Goal: Task Accomplishment & Management: Use online tool/utility

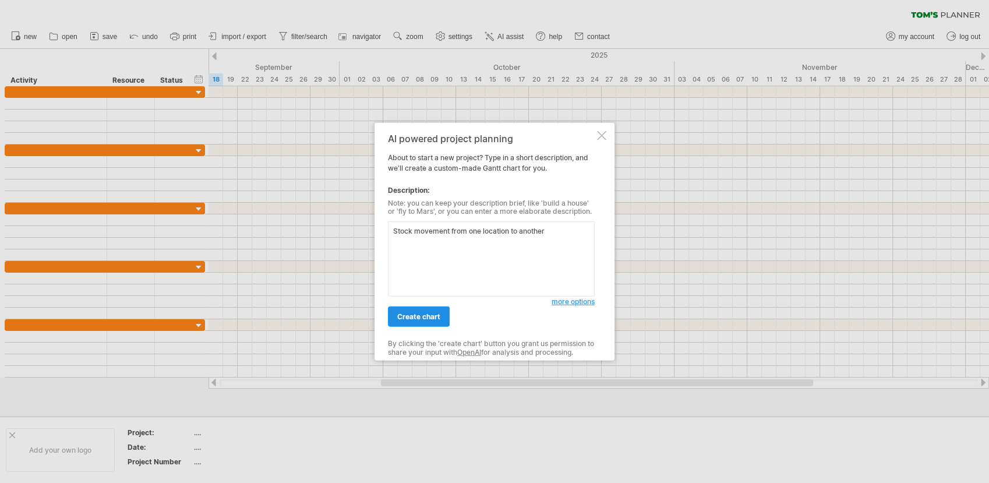
type textarea "Stock movement from one location to another"
click at [430, 318] on span "create chart" at bounding box center [418, 316] width 43 height 9
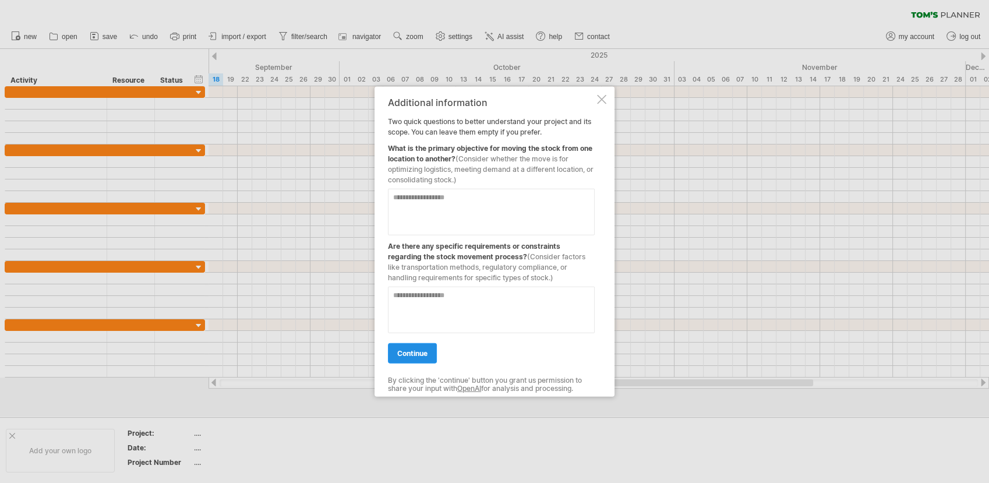
click at [415, 351] on span "continue" at bounding box center [412, 352] width 30 height 9
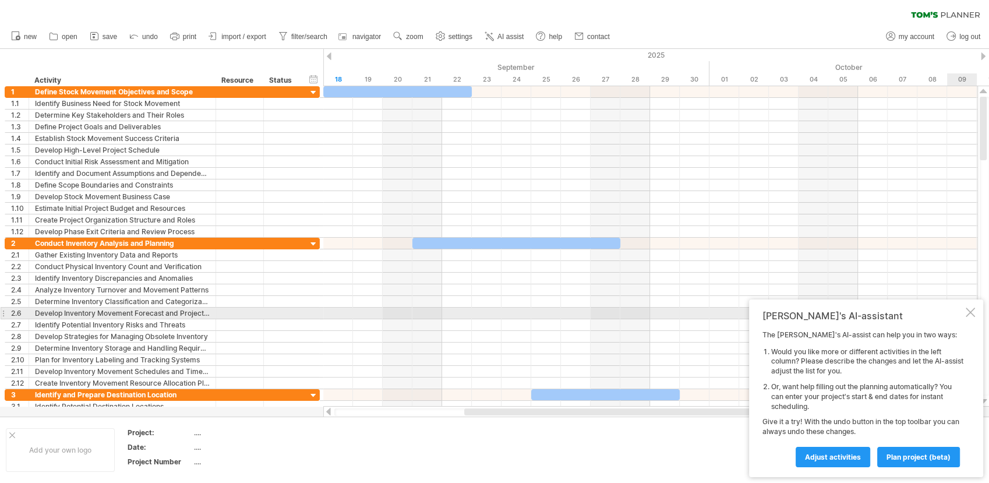
click at [967, 310] on div at bounding box center [970, 311] width 9 height 9
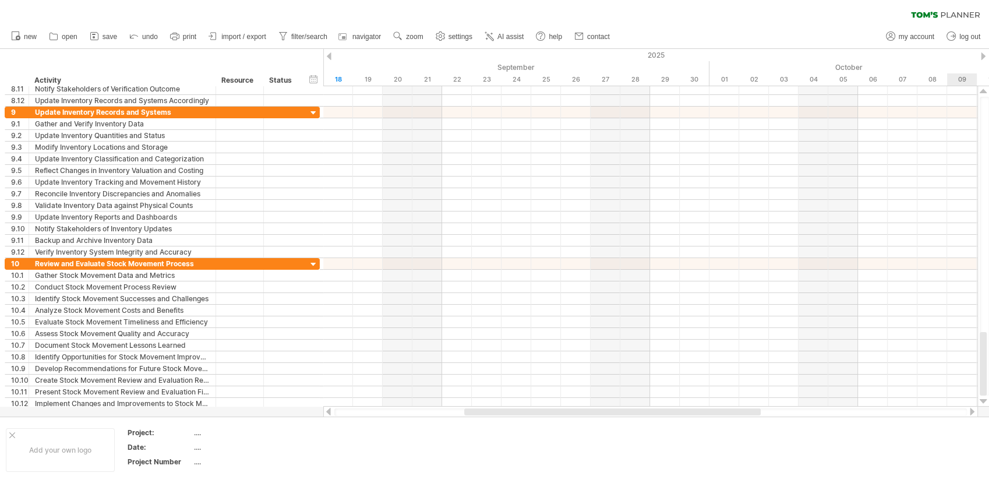
drag, startPoint x: 986, startPoint y: 121, endPoint x: 991, endPoint y: 439, distance: 318.0
click at [988, 439] on html "progress(100%) Trying to reach plan.tomsplanner.com ... Connected again... 0% c…" at bounding box center [494, 242] width 989 height 485
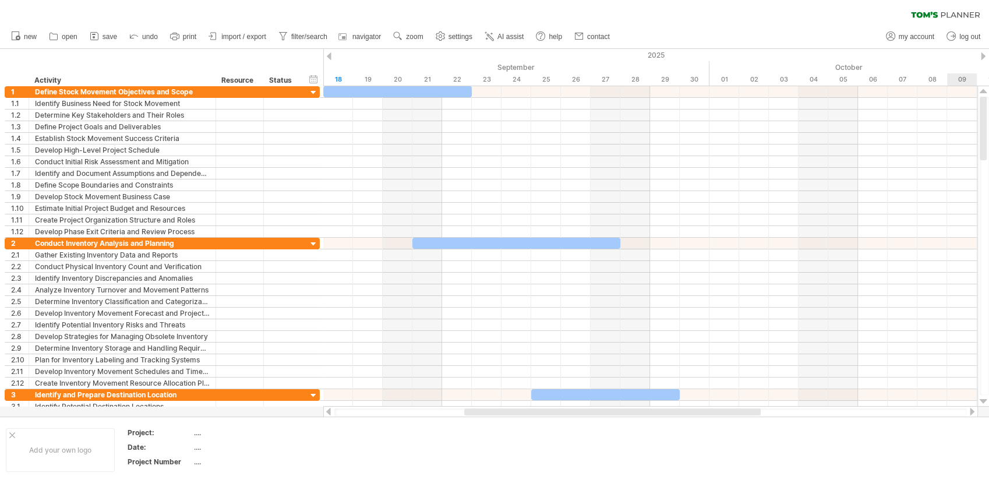
drag, startPoint x: 982, startPoint y: 347, endPoint x: 991, endPoint y: 93, distance: 254.6
click at [988, 93] on html "progress(100%) Trying to reach plan.tomsplanner.com ... Connected again... 0% c…" at bounding box center [494, 242] width 989 height 485
click at [28, 36] on span "new" at bounding box center [30, 37] width 13 height 8
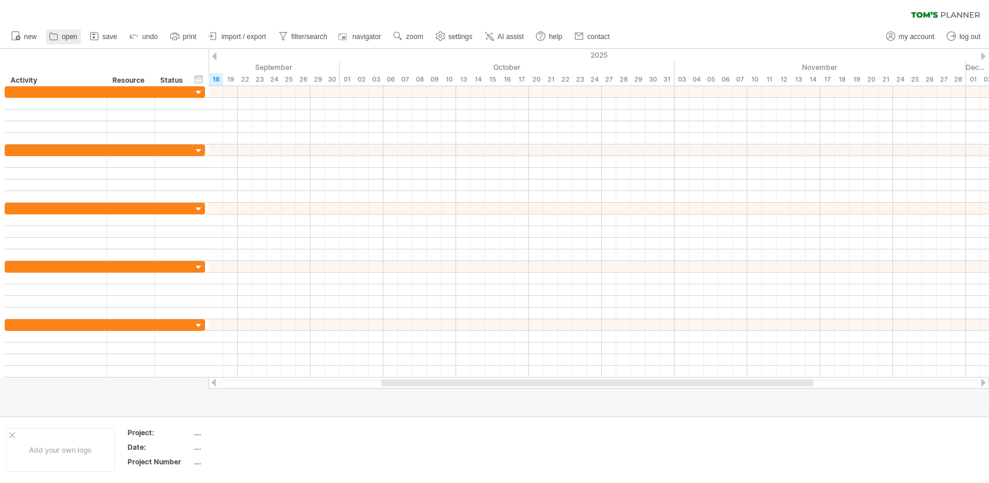
click at [63, 35] on span "open" at bounding box center [70, 37] width 16 height 8
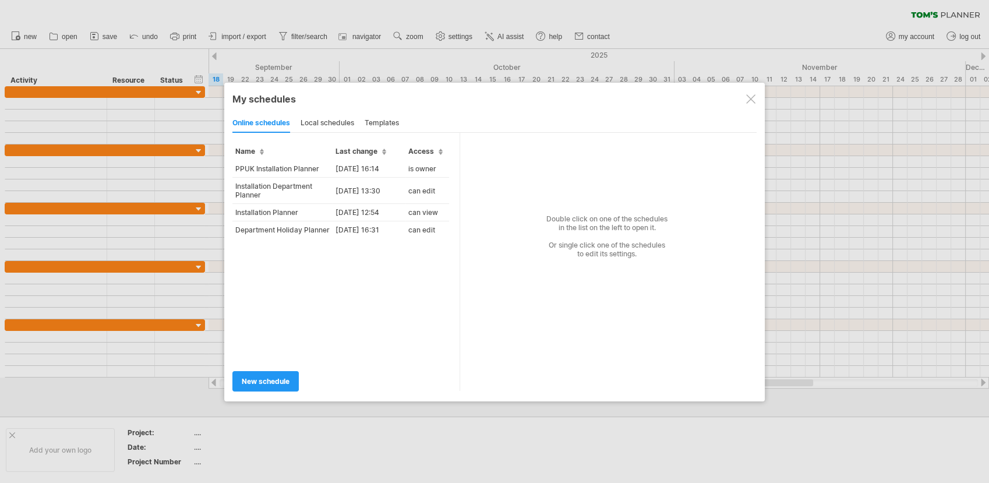
click at [751, 94] on div at bounding box center [750, 98] width 9 height 9
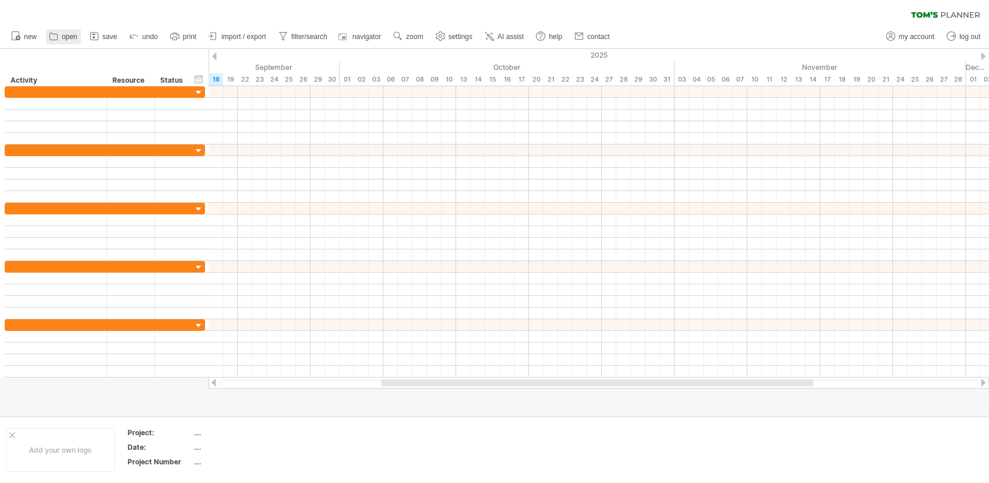
click at [70, 37] on span "open" at bounding box center [70, 37] width 16 height 8
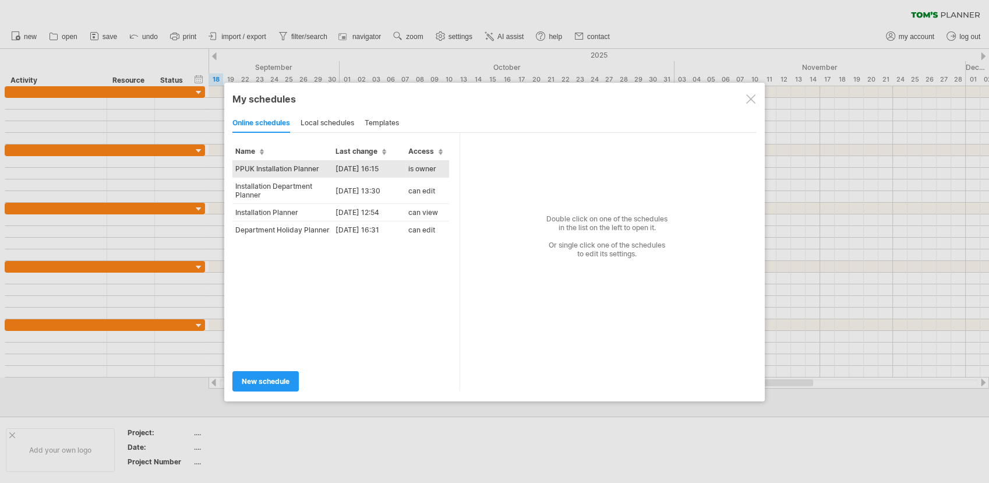
click at [278, 166] on td "PPUK Installation Planner" at bounding box center [282, 168] width 100 height 17
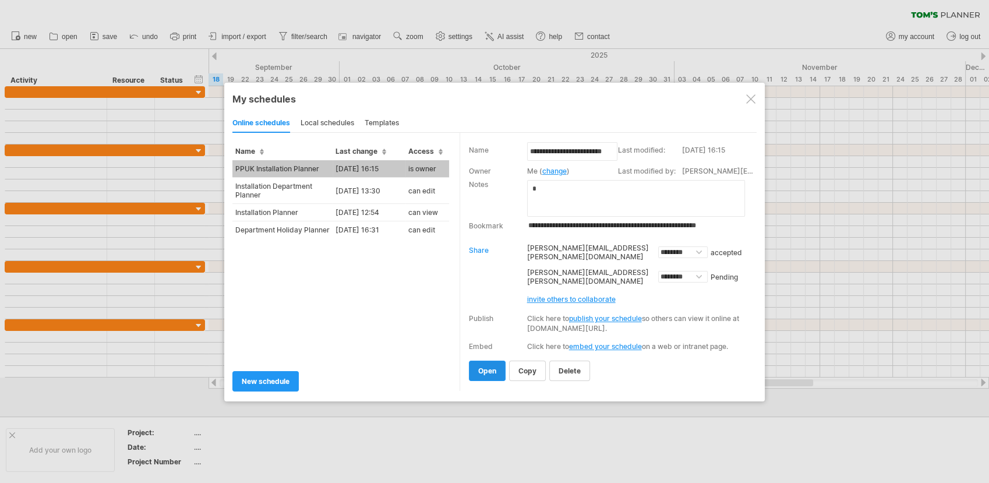
click at [487, 370] on span "open" at bounding box center [487, 370] width 18 height 9
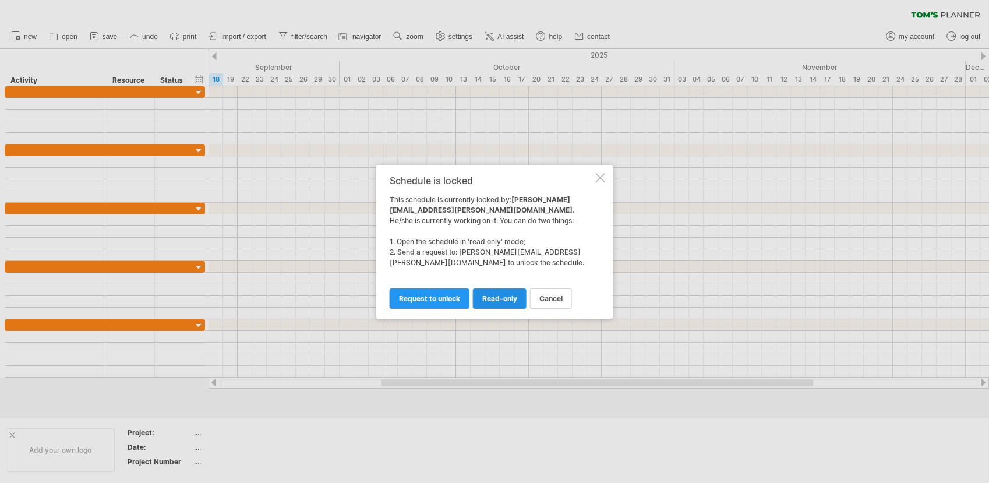
click at [498, 299] on span "read-only" at bounding box center [499, 298] width 35 height 9
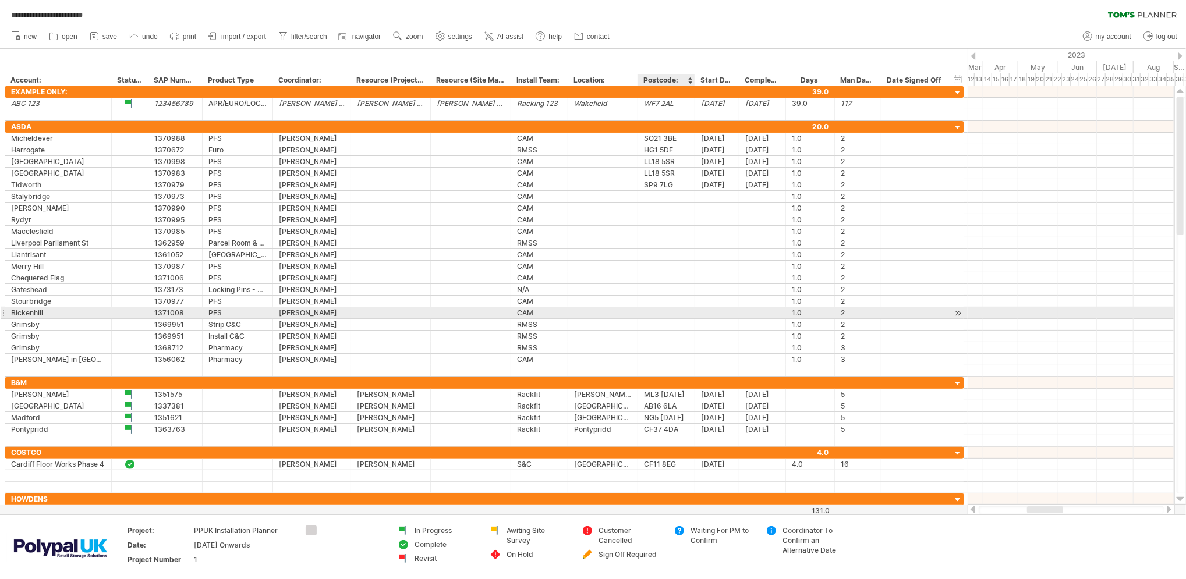
drag, startPoint x: 955, startPoint y: 2, endPoint x: 651, endPoint y: 315, distance: 436.5
click at [651, 315] on div at bounding box center [666, 312] width 45 height 11
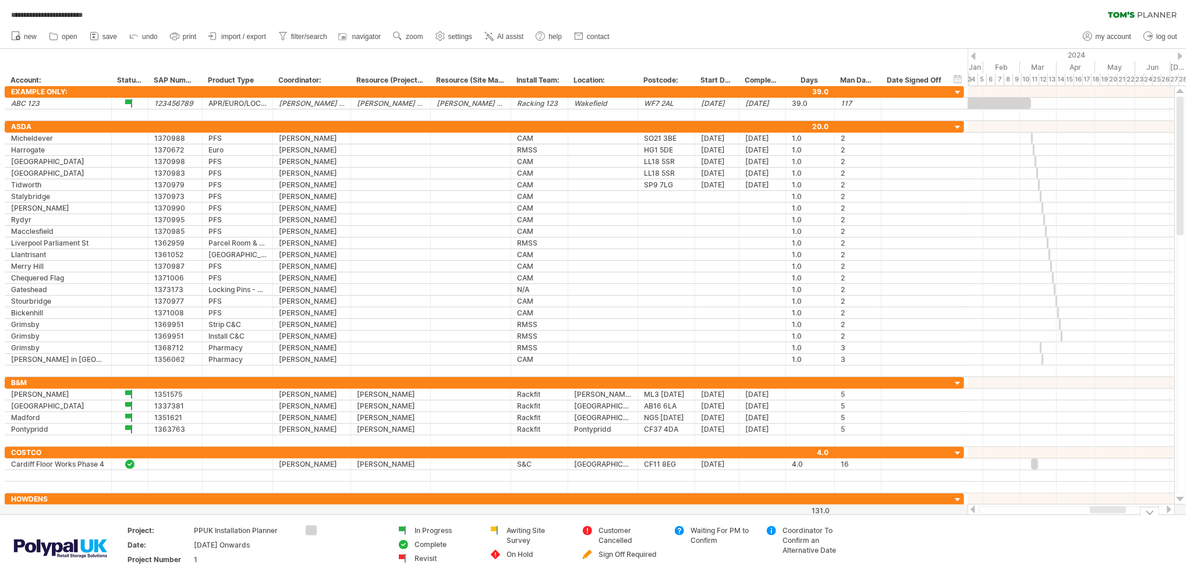
drag, startPoint x: 1042, startPoint y: 512, endPoint x: 1105, endPoint y: 521, distance: 63.5
click at [988, 482] on div "**********" at bounding box center [593, 289] width 1186 height 579
drag, startPoint x: 1075, startPoint y: 509, endPoint x: 1161, endPoint y: 511, distance: 85.6
click at [988, 482] on div at bounding box center [1137, 510] width 53 height 7
drag, startPoint x: 1112, startPoint y: 511, endPoint x: 1170, endPoint y: 512, distance: 57.7
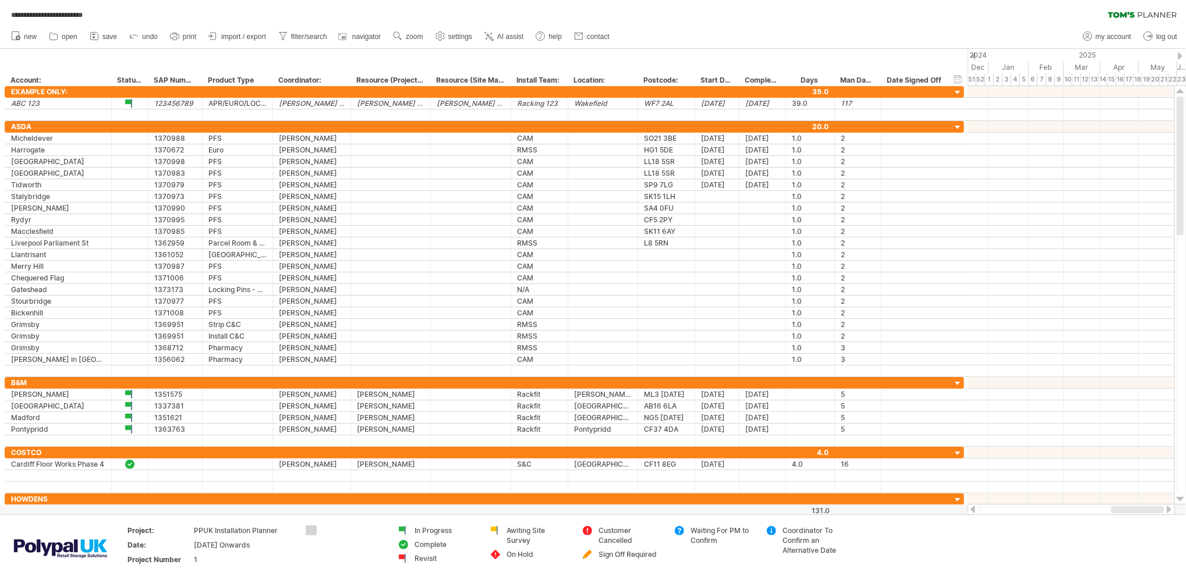
click at [988, 482] on div at bounding box center [1071, 510] width 207 height 12
click at [73, 37] on span "open" at bounding box center [70, 37] width 16 height 8
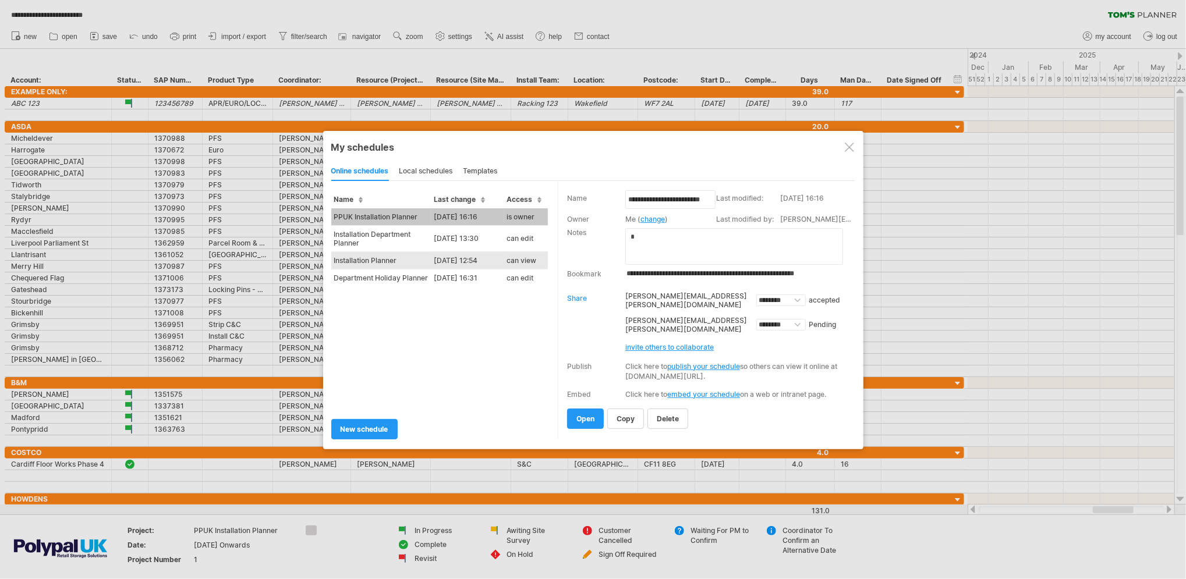
click at [399, 255] on td "Installation Planner" at bounding box center [381, 260] width 100 height 17
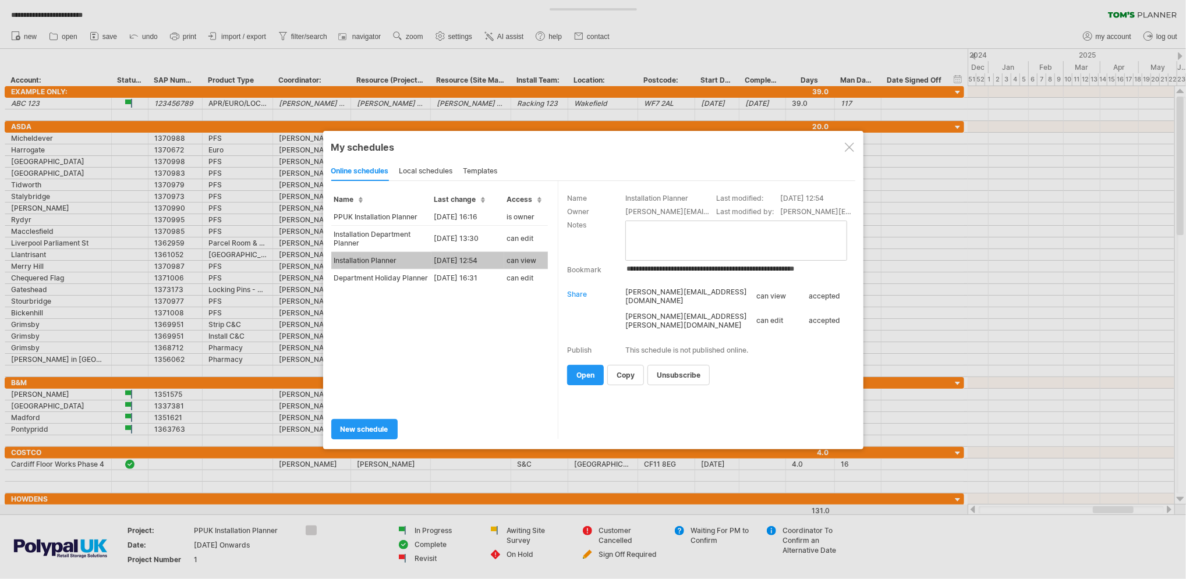
type input "**********"
click at [584, 375] on span "open" at bounding box center [586, 375] width 18 height 9
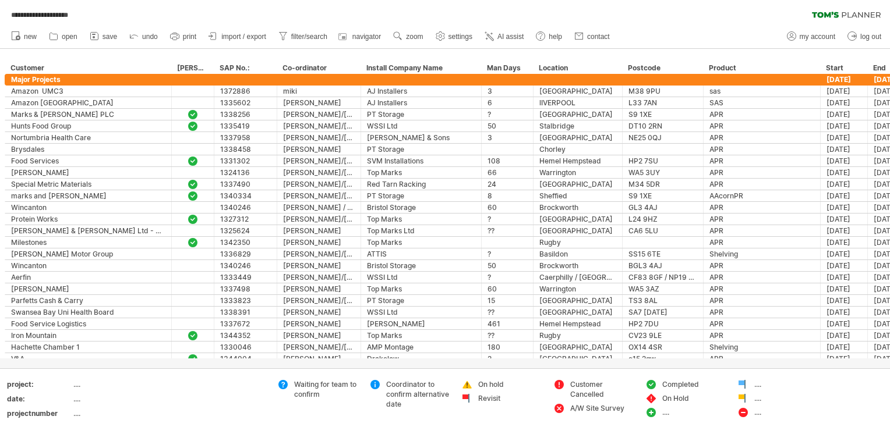
drag, startPoint x: 1177, startPoint y: 0, endPoint x: 596, endPoint y: 362, distance: 684.8
click at [596, 362] on div at bounding box center [445, 209] width 890 height 320
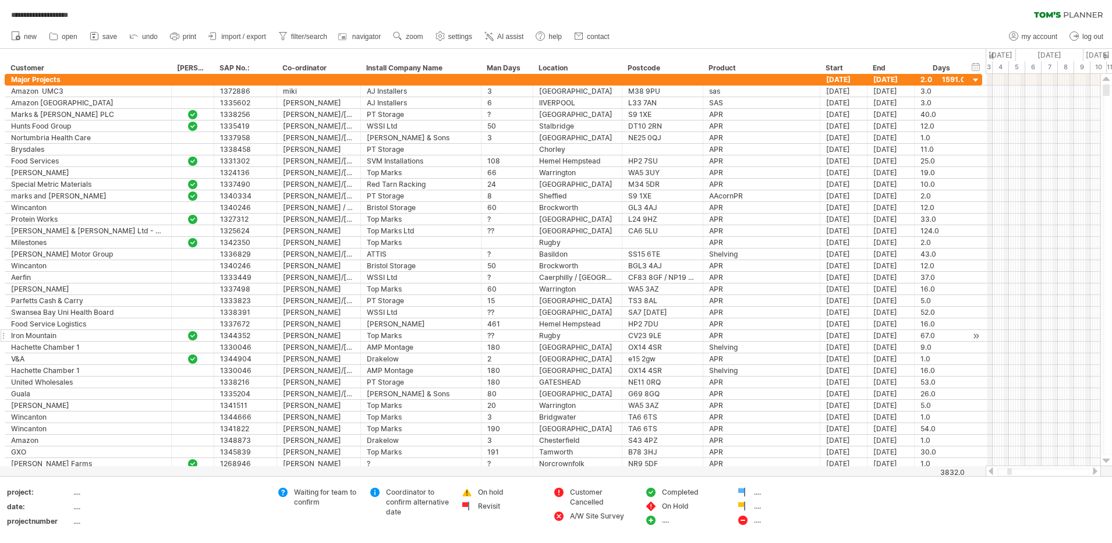
drag, startPoint x: 846, startPoint y: 0, endPoint x: 804, endPoint y: 339, distance: 341.6
click at [804, 339] on div "APR" at bounding box center [761, 335] width 105 height 11
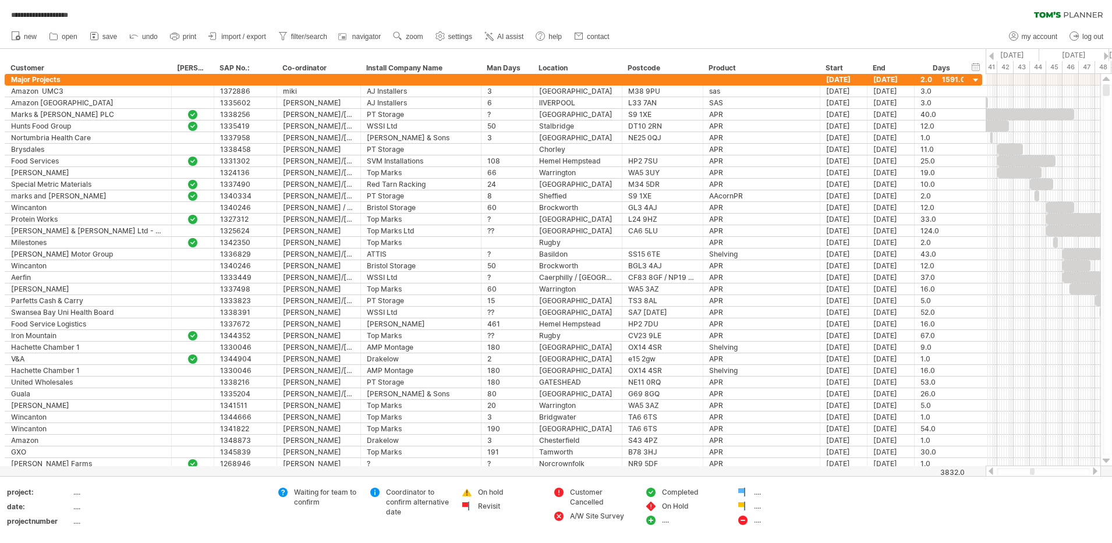
drag, startPoint x: 1009, startPoint y: 471, endPoint x: 1032, endPoint y: 473, distance: 22.8
click at [988, 473] on div at bounding box center [1032, 471] width 5 height 7
click at [68, 37] on span "open" at bounding box center [70, 37] width 16 height 8
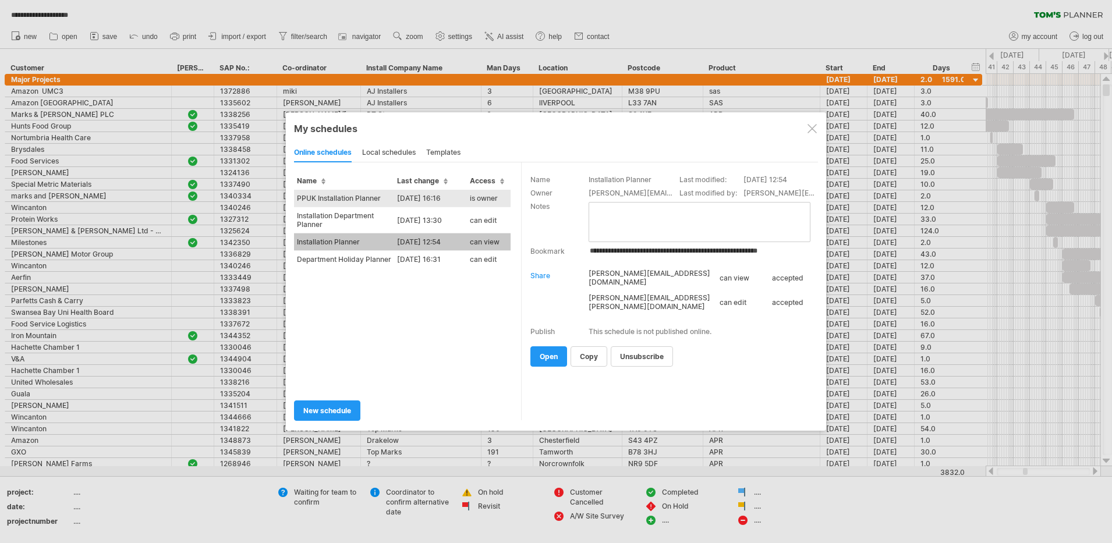
click at [348, 196] on td "PPUK Installation Planner" at bounding box center [344, 198] width 100 height 17
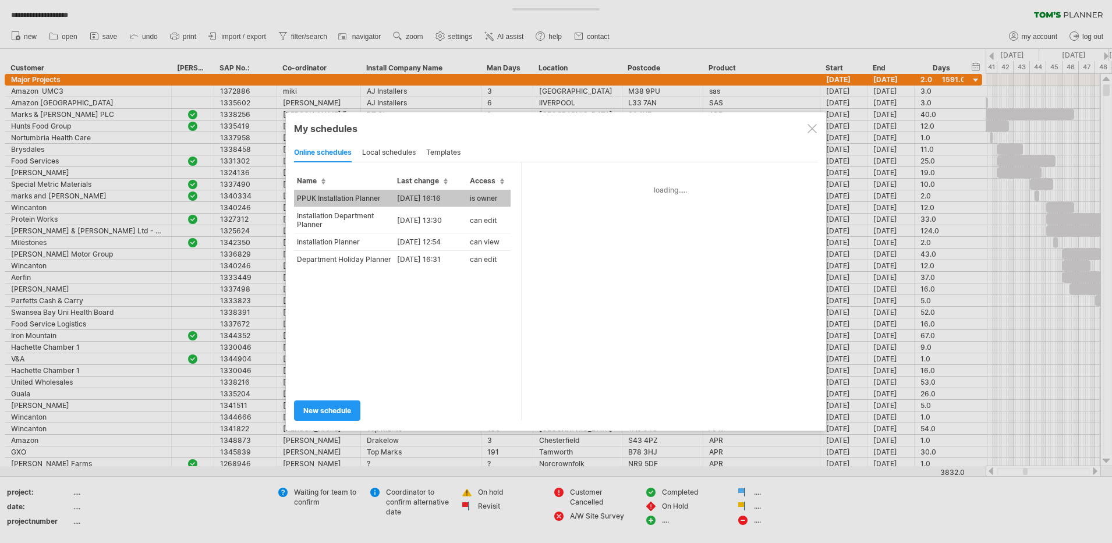
type input "**********"
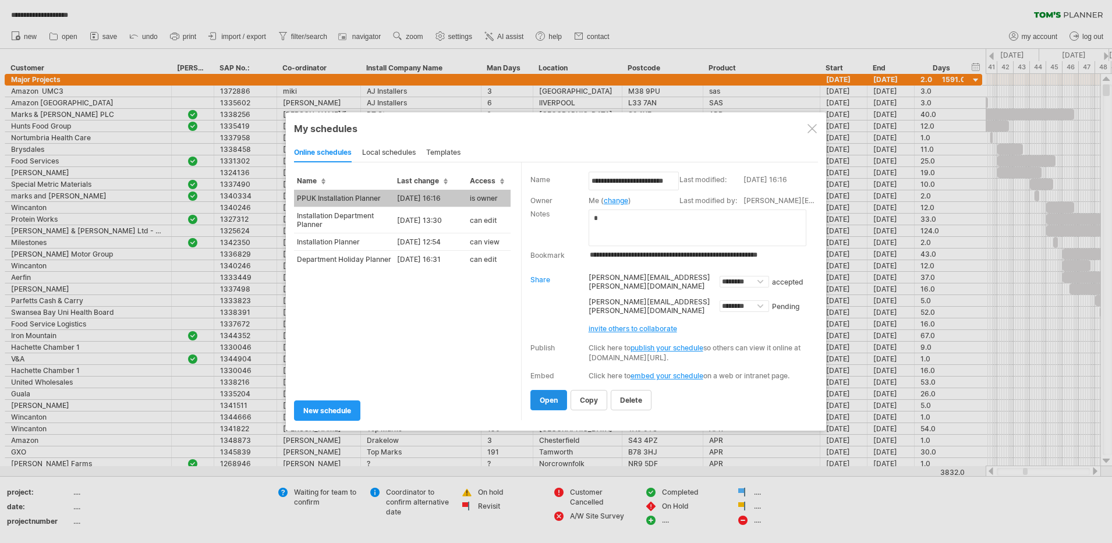
click at [549, 398] on span "open" at bounding box center [549, 400] width 18 height 9
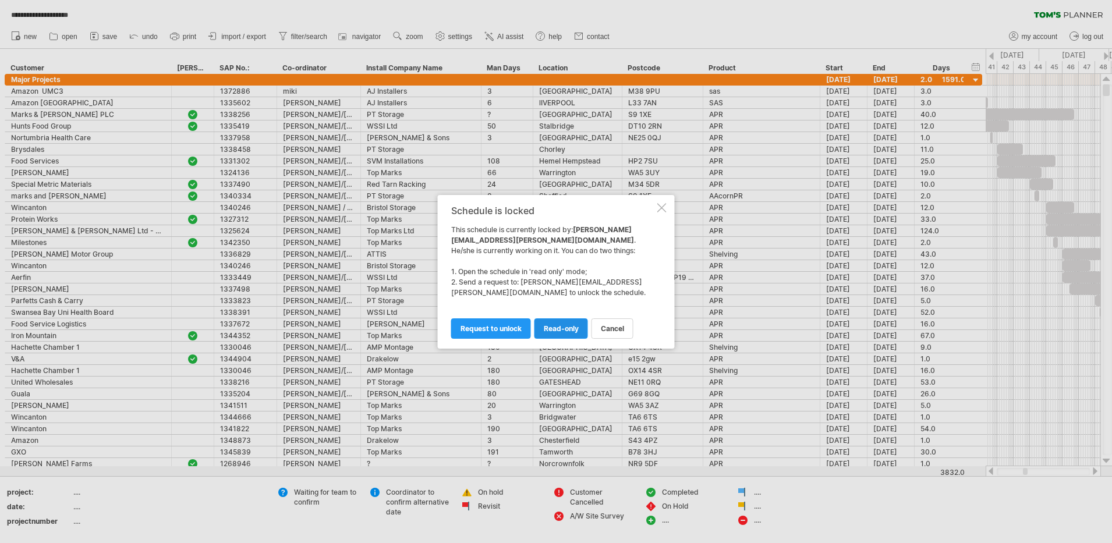
click at [558, 326] on span "read-only" at bounding box center [561, 328] width 35 height 9
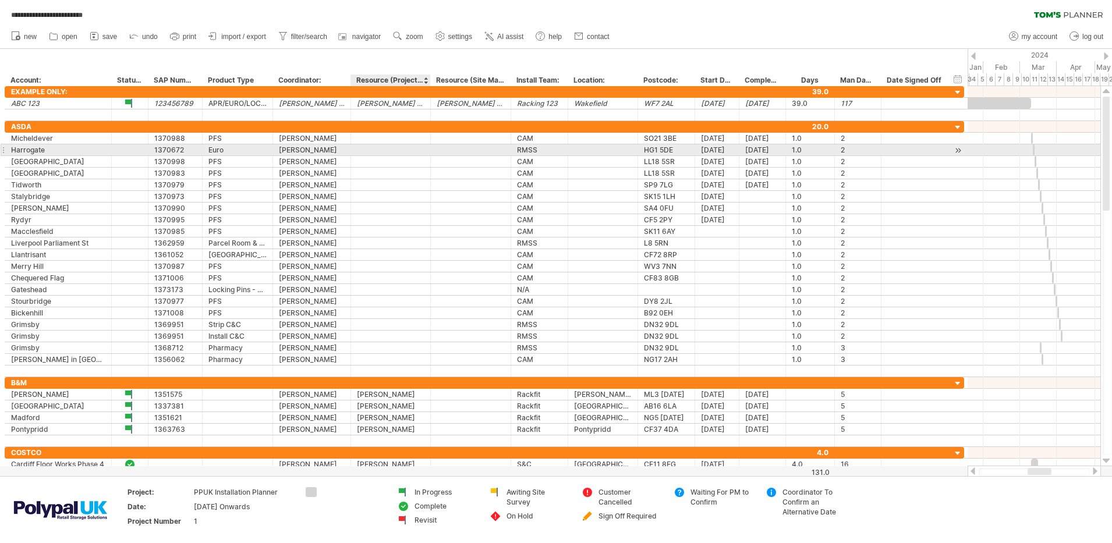
click at [374, 146] on div at bounding box center [391, 149] width 68 height 11
click at [376, 153] on div at bounding box center [391, 149] width 68 height 11
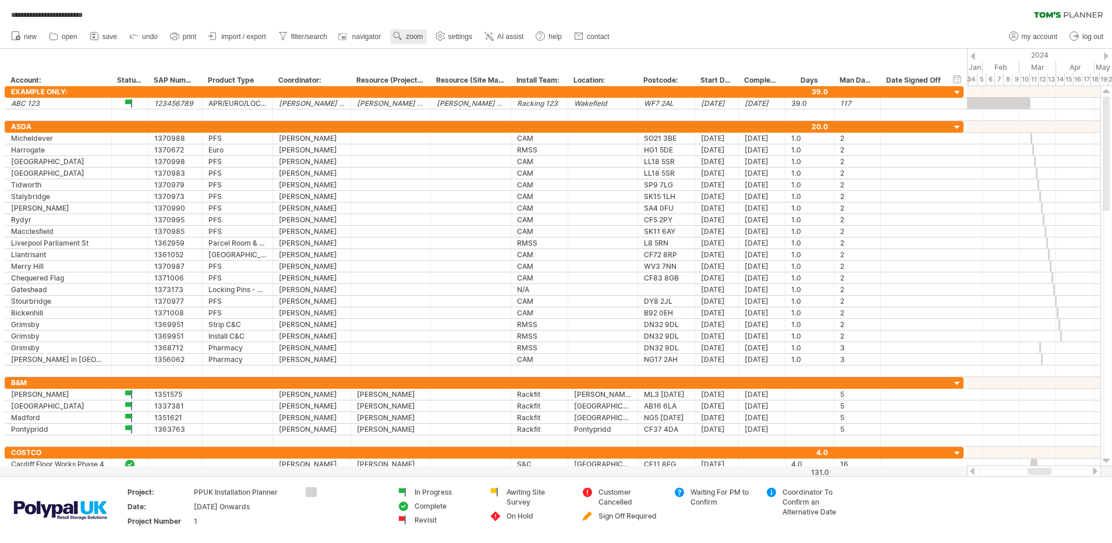
click at [413, 38] on span "zoom" at bounding box center [414, 37] width 17 height 8
click at [72, 37] on span "open" at bounding box center [70, 37] width 16 height 8
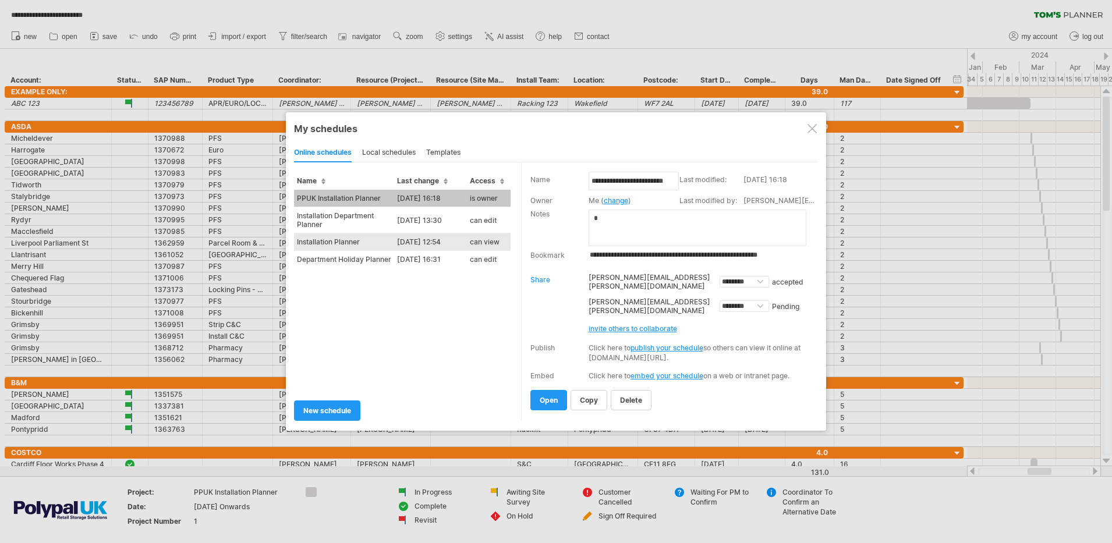
click at [374, 238] on td "Installation Planner" at bounding box center [344, 242] width 100 height 17
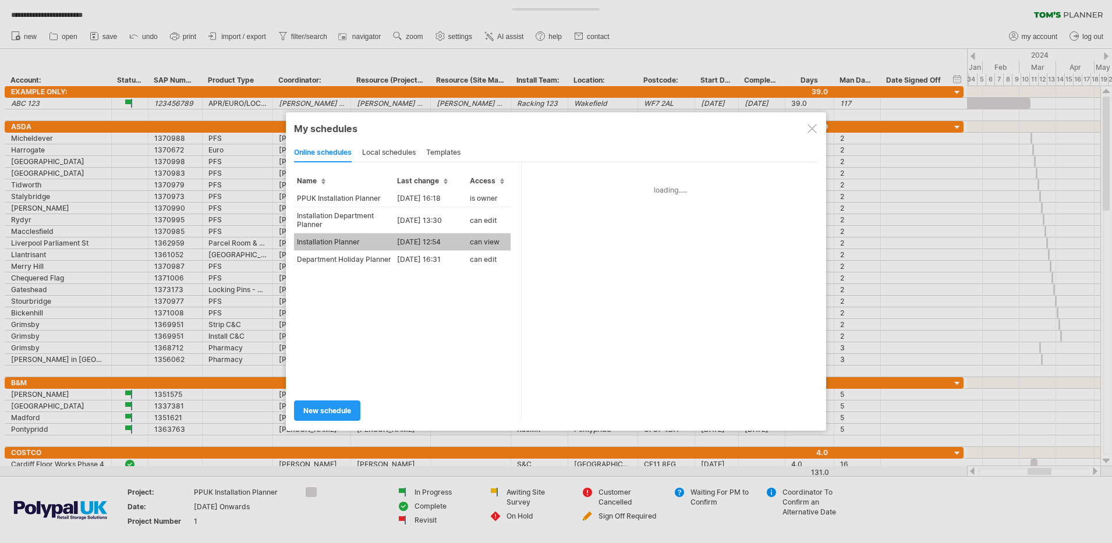
type input "**********"
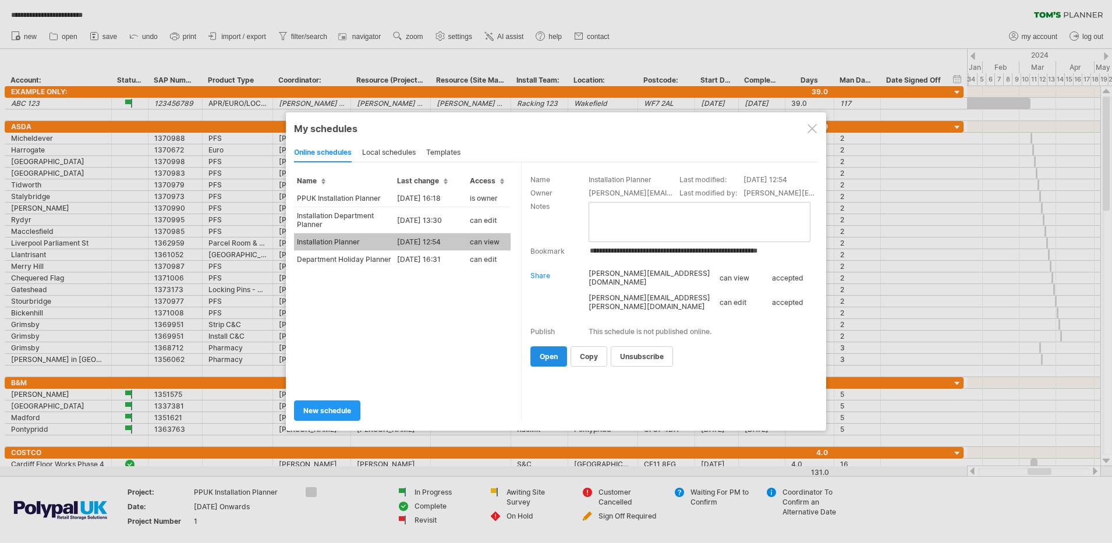
click at [551, 356] on span "open" at bounding box center [549, 356] width 18 height 9
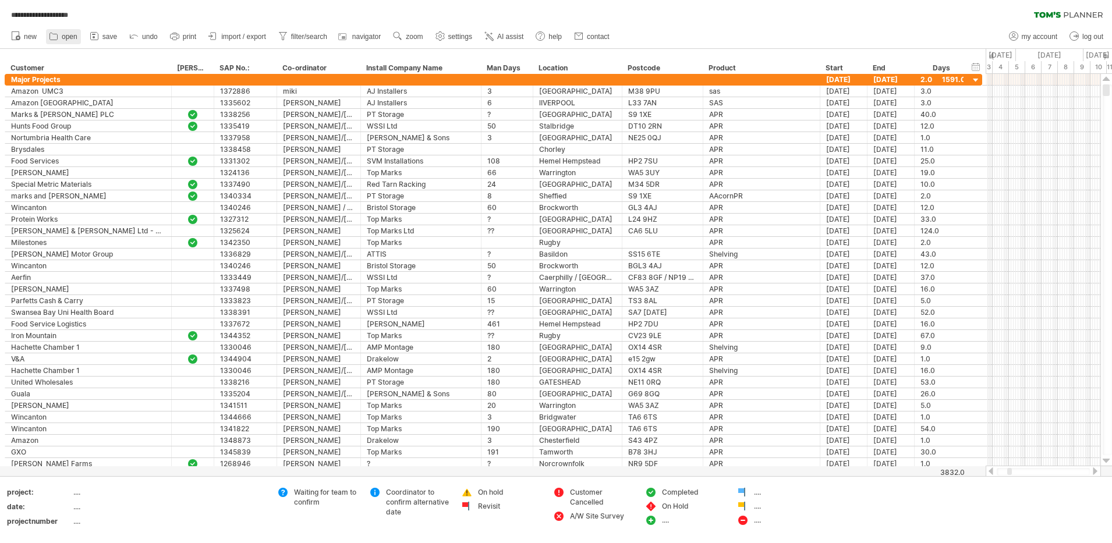
click at [68, 31] on link "open" at bounding box center [63, 36] width 35 height 15
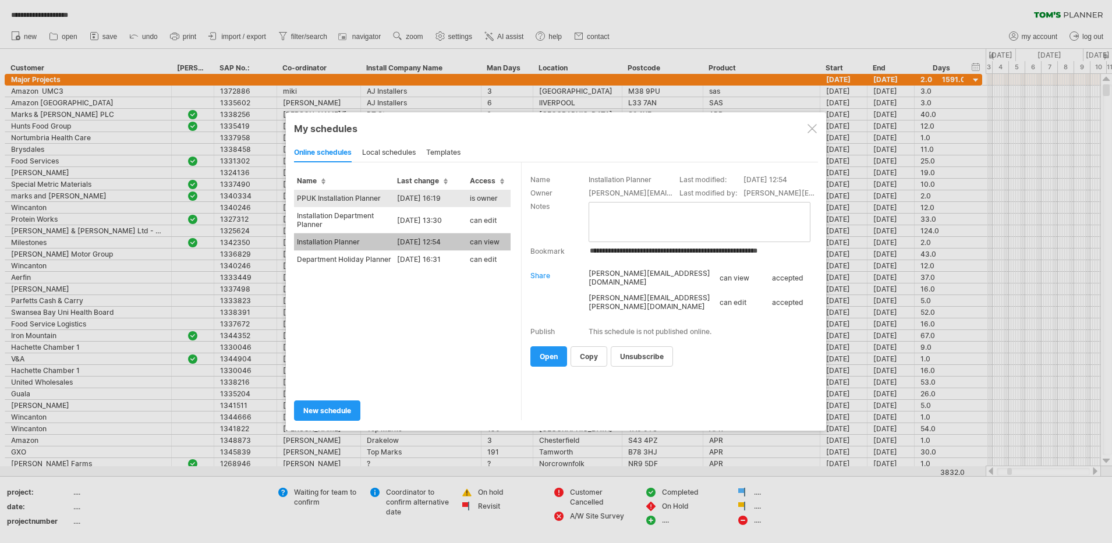
click at [353, 200] on td "PPUK Installation Planner" at bounding box center [344, 198] width 100 height 17
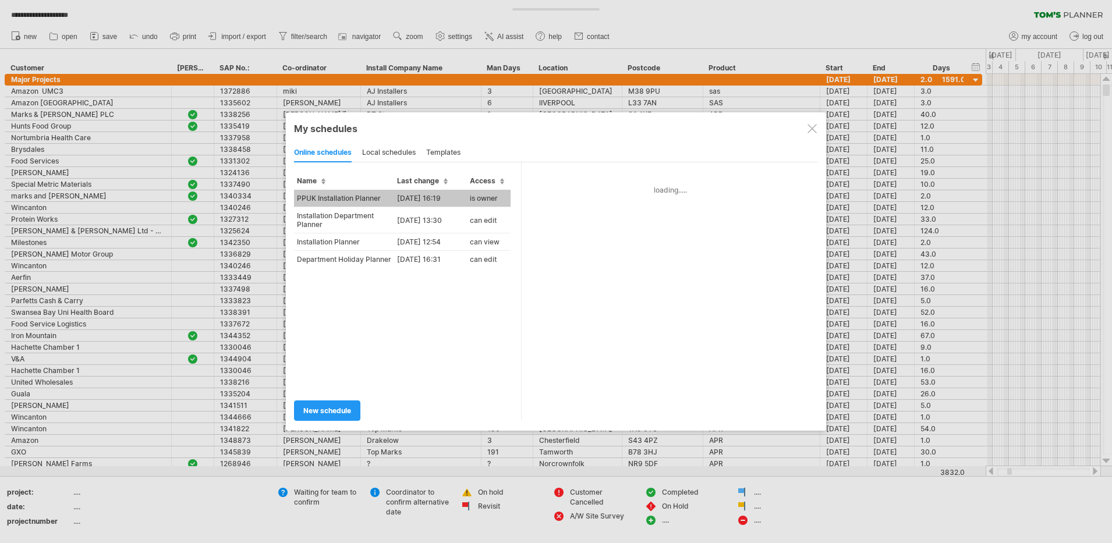
type input "**********"
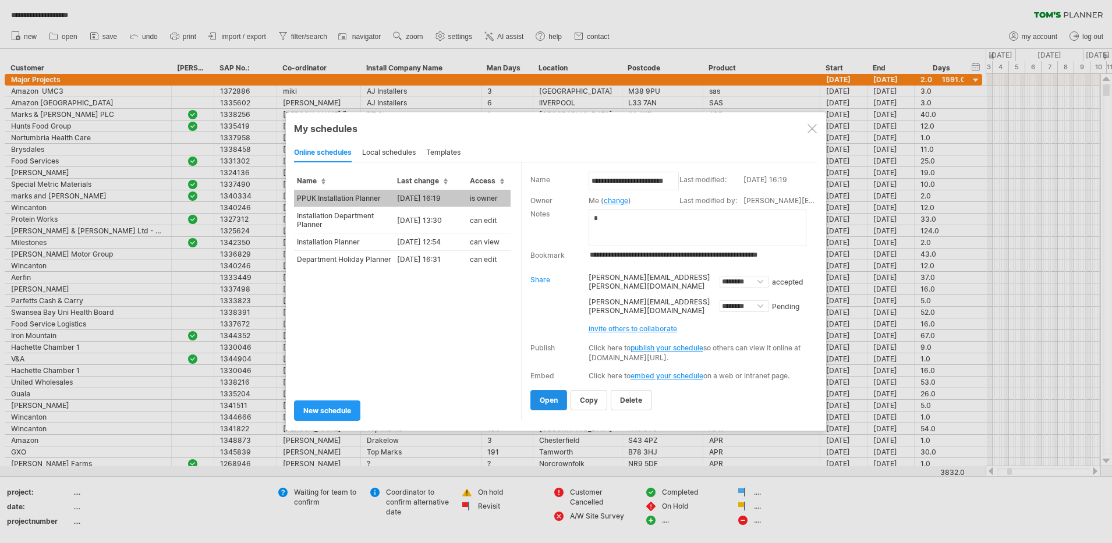
click at [545, 399] on span "open" at bounding box center [549, 400] width 18 height 9
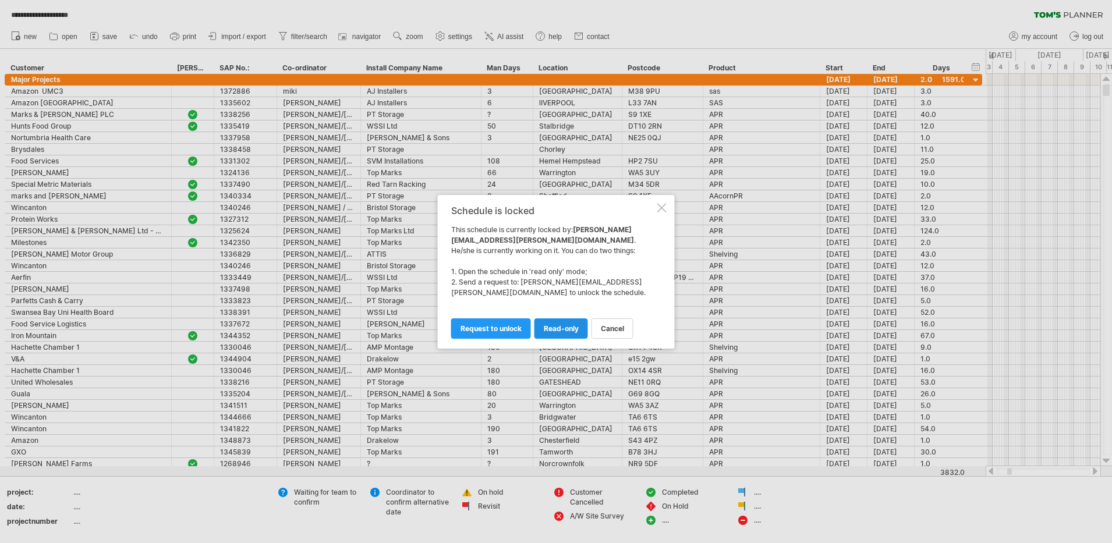
click at [555, 331] on span "read-only" at bounding box center [561, 328] width 35 height 9
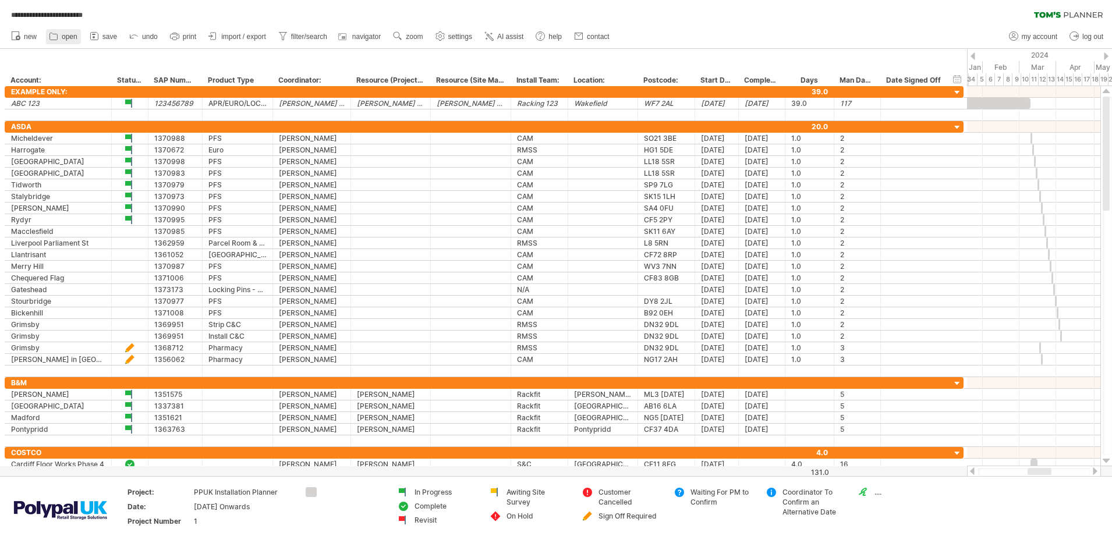
click at [69, 33] on span "open" at bounding box center [70, 37] width 16 height 8
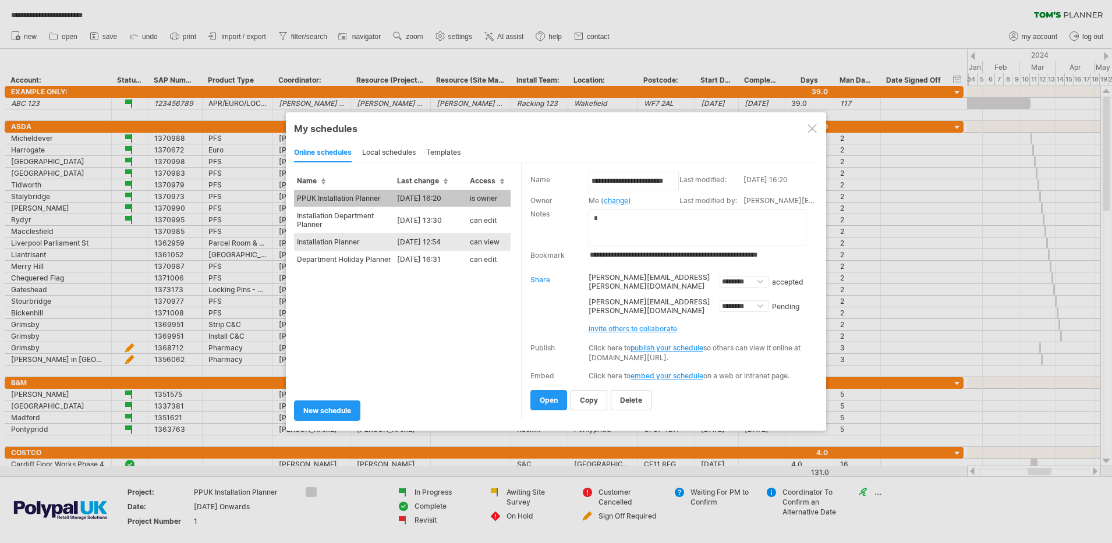
click at [379, 236] on td "Installation Planner" at bounding box center [344, 242] width 100 height 17
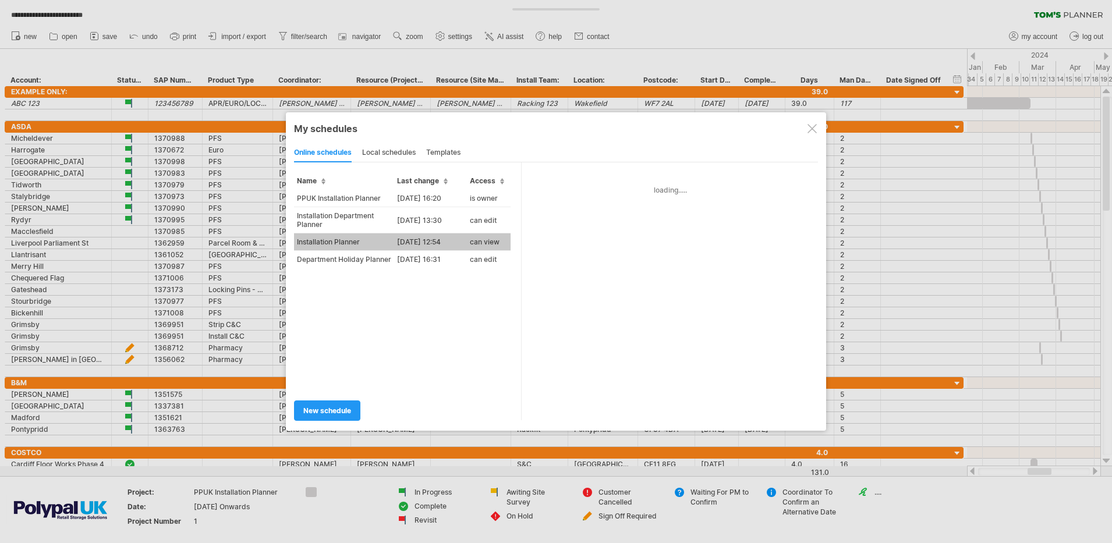
type input "**********"
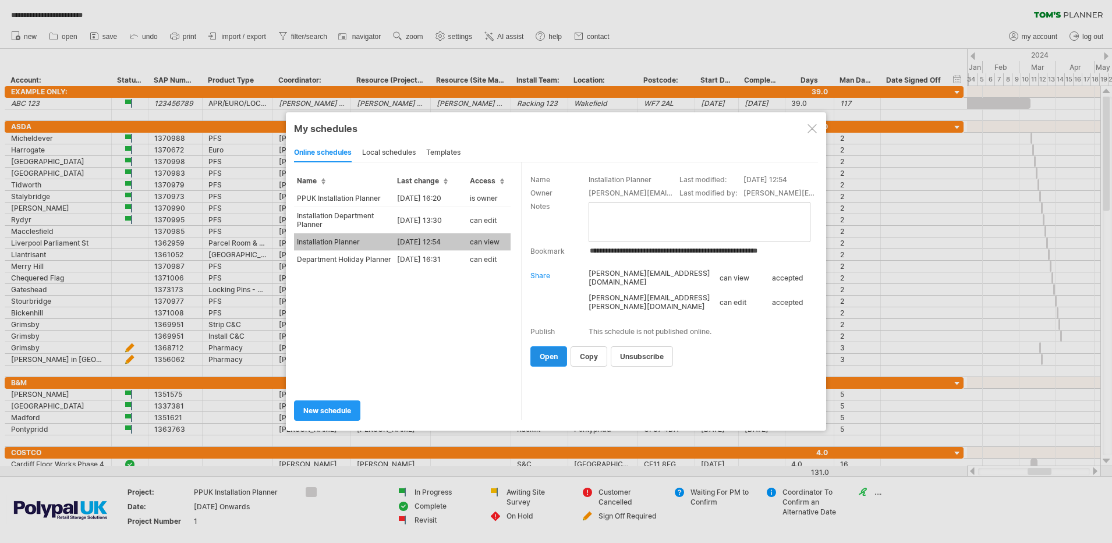
click at [553, 358] on span "open" at bounding box center [549, 356] width 18 height 9
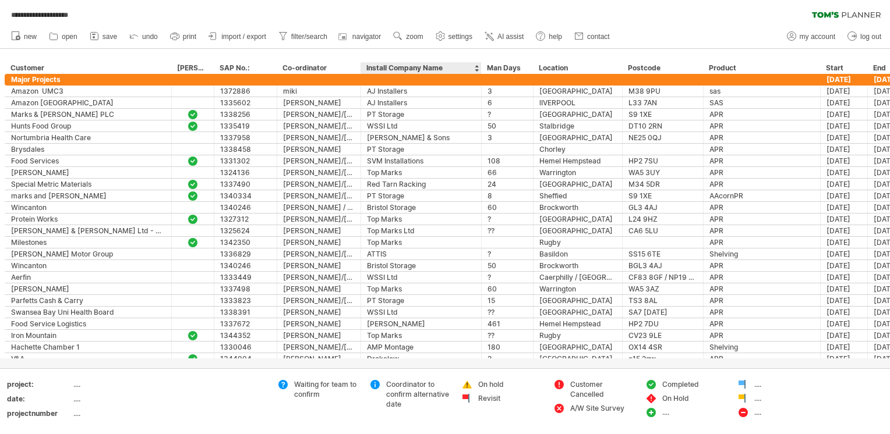
drag, startPoint x: 1074, startPoint y: 0, endPoint x: 465, endPoint y: 365, distance: 709.4
click at [465, 365] on div at bounding box center [445, 209] width 890 height 320
click at [806, 51] on div "**********" at bounding box center [493, 61] width 986 height 25
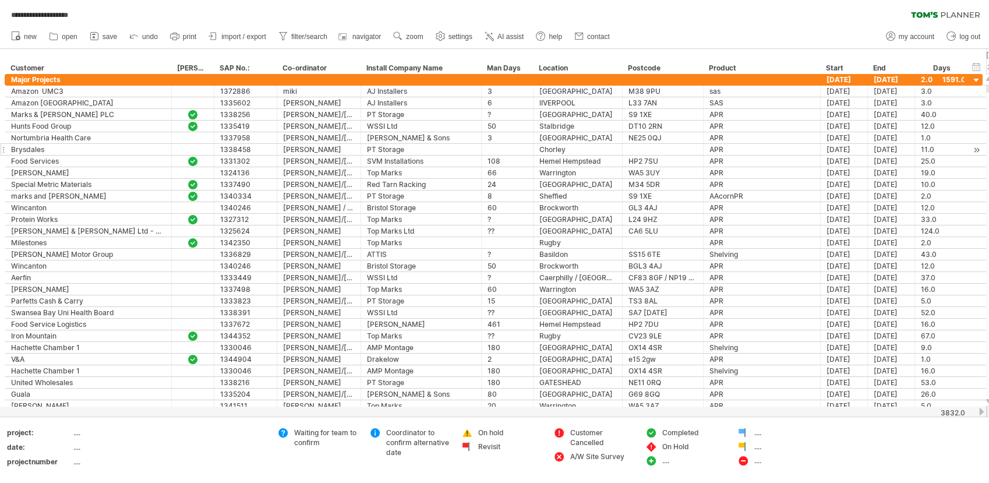
drag, startPoint x: 849, startPoint y: 1, endPoint x: 973, endPoint y: 149, distance: 193.5
click at [973, 149] on div "**********" at bounding box center [494, 150] width 978 height 12
click at [74, 38] on span "open" at bounding box center [70, 37] width 16 height 8
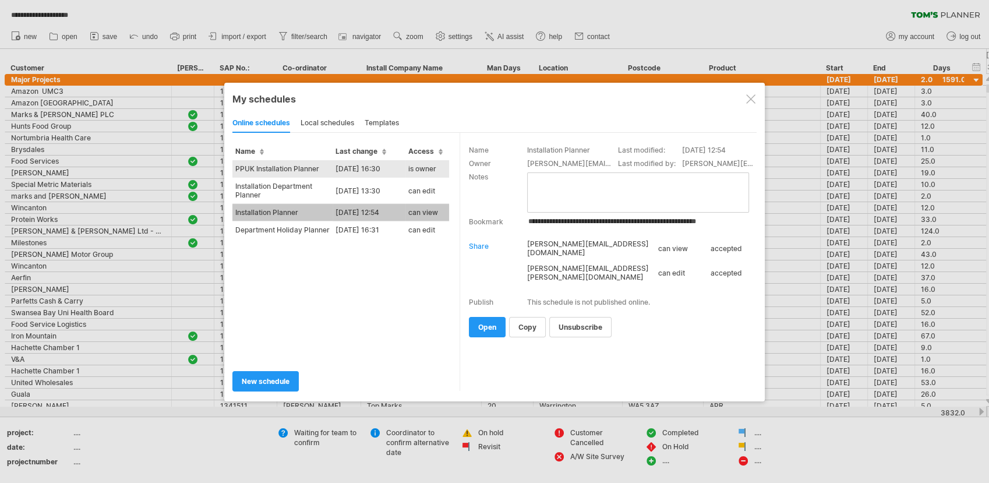
click at [283, 169] on td "PPUK Installation Planner" at bounding box center [282, 168] width 100 height 17
type input "**********"
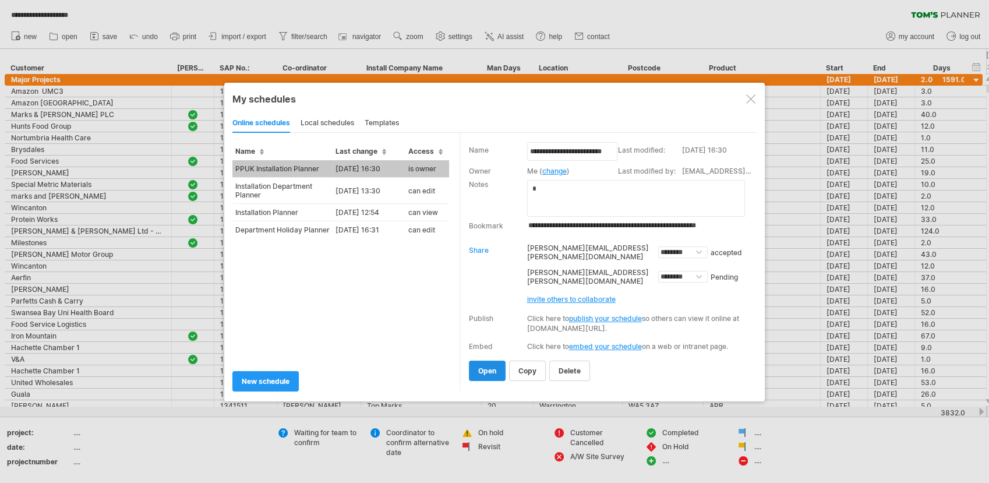
click at [479, 367] on span "open" at bounding box center [487, 370] width 18 height 9
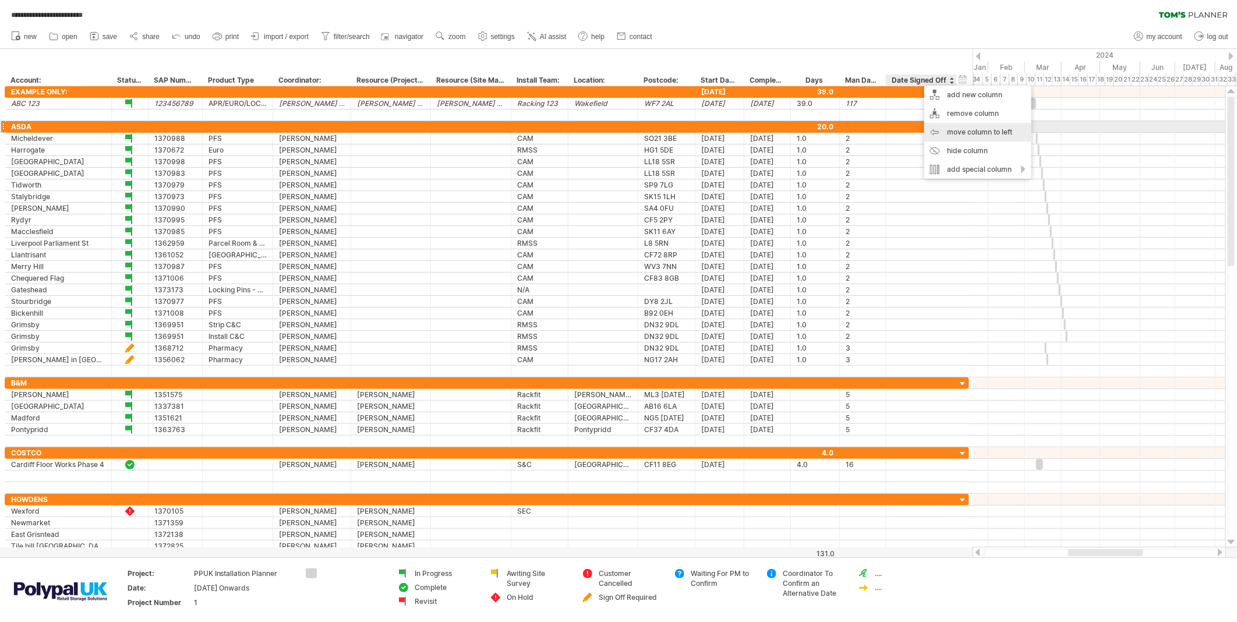
click at [980, 132] on div "move column to left" at bounding box center [977, 132] width 107 height 19
click at [935, 129] on div "move column to left" at bounding box center [937, 131] width 107 height 19
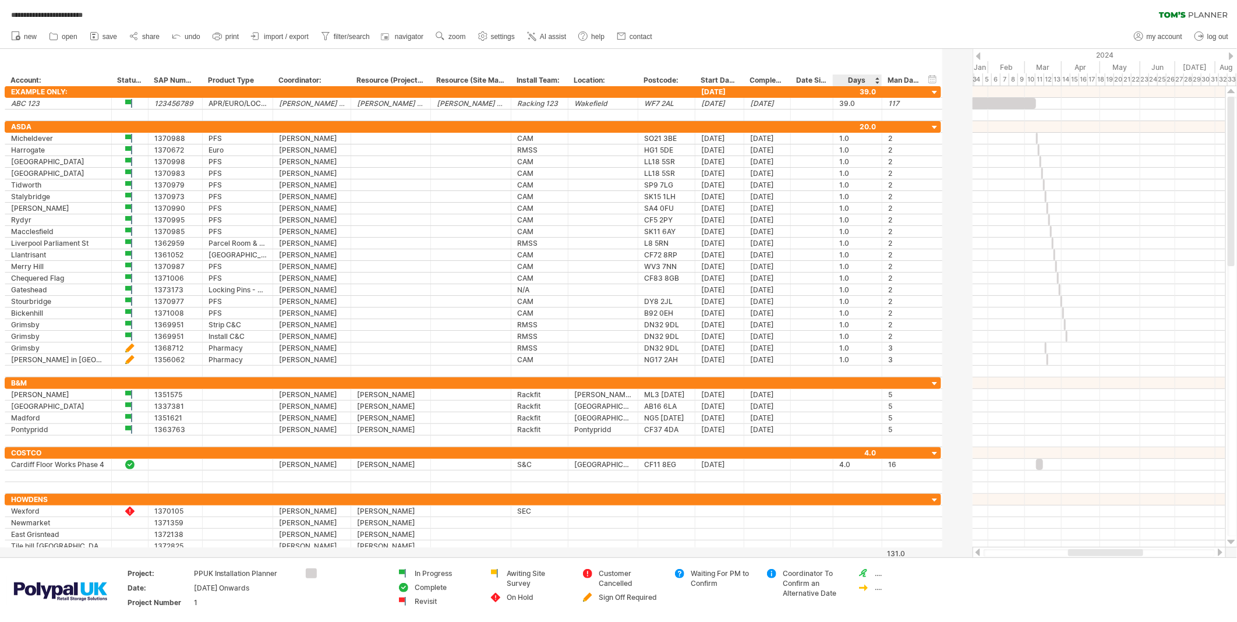
drag, startPoint x: 860, startPoint y: 79, endPoint x: 832, endPoint y: 80, distance: 28.0
click at [832, 80] on div at bounding box center [832, 81] width 4 height 12
click at [721, 80] on div "Start Date:" at bounding box center [719, 81] width 37 height 12
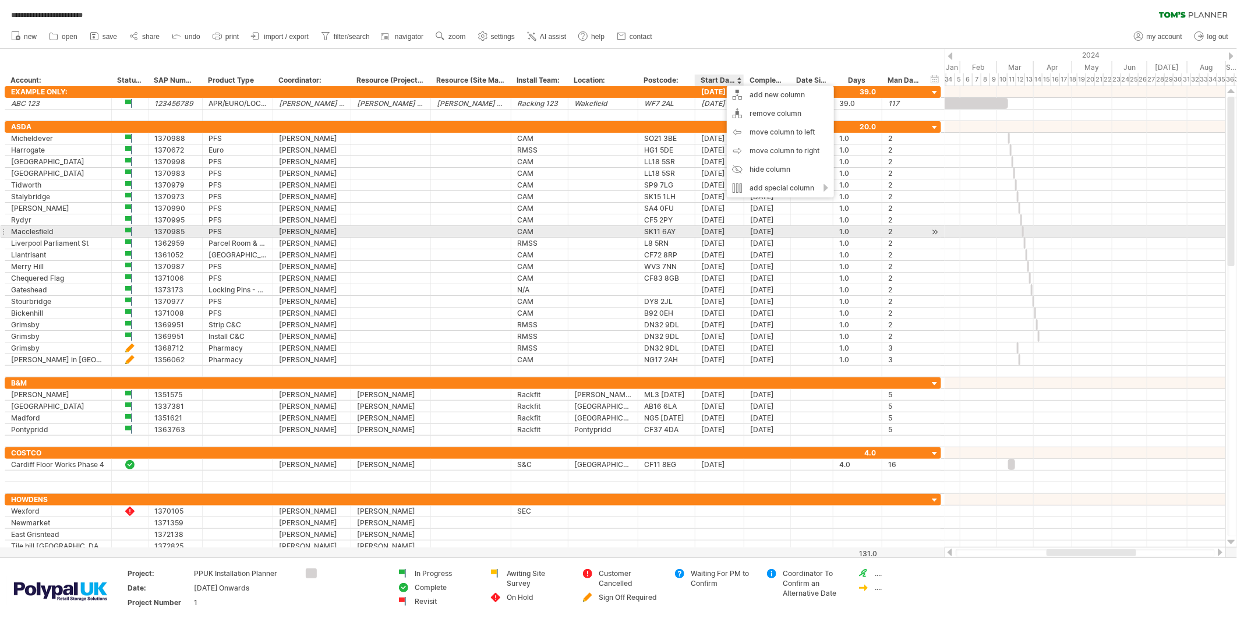
click at [1112, 229] on div at bounding box center [1085, 232] width 281 height 12
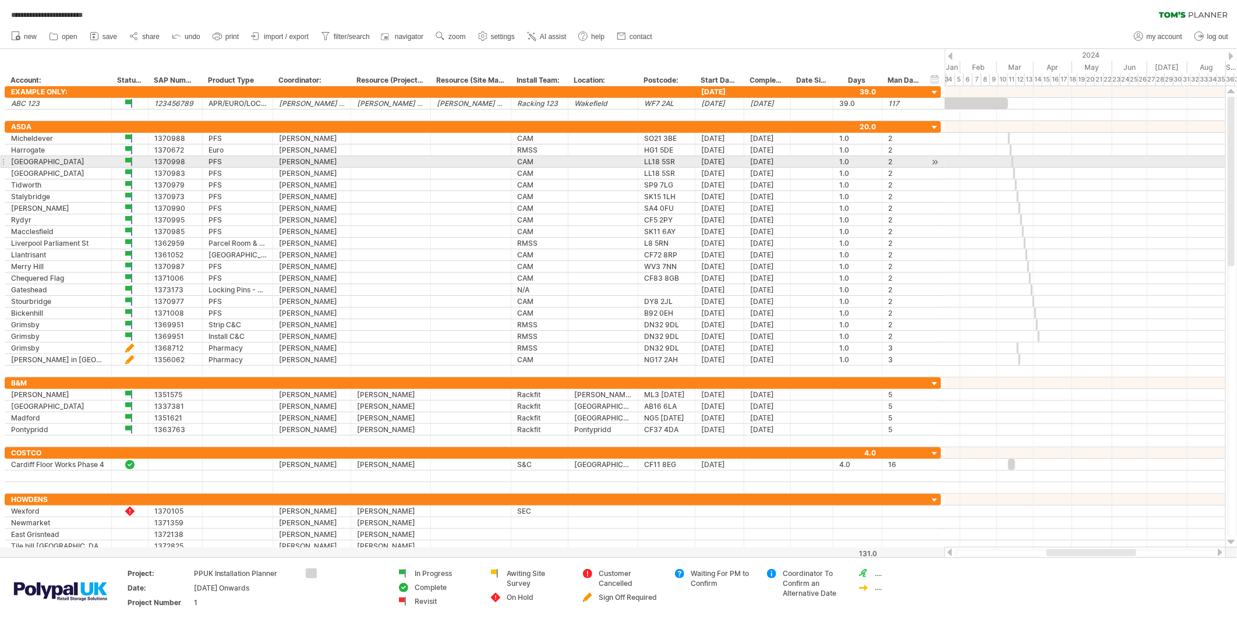
click at [1093, 161] on div at bounding box center [1085, 162] width 281 height 12
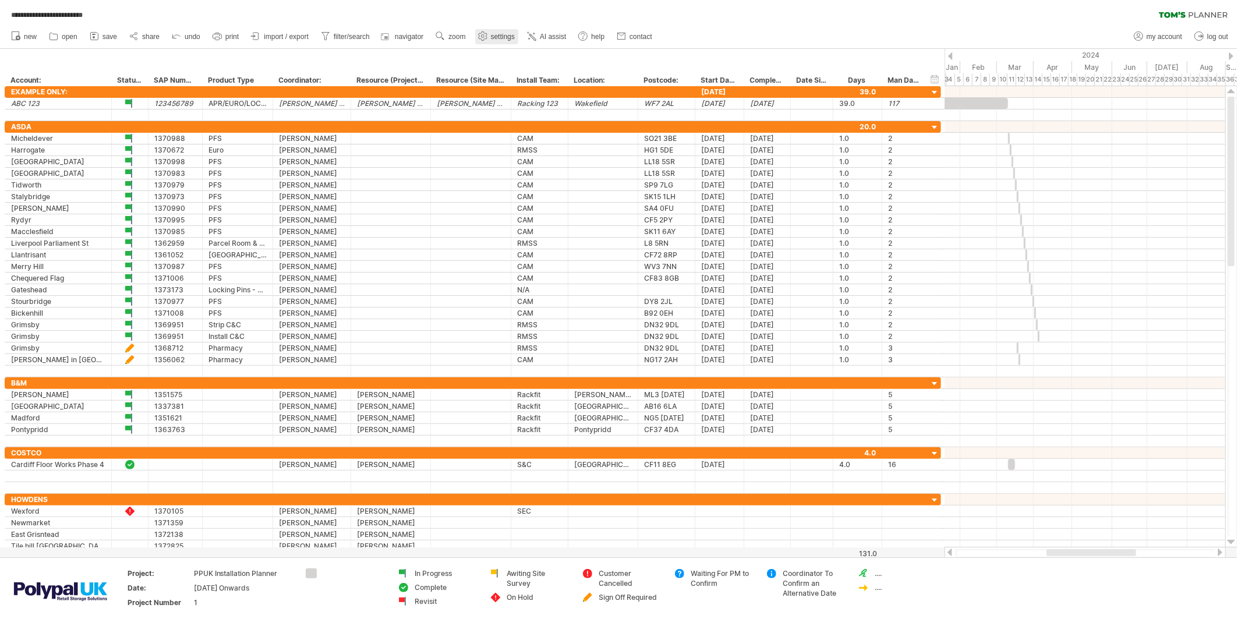
click at [508, 34] on span "settings" at bounding box center [503, 37] width 24 height 8
select select "*"
select select "**"
select select "*"
select select "******"
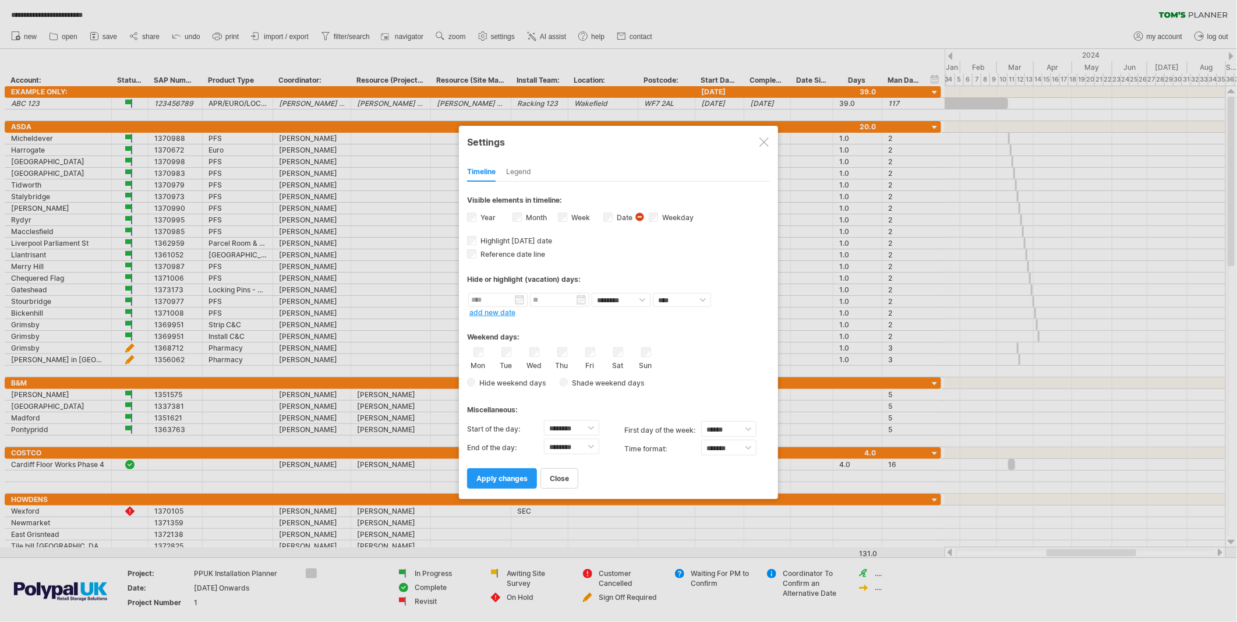
click at [641, 213] on span "visibility of date Currently there is not enough space horizontally to display …" at bounding box center [641, 218] width 12 height 13
click at [744, 224] on div at bounding box center [746, 228] width 9 height 9
click at [637, 212] on span "visibility of date Currently there is not enough space horizontally to display …" at bounding box center [641, 218] width 12 height 13
click at [638, 214] on span "visibility of date Currently there is not enough space horizontally to display …" at bounding box center [641, 218] width 12 height 13
click at [1112, 252] on div at bounding box center [618, 311] width 1237 height 622
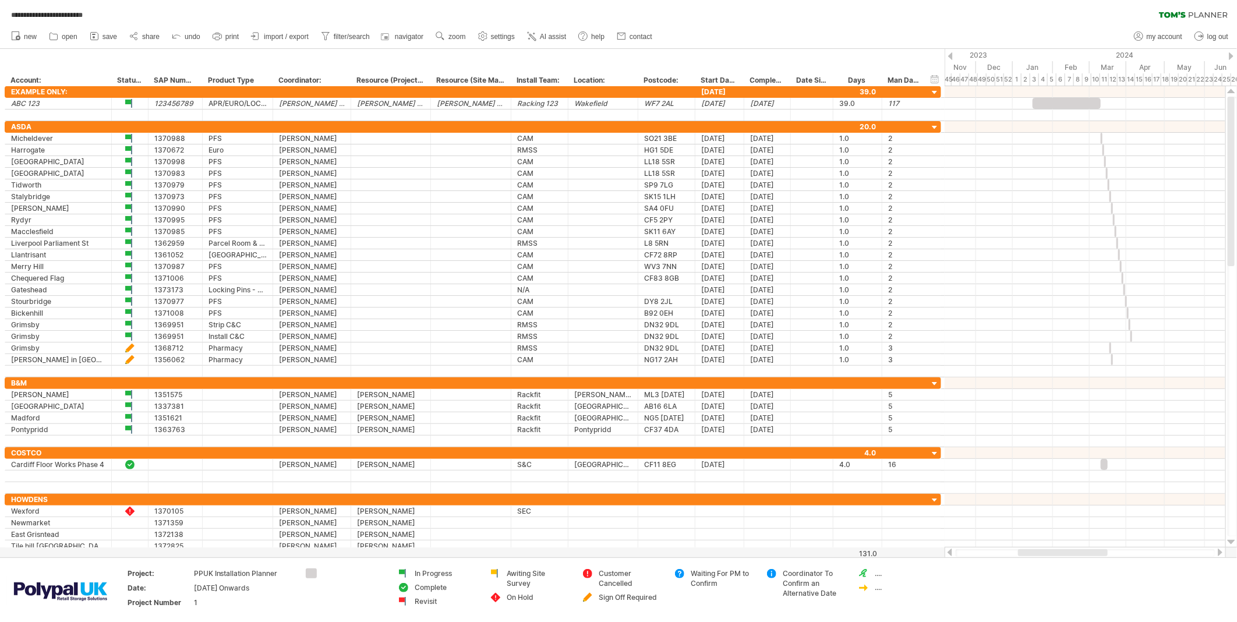
drag, startPoint x: 1090, startPoint y: 551, endPoint x: 1061, endPoint y: 552, distance: 28.6
click at [1061, 543] on div at bounding box center [1063, 552] width 90 height 7
click at [102, 33] on span "save" at bounding box center [109, 37] width 15 height 8
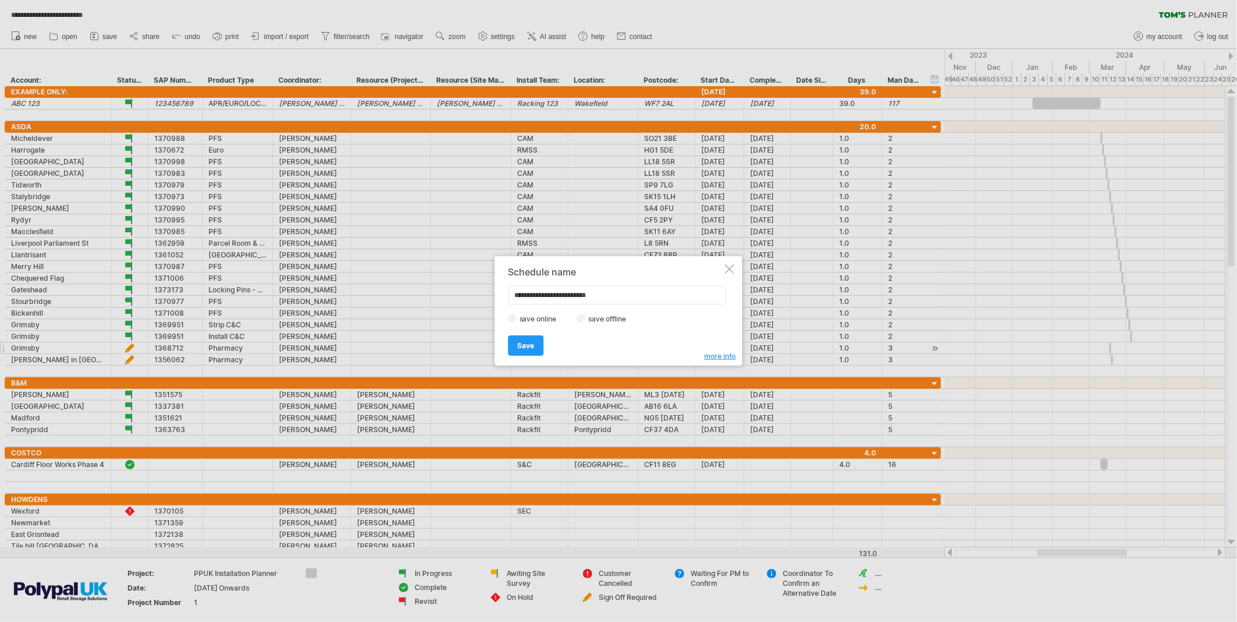
click at [522, 346] on span "Save" at bounding box center [526, 345] width 17 height 9
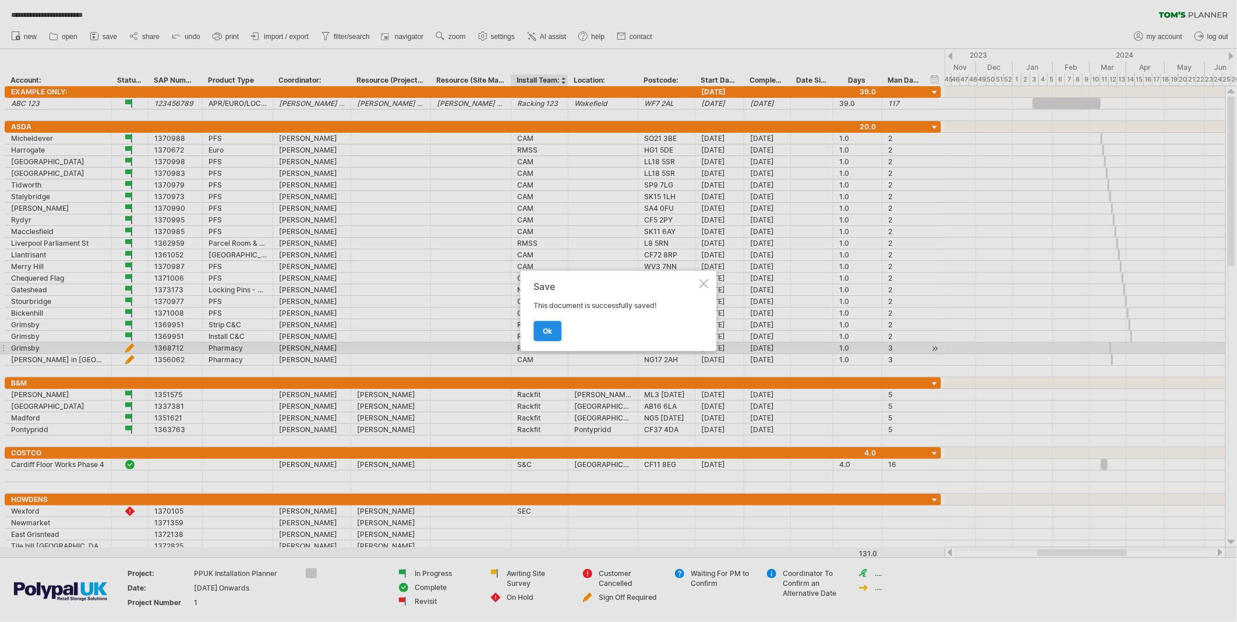
click at [544, 332] on span "ok" at bounding box center [547, 331] width 9 height 9
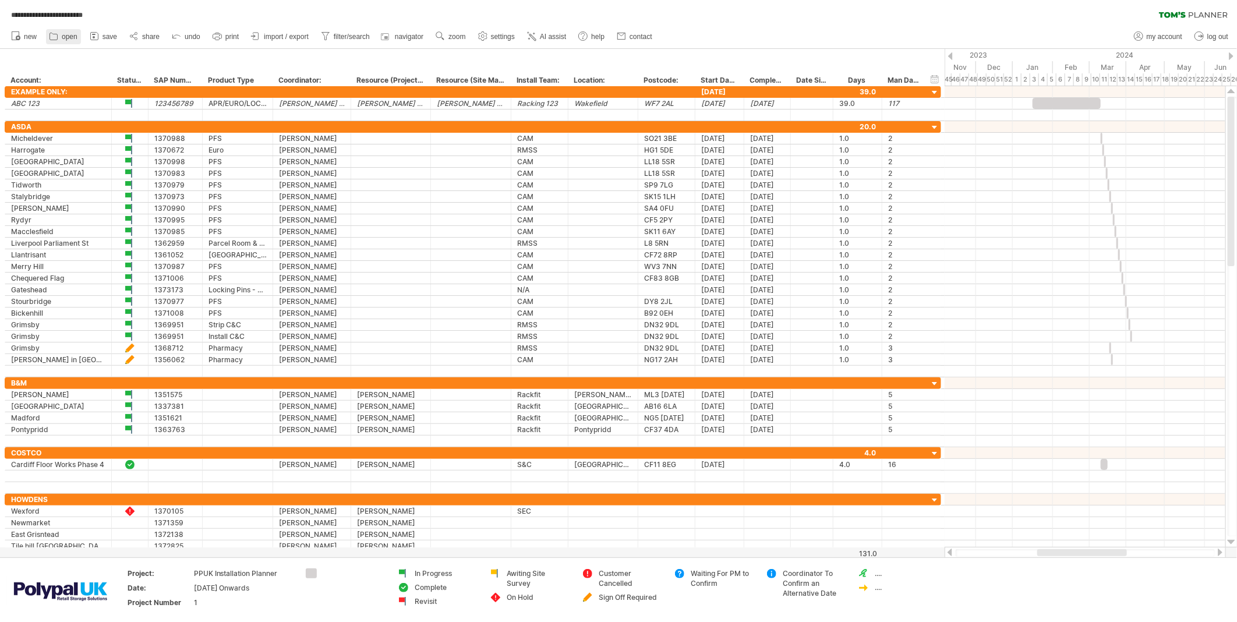
click at [67, 37] on span "open" at bounding box center [70, 37] width 16 height 8
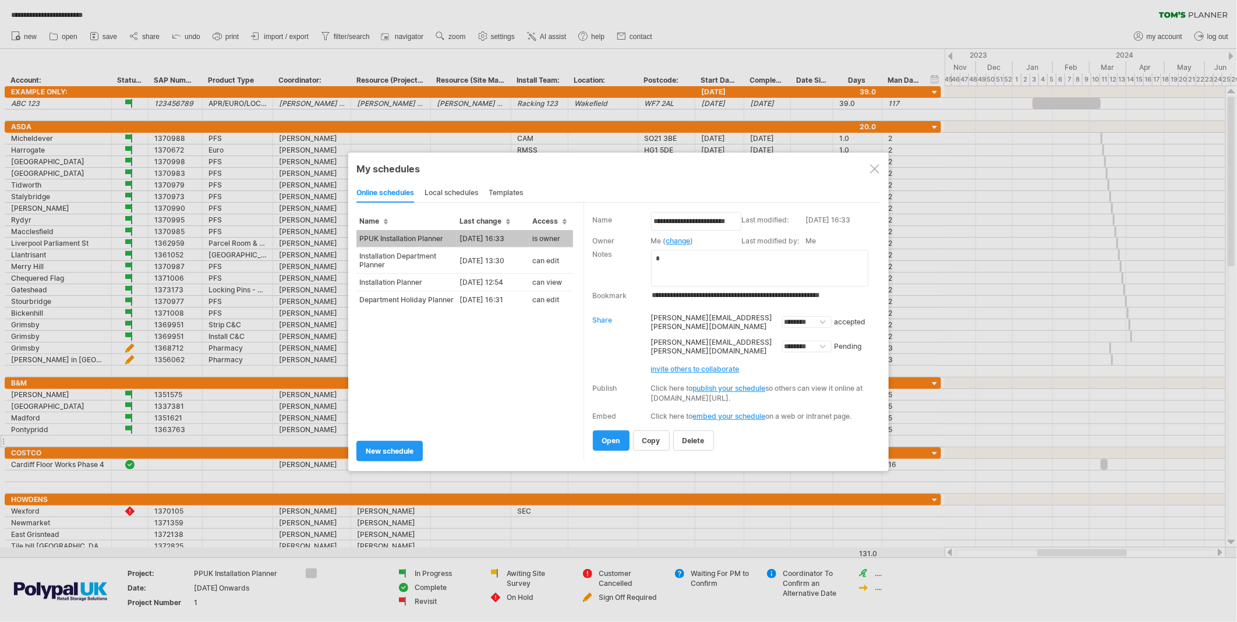
click at [603, 439] on span "open" at bounding box center [611, 440] width 18 height 9
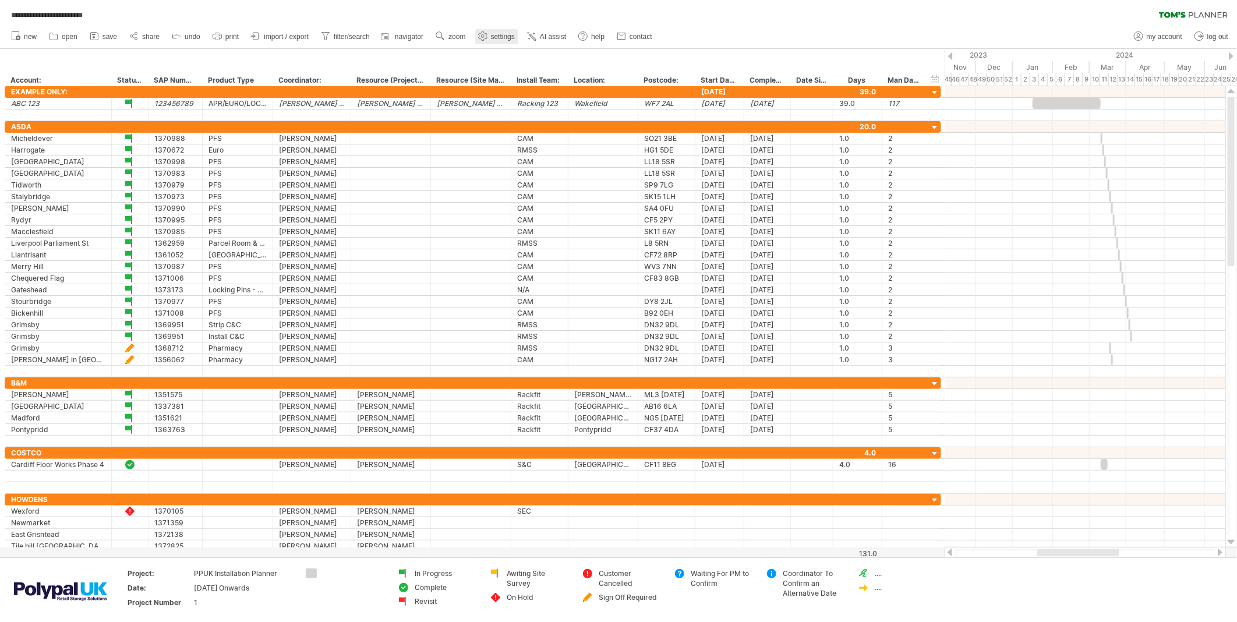
click at [496, 31] on link "settings" at bounding box center [496, 36] width 43 height 15
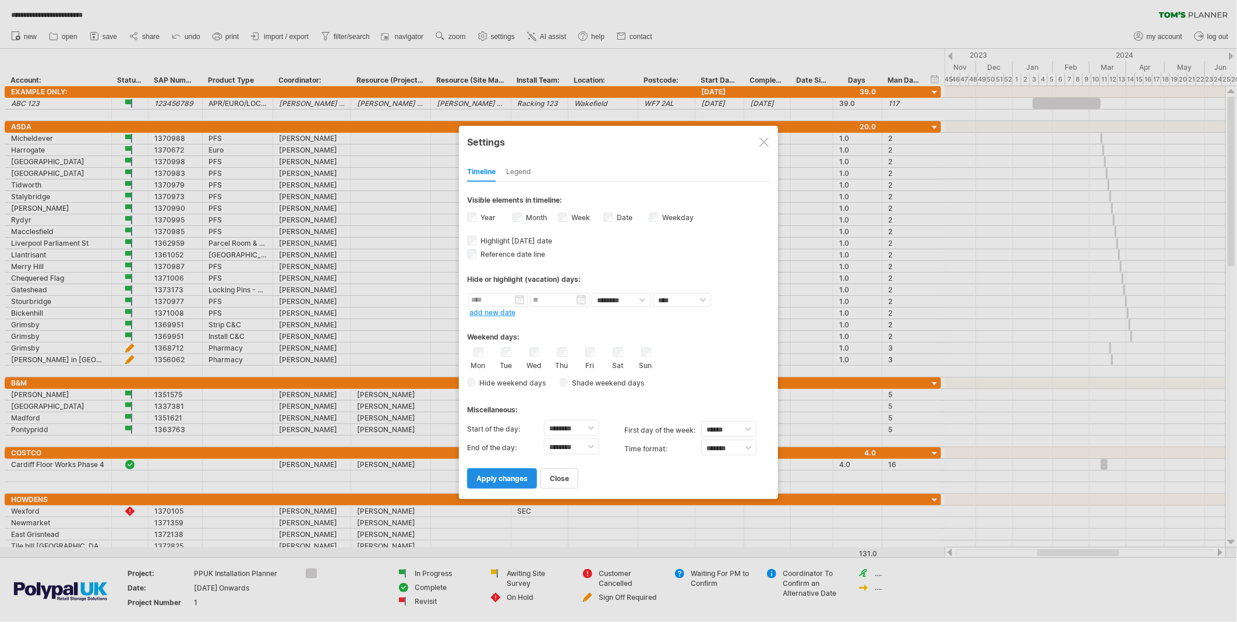
click at [511, 469] on link "apply changes" at bounding box center [502, 478] width 70 height 20
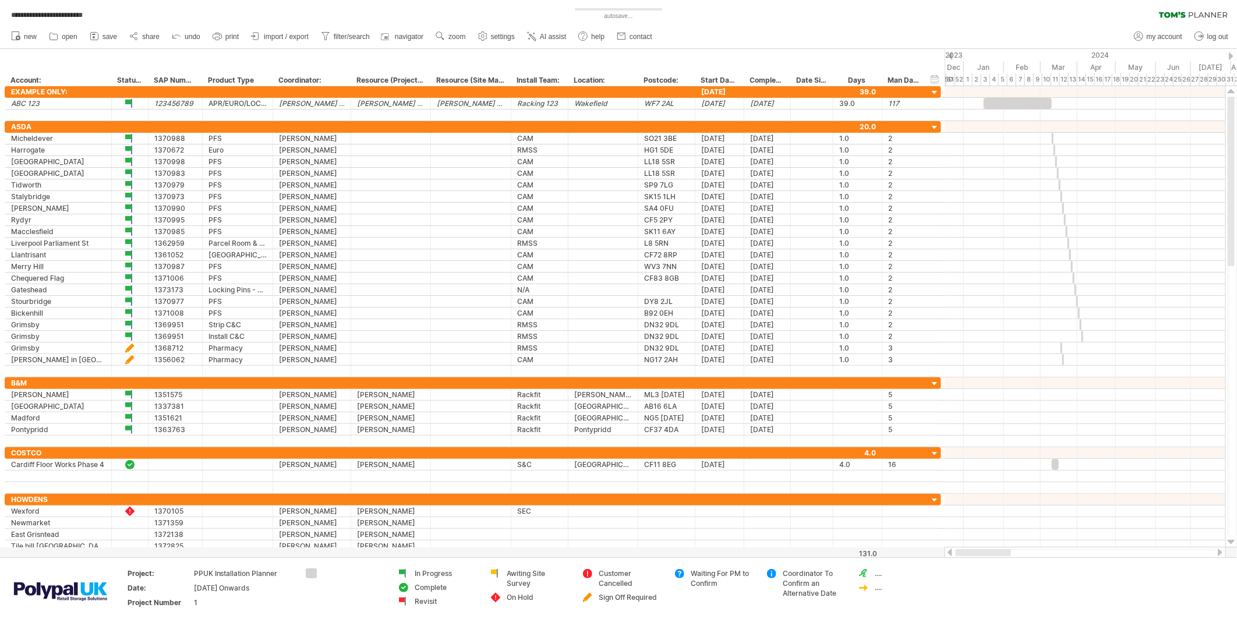
drag, startPoint x: 1118, startPoint y: 551, endPoint x: 961, endPoint y: 553, distance: 156.7
click at [961, 543] on div at bounding box center [983, 552] width 55 height 7
click at [496, 41] on link "settings" at bounding box center [496, 36] width 43 height 15
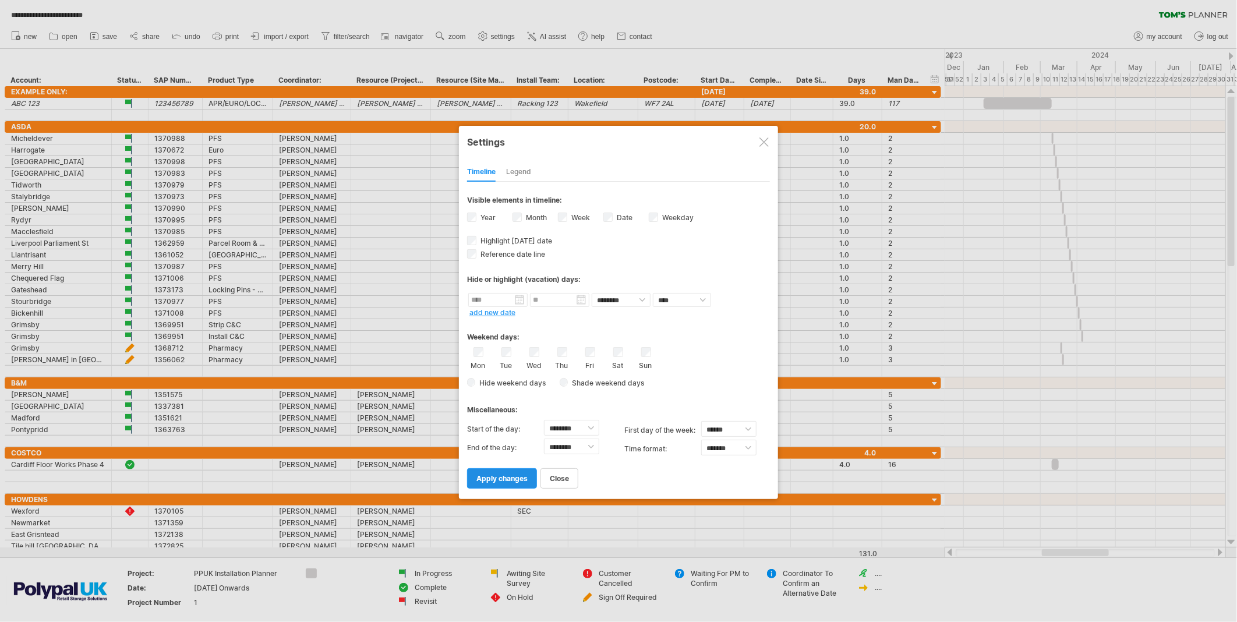
click at [516, 469] on link "apply changes" at bounding box center [502, 478] width 70 height 20
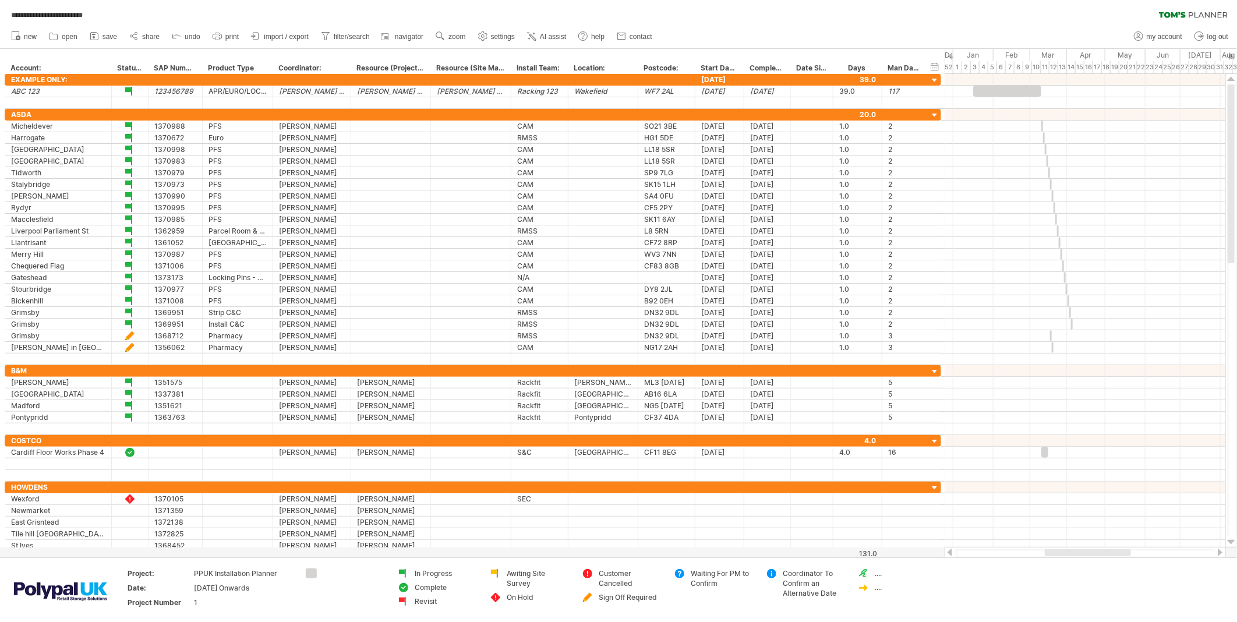
click at [1083, 543] on div at bounding box center [1088, 552] width 86 height 7
click at [505, 37] on span "settings" at bounding box center [503, 37] width 24 height 8
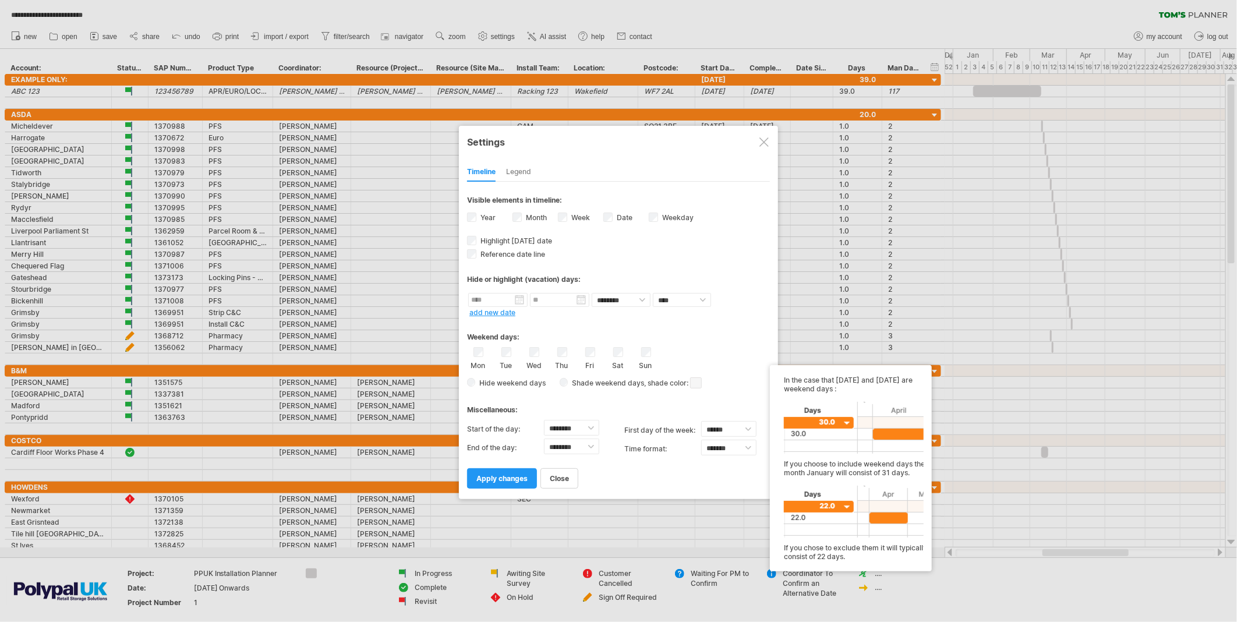
click at [699, 380] on span at bounding box center [696, 382] width 12 height 11
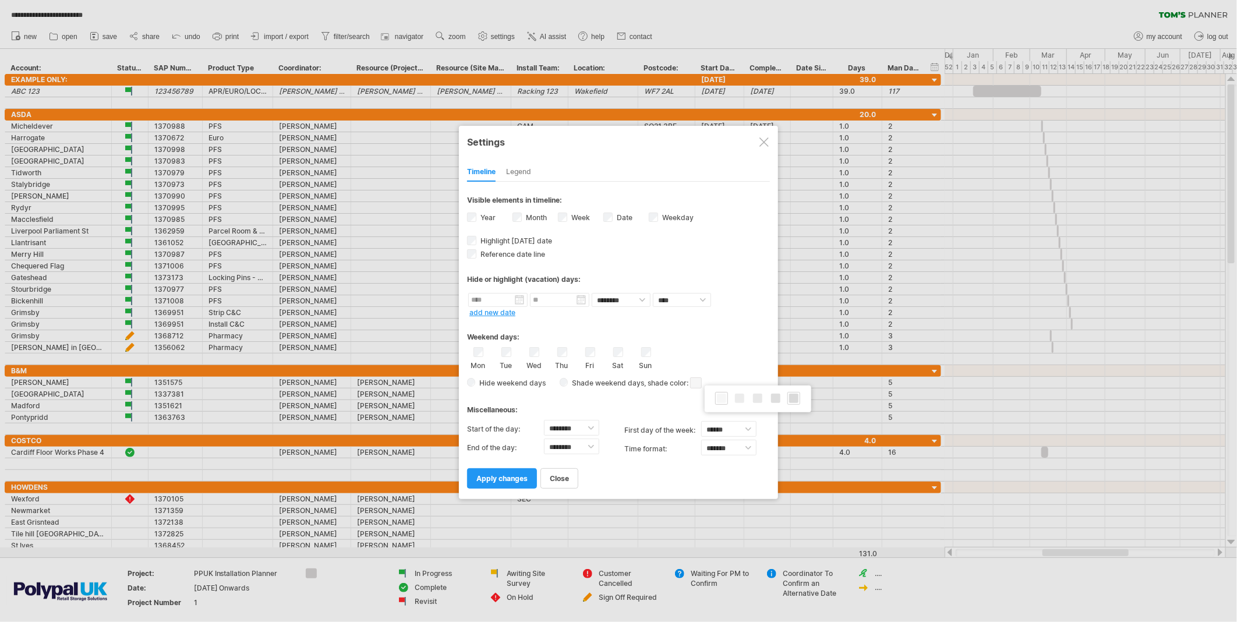
click at [793, 398] on span at bounding box center [793, 398] width 9 height 9
click at [518, 474] on span "apply changes" at bounding box center [501, 478] width 51 height 9
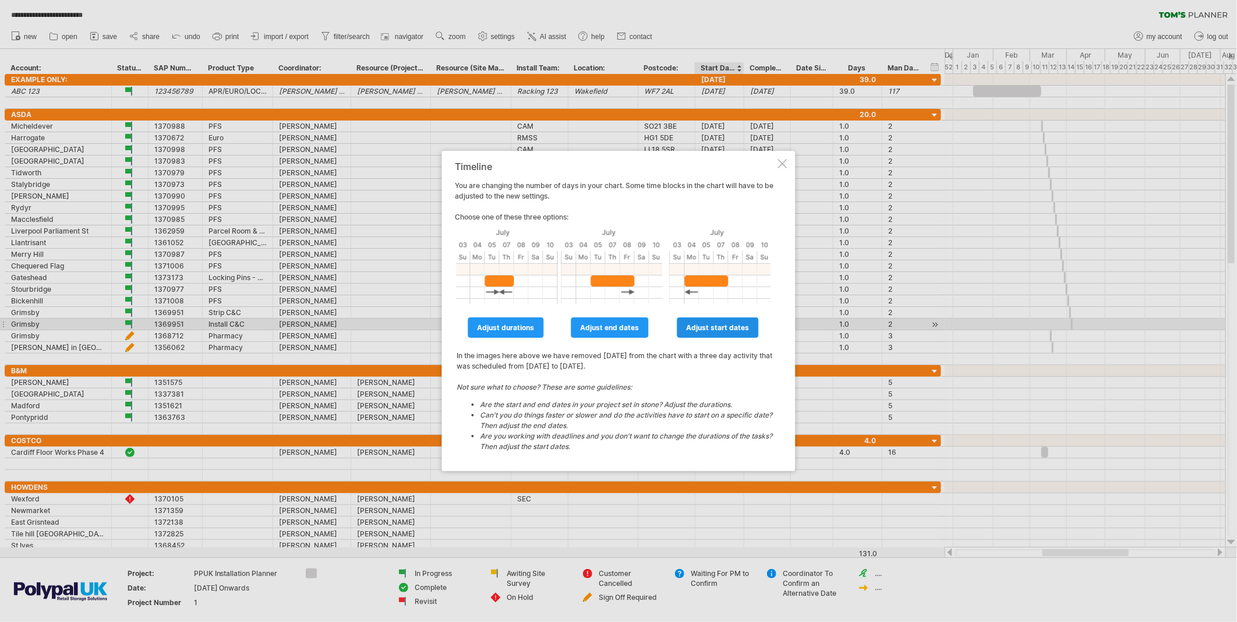
click at [736, 330] on span "adjust start dates" at bounding box center [718, 327] width 63 height 9
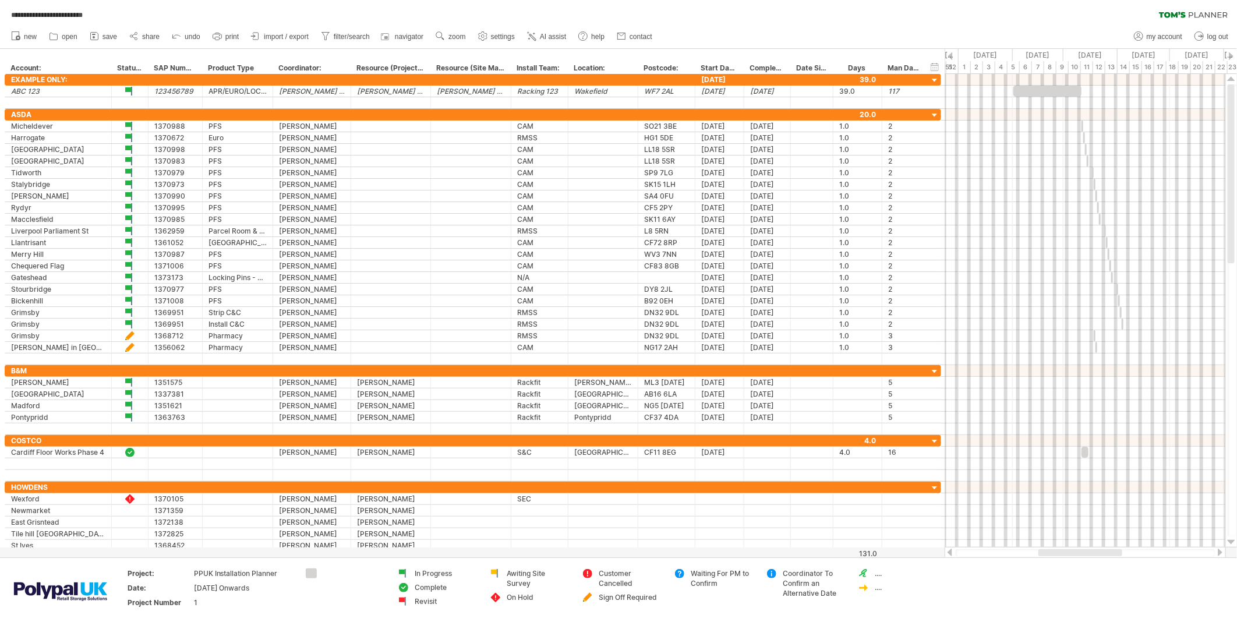
click at [1072, 543] on div at bounding box center [1080, 552] width 84 height 7
click at [508, 36] on span "settings" at bounding box center [503, 37] width 24 height 8
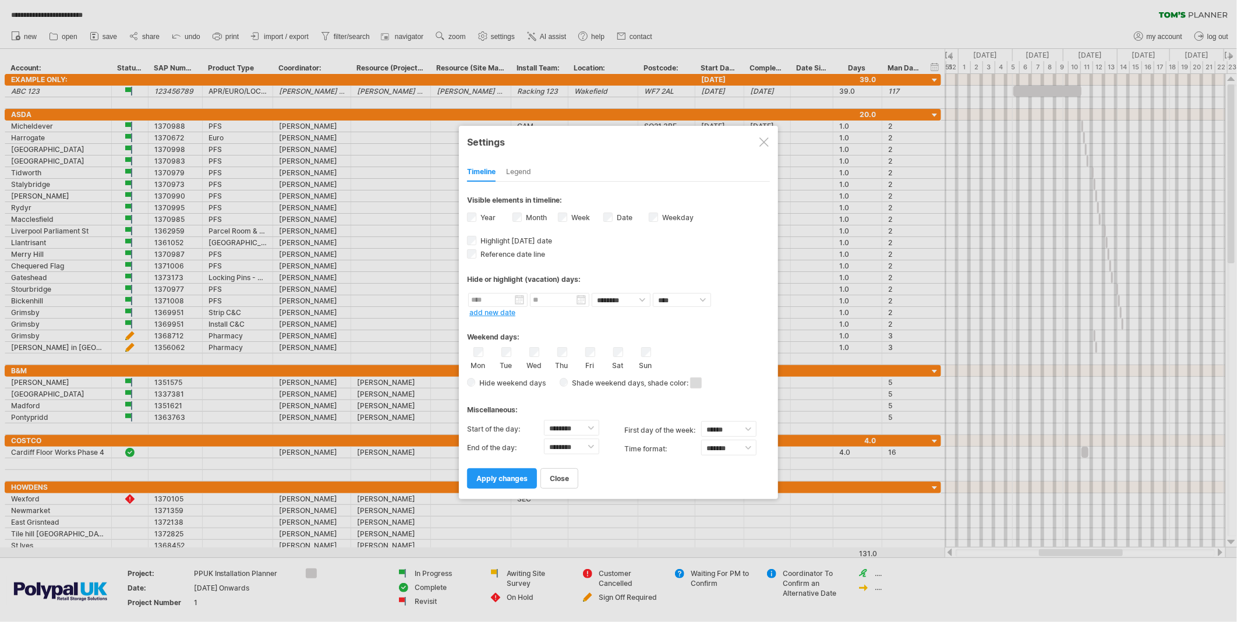
click at [699, 380] on span at bounding box center [696, 382] width 12 height 11
click at [737, 402] on span at bounding box center [739, 398] width 9 height 9
click at [702, 296] on select "**** *****" at bounding box center [682, 300] width 58 height 14
select select "*"
click at [653, 293] on select "**** *****" at bounding box center [682, 300] width 58 height 14
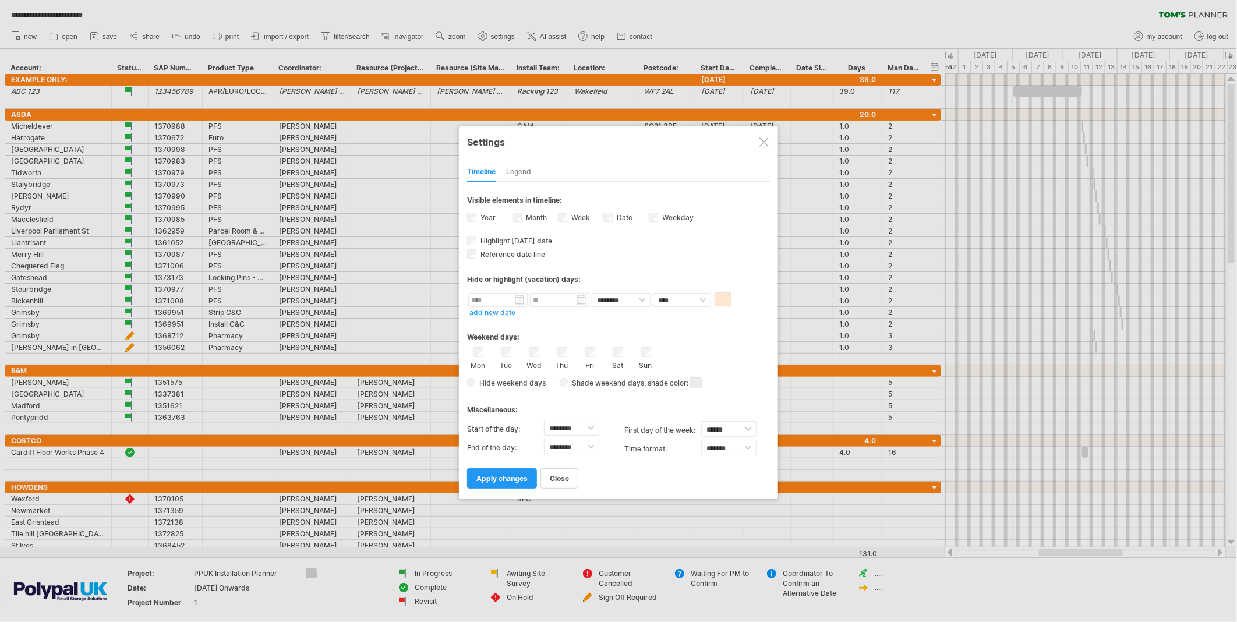
click at [691, 340] on div "Weekend days:" at bounding box center [618, 332] width 303 height 23
click at [525, 171] on div "Legend" at bounding box center [518, 172] width 25 height 19
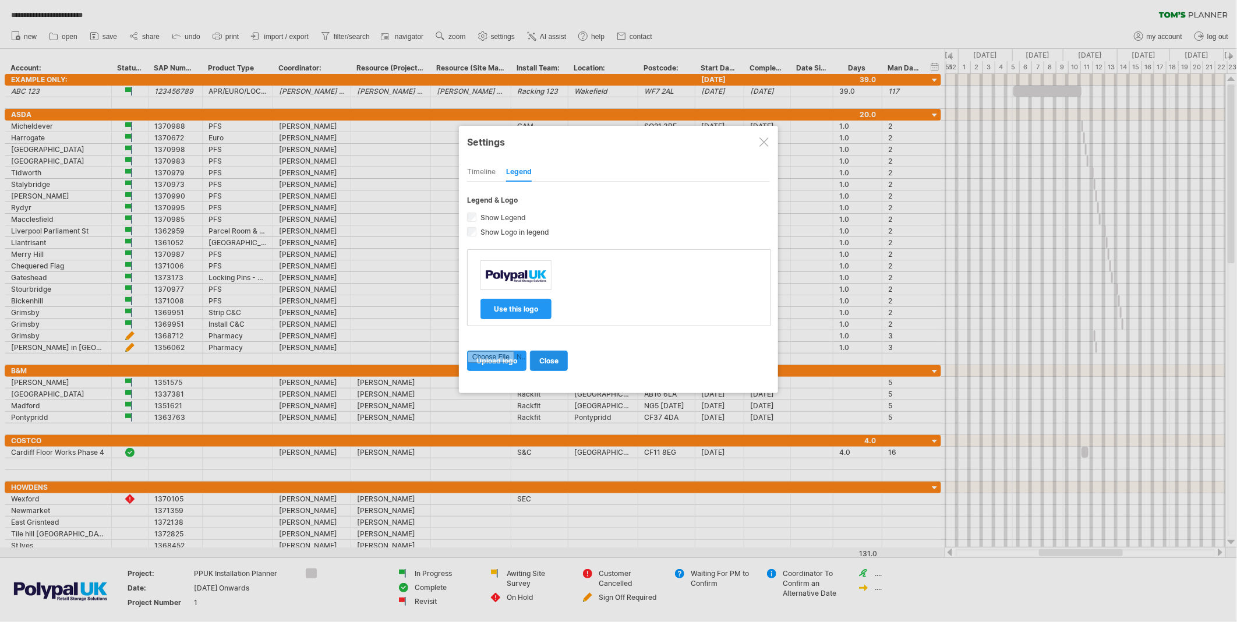
click at [557, 363] on span "close" at bounding box center [548, 360] width 19 height 9
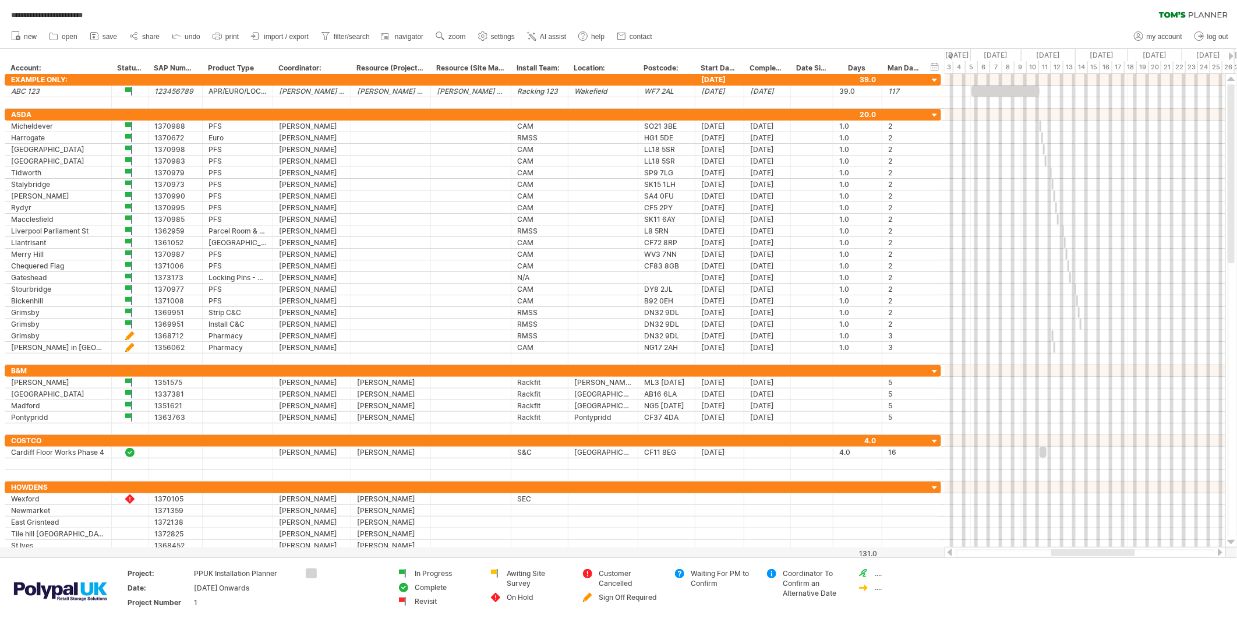
drag, startPoint x: 1078, startPoint y: 549, endPoint x: 1090, endPoint y: 549, distance: 12.2
click at [1090, 543] on div at bounding box center [1093, 552] width 84 height 7
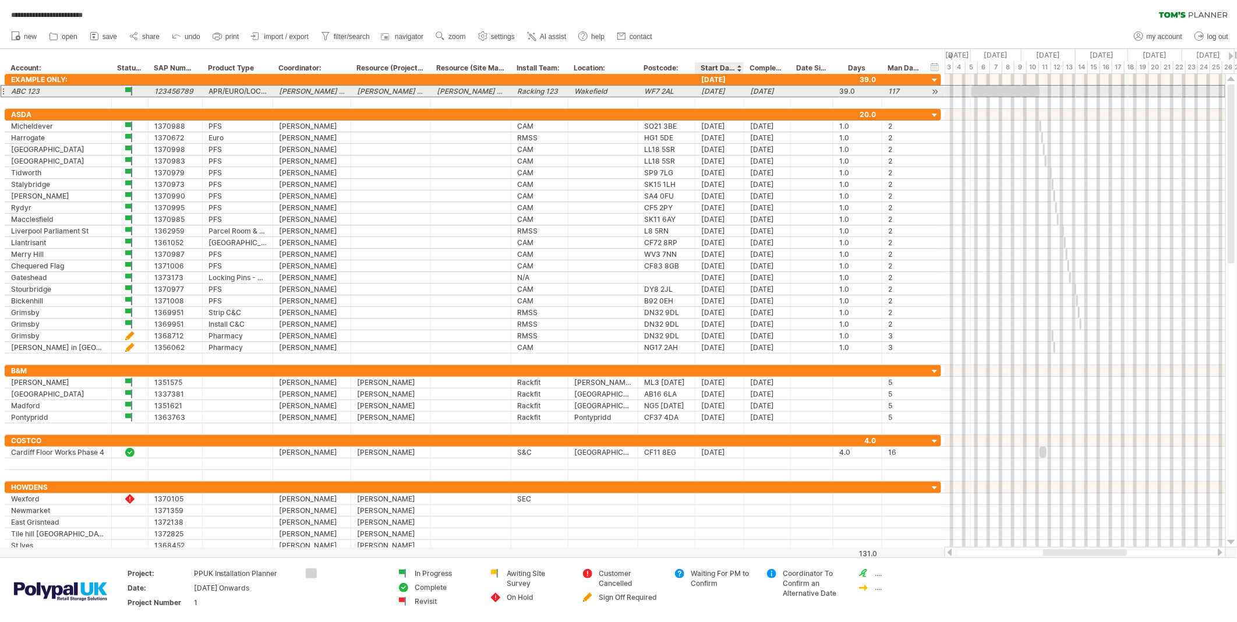
click at [735, 89] on div "[DATE]" at bounding box center [719, 91] width 37 height 11
type input "**********"
click at [787, 91] on div at bounding box center [789, 92] width 6 height 12
click at [783, 90] on div "[DATE]" at bounding box center [767, 91] width 34 height 11
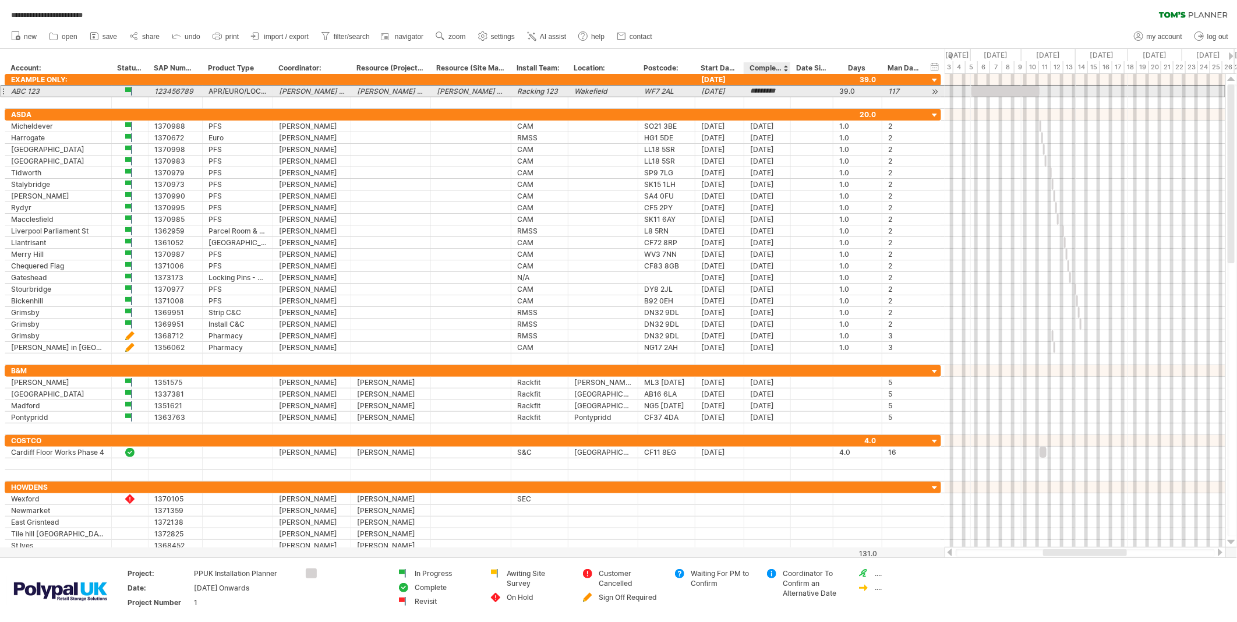
type input "**********"
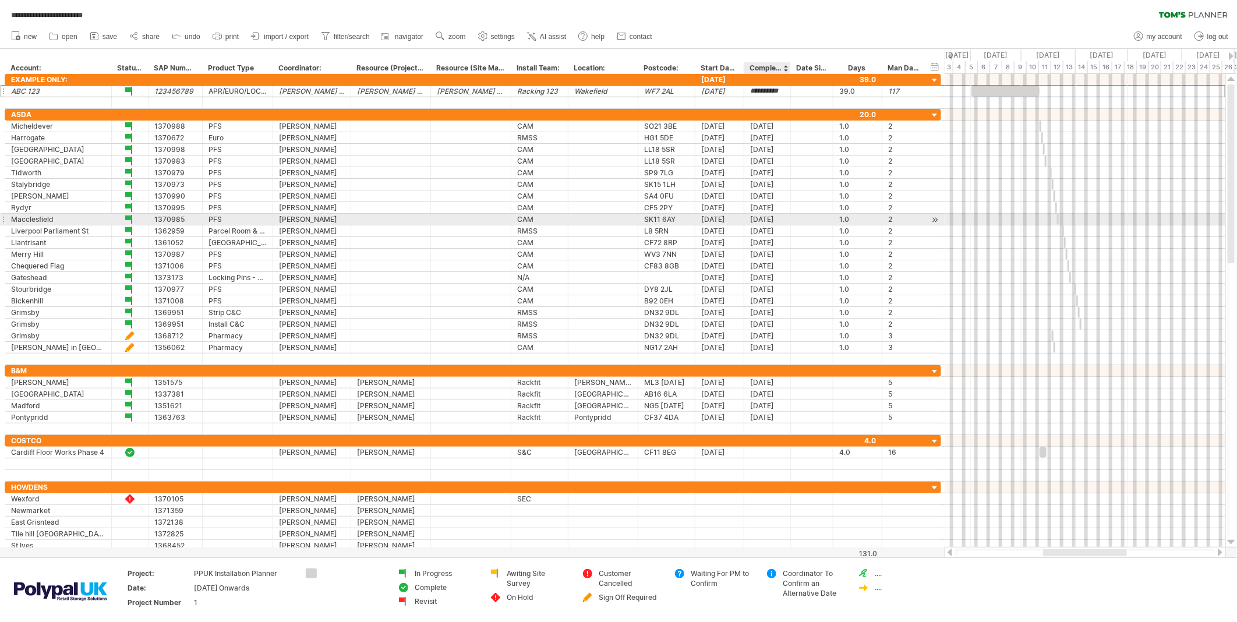
click at [779, 218] on div "23.09.25" at bounding box center [767, 219] width 34 height 11
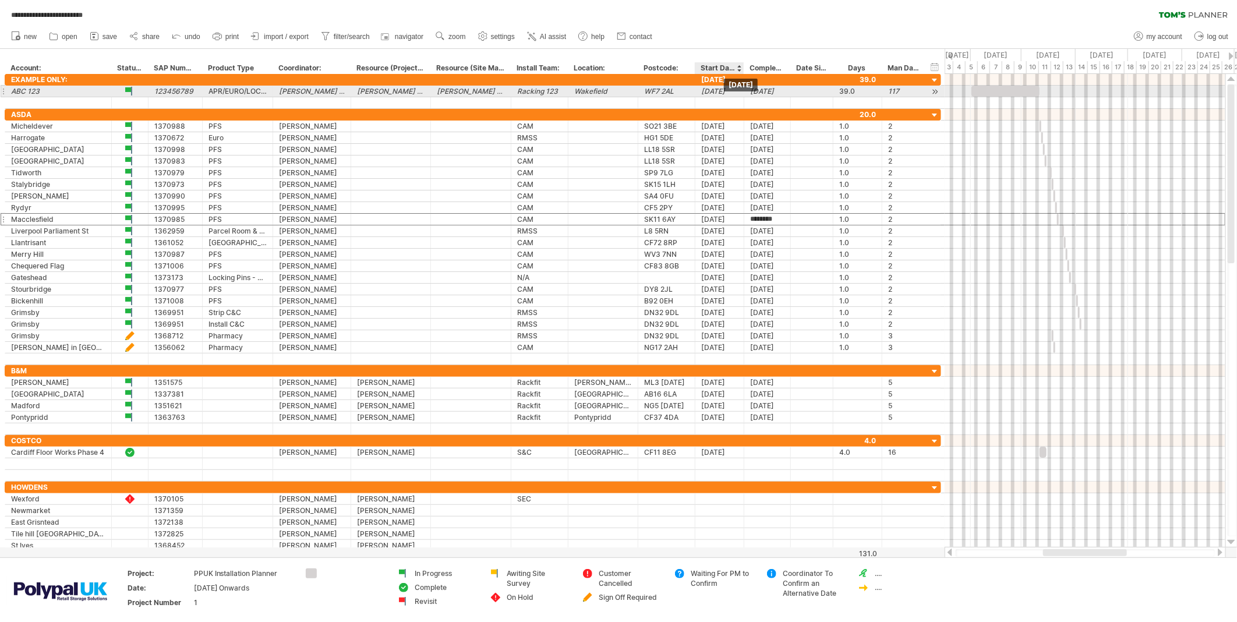
click at [721, 89] on div "18-07-2025" at bounding box center [719, 91] width 37 height 11
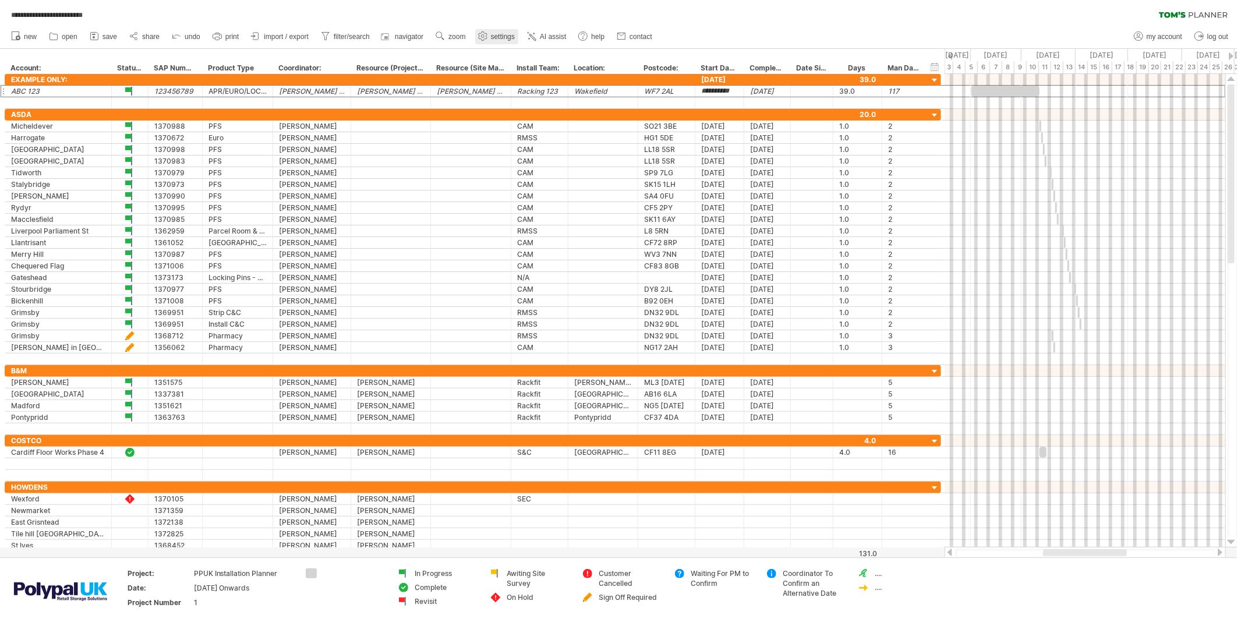
click at [504, 36] on span "settings" at bounding box center [503, 37] width 24 height 8
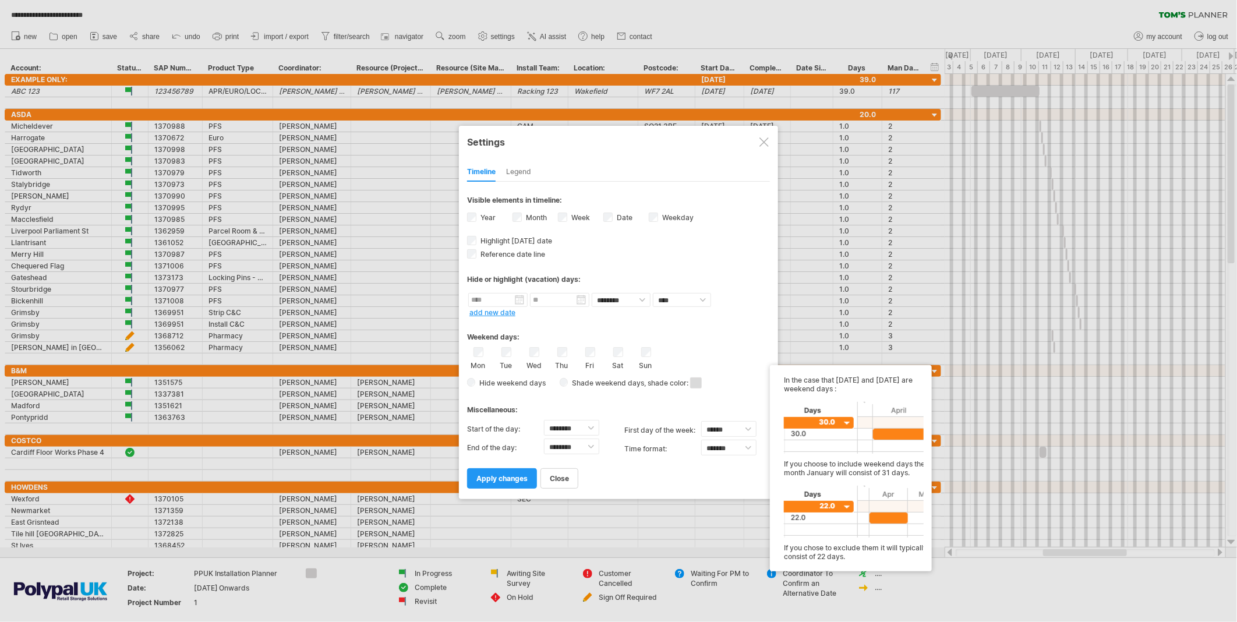
click at [695, 381] on span at bounding box center [696, 382] width 12 height 11
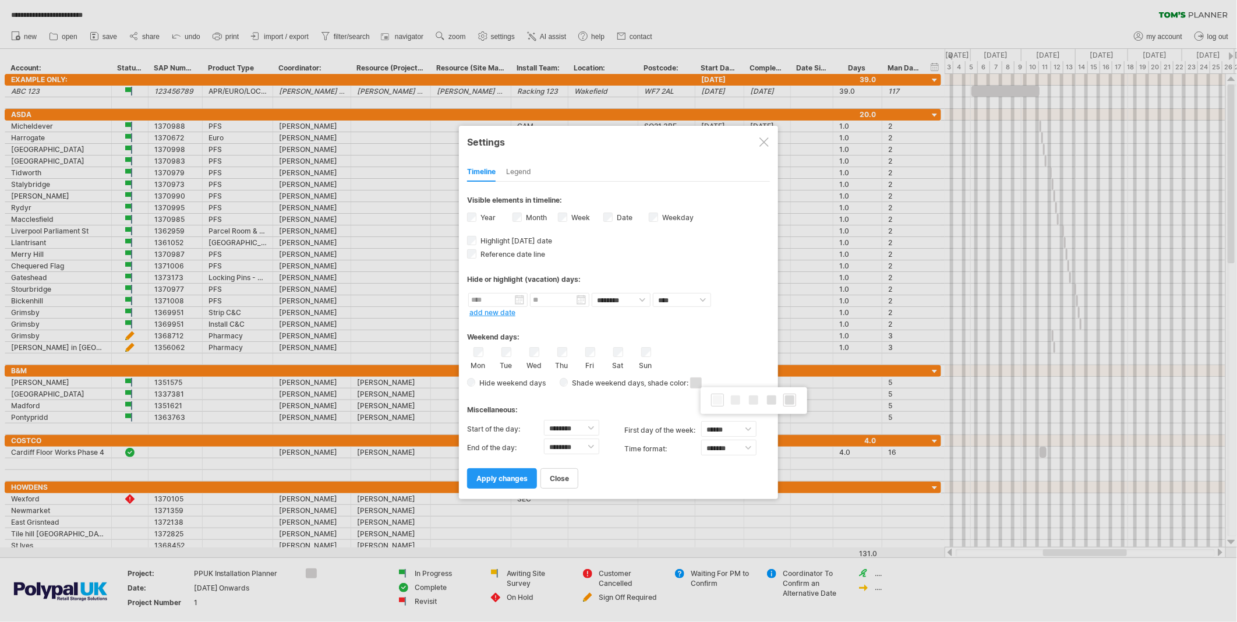
click at [720, 404] on span at bounding box center [717, 399] width 9 height 9
click at [509, 478] on span "apply changes" at bounding box center [501, 478] width 51 height 9
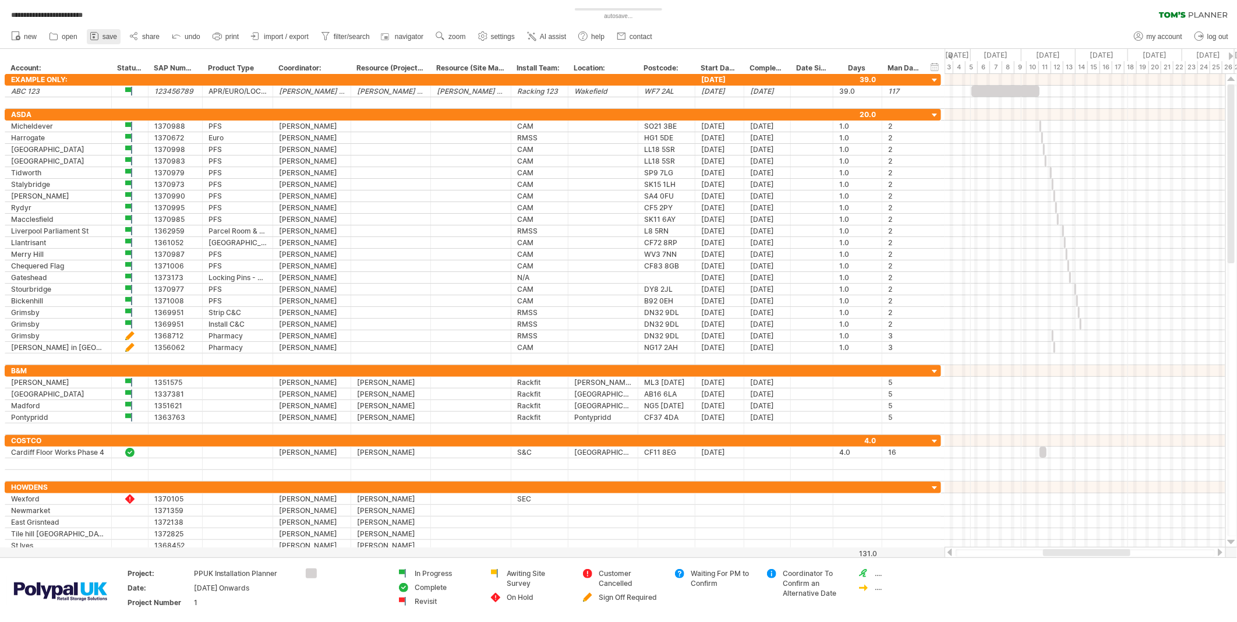
click at [106, 32] on link "save" at bounding box center [104, 36] width 34 height 15
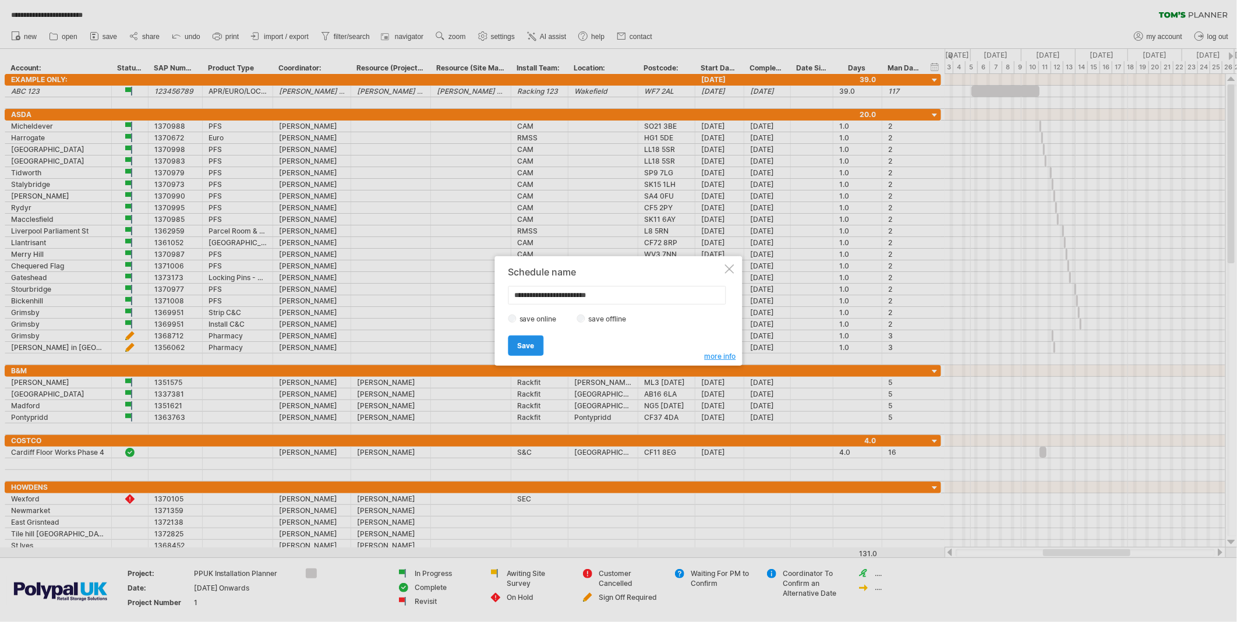
click at [539, 348] on link "Save" at bounding box center [526, 345] width 36 height 20
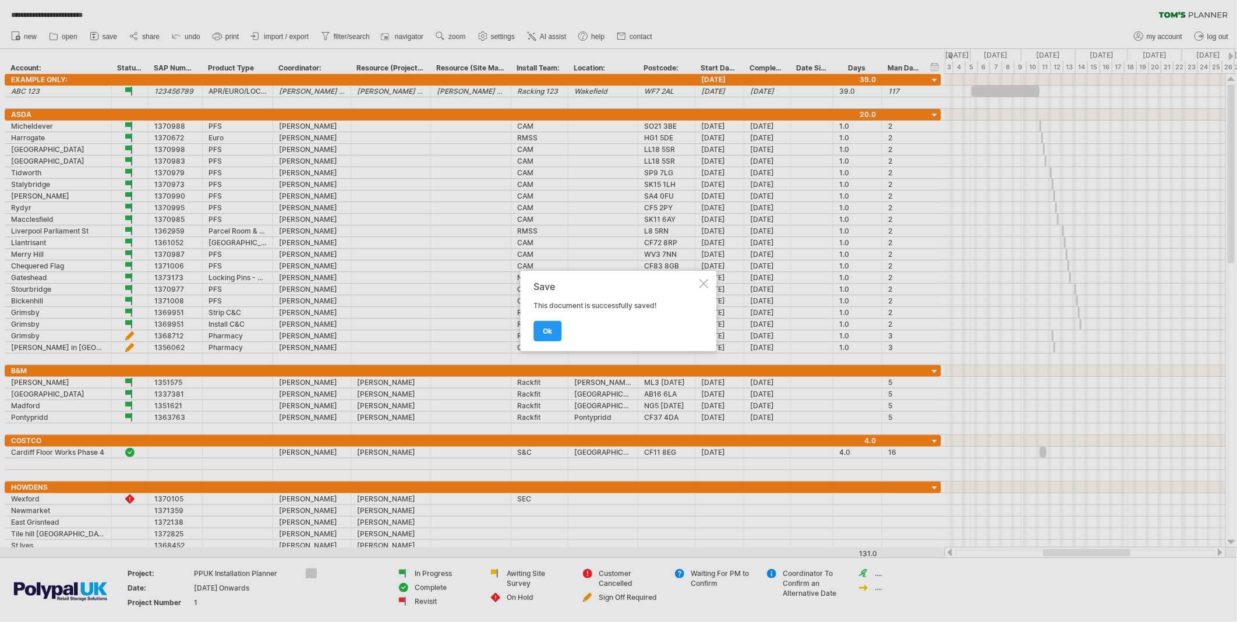
click at [60, 37] on div at bounding box center [618, 311] width 1237 height 622
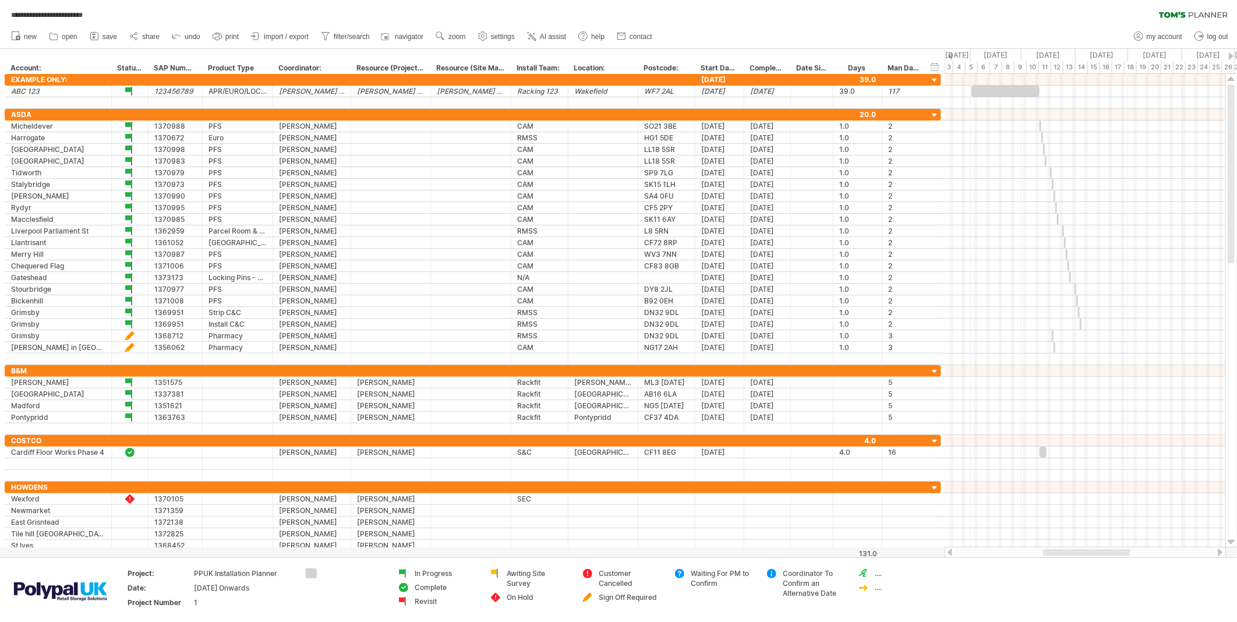
click at [60, 37] on link "open" at bounding box center [63, 36] width 35 height 15
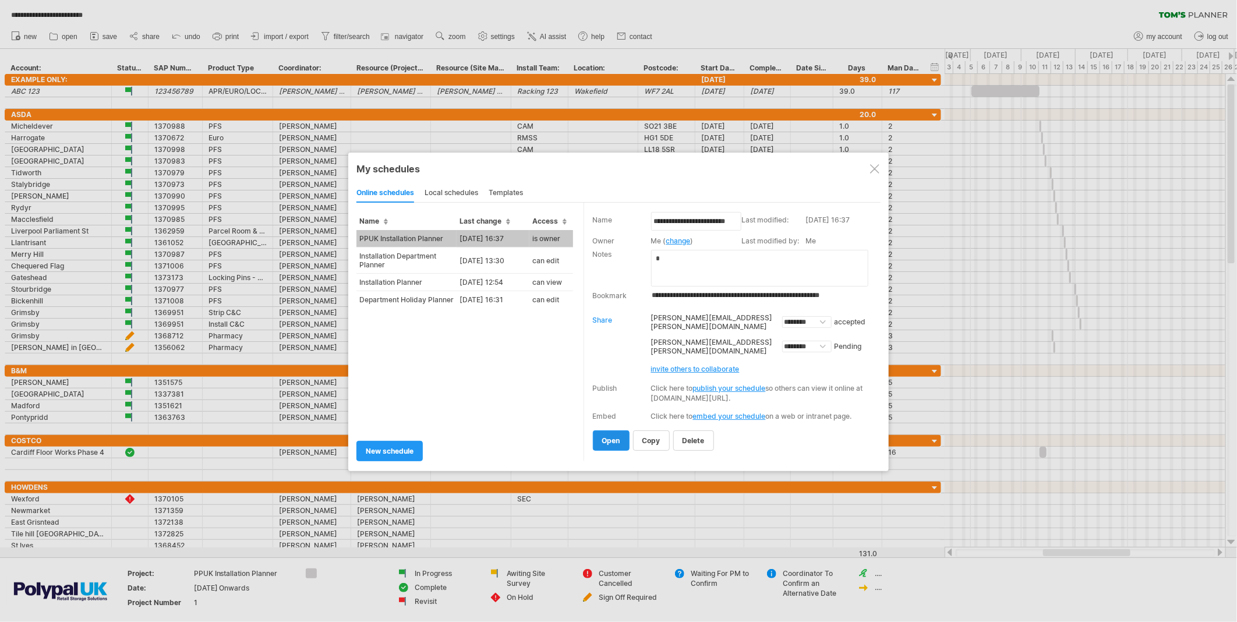
click at [610, 437] on span "open" at bounding box center [611, 440] width 18 height 9
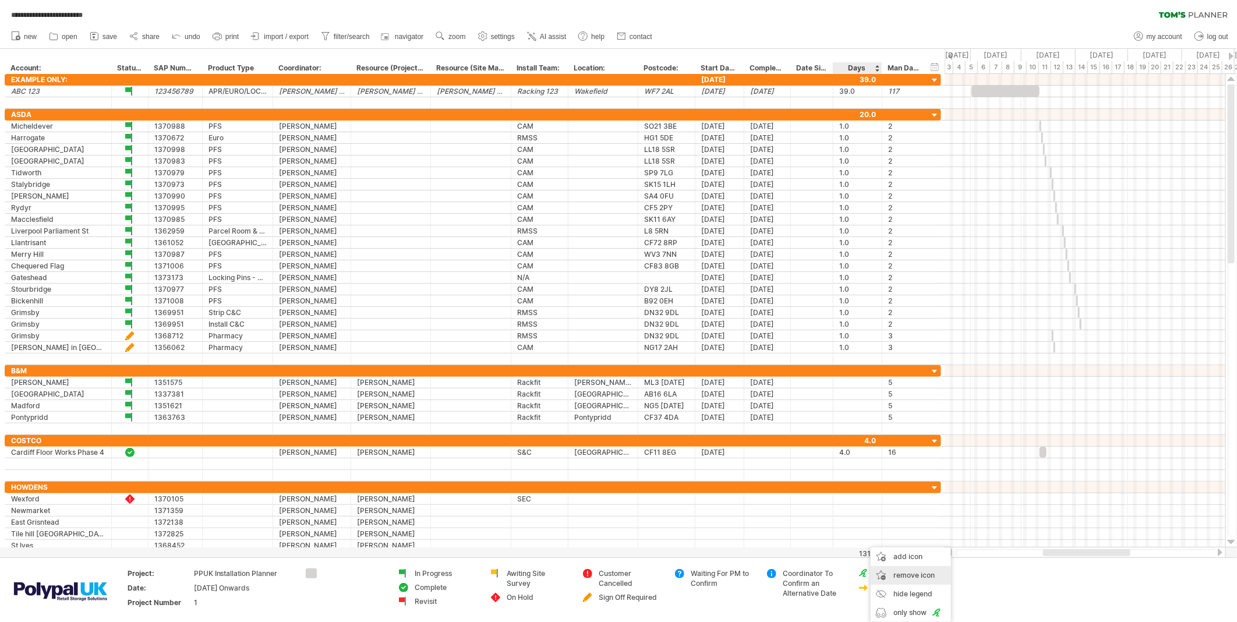
click at [924, 543] on span "remove icon" at bounding box center [913, 575] width 41 height 9
click at [929, 543] on span "remove icon" at bounding box center [914, 575] width 41 height 9
click at [620, 543] on div "Sign Off Required" at bounding box center [630, 597] width 63 height 10
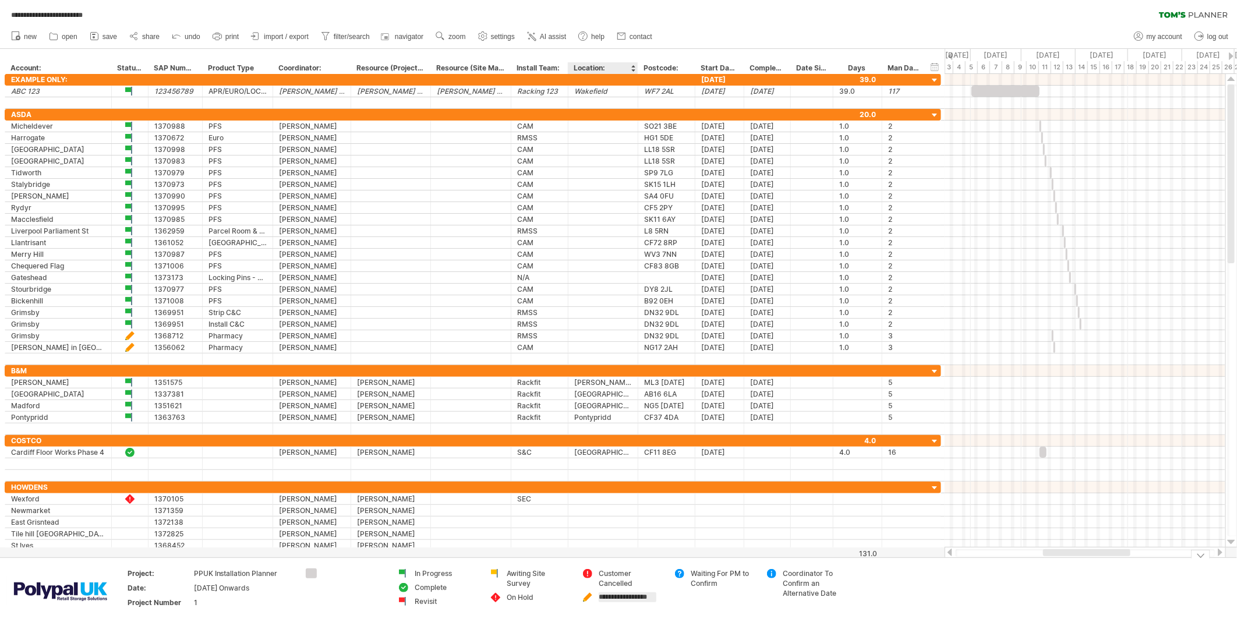
click at [619, 543] on input "**********" at bounding box center [628, 597] width 58 height 10
type input "**********"
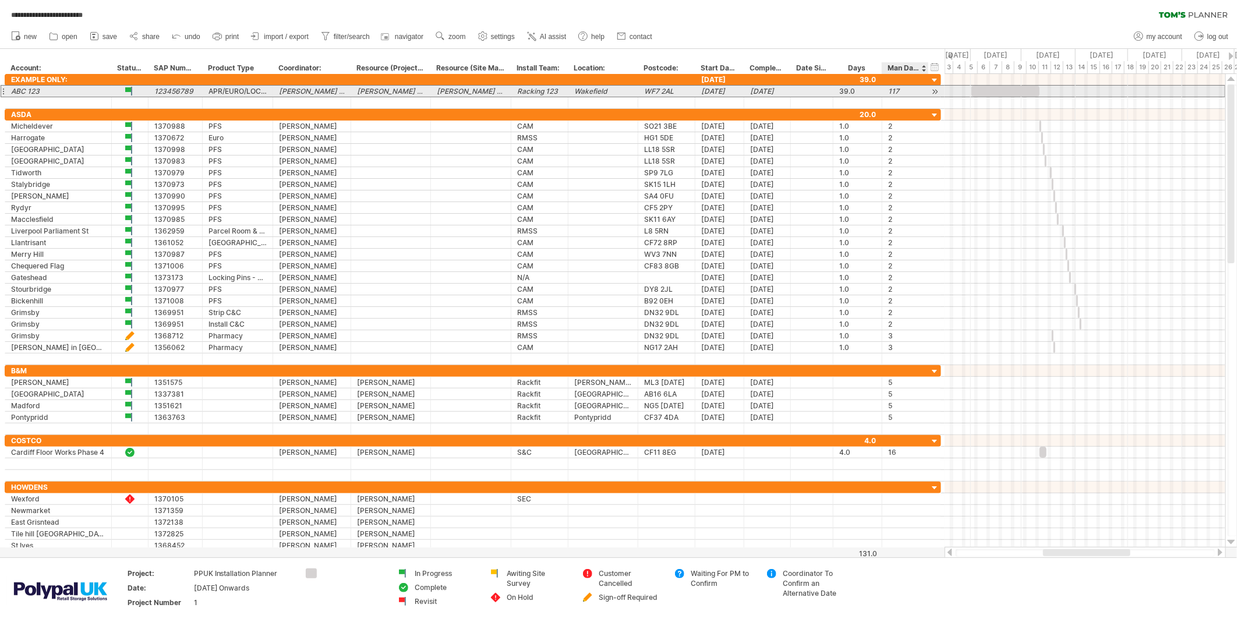
click at [904, 90] on div "117" at bounding box center [905, 91] width 34 height 11
type input "*"
click at [1004, 212] on div at bounding box center [1085, 208] width 281 height 12
click at [864, 87] on div "39.0" at bounding box center [857, 91] width 37 height 11
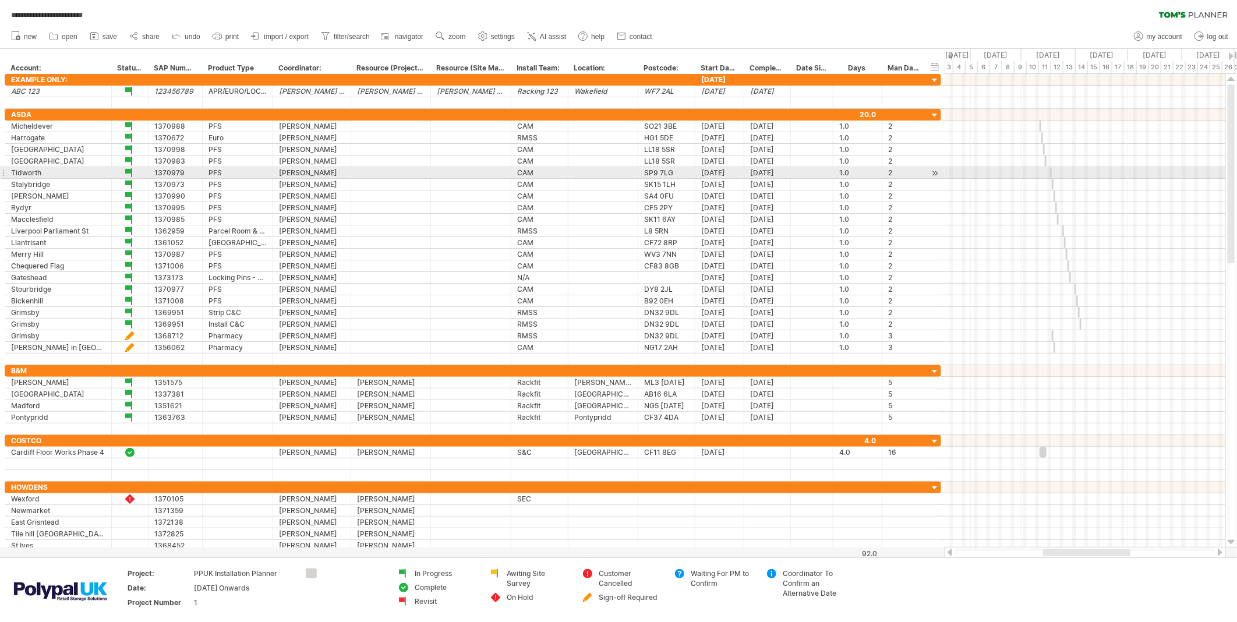
click at [1014, 177] on div at bounding box center [1085, 173] width 281 height 12
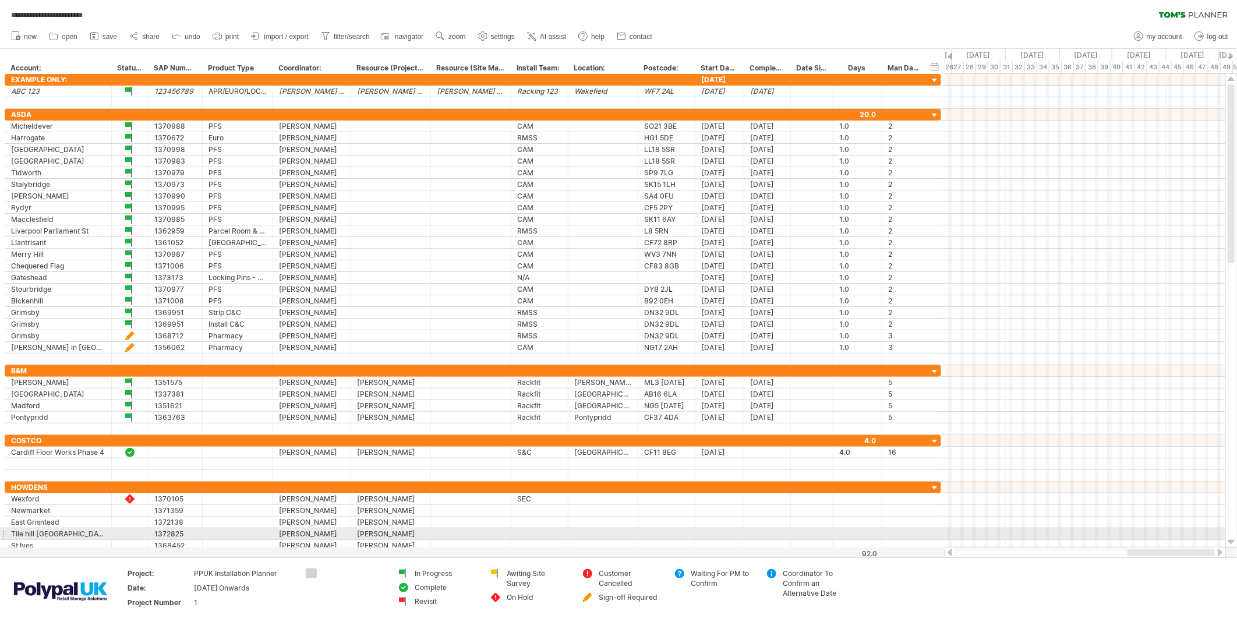
drag, startPoint x: 1058, startPoint y: 552, endPoint x: 1193, endPoint y: 530, distance: 136.3
click at [1112, 533] on div "**********" at bounding box center [618, 311] width 1237 height 622
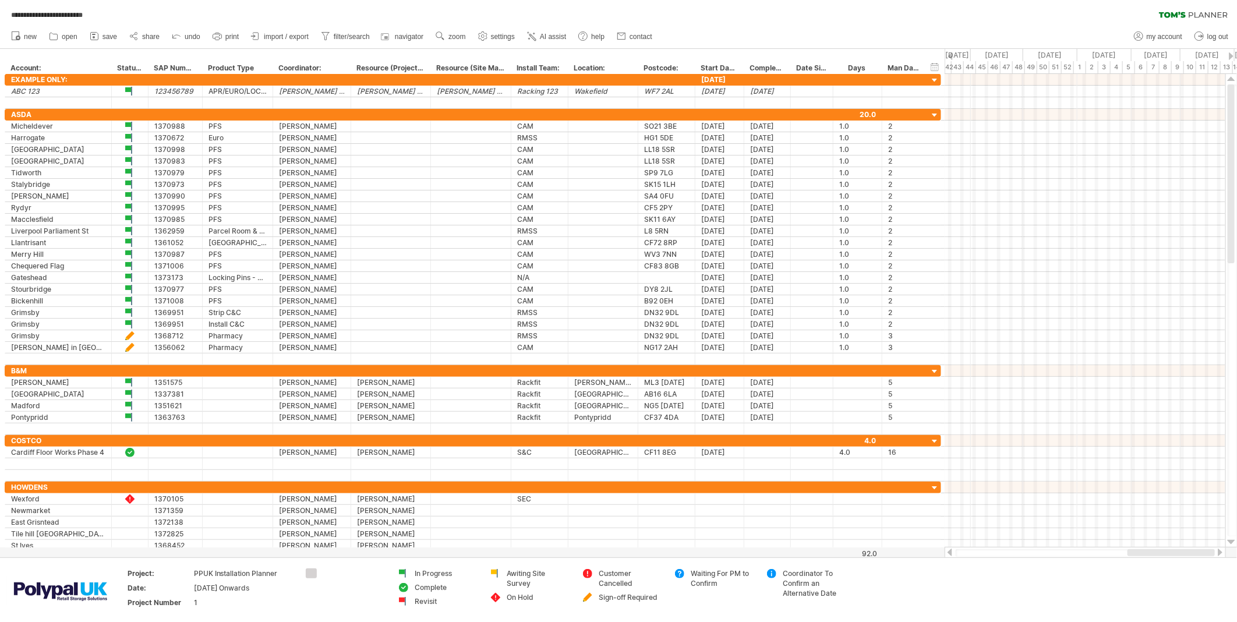
drag, startPoint x: 1154, startPoint y: 551, endPoint x: 1228, endPoint y: 550, distance: 73.4
click at [1112, 543] on div "**********" at bounding box center [618, 311] width 1237 height 622
drag, startPoint x: 1128, startPoint y: 552, endPoint x: 1194, endPoint y: 553, distance: 66.4
click at [1112, 543] on div at bounding box center [1177, 552] width 75 height 7
drag, startPoint x: 1142, startPoint y: 550, endPoint x: 1015, endPoint y: 555, distance: 127.0
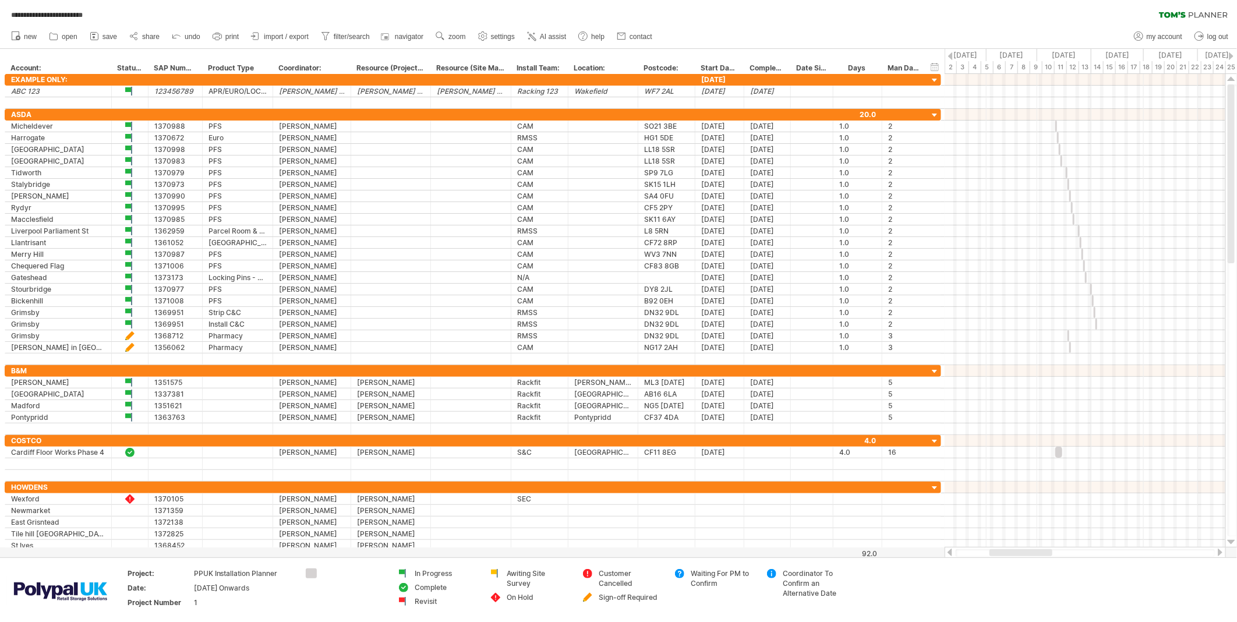
click at [1015, 543] on div at bounding box center [1020, 552] width 63 height 7
click at [723, 74] on div "[DATE]" at bounding box center [719, 79] width 37 height 11
click at [735, 77] on input "********" at bounding box center [719, 79] width 37 height 11
type input "*"
click at [807, 67] on div "Date Signed Off" at bounding box center [811, 68] width 30 height 12
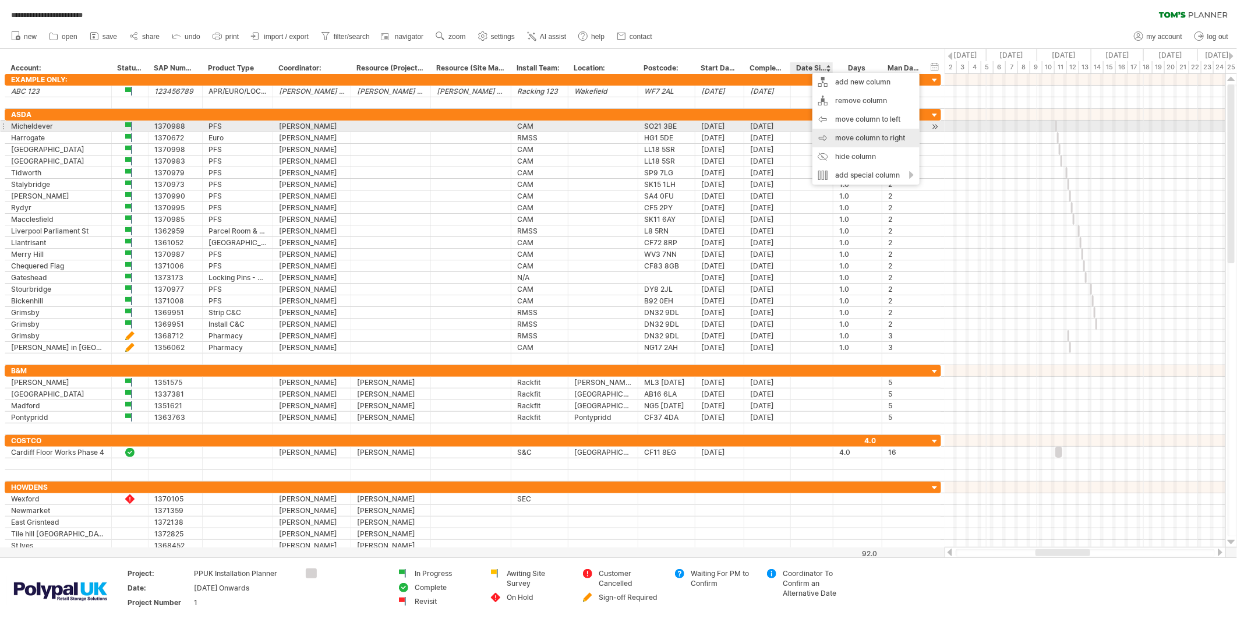
click at [874, 132] on div "move column to right" at bounding box center [865, 138] width 107 height 19
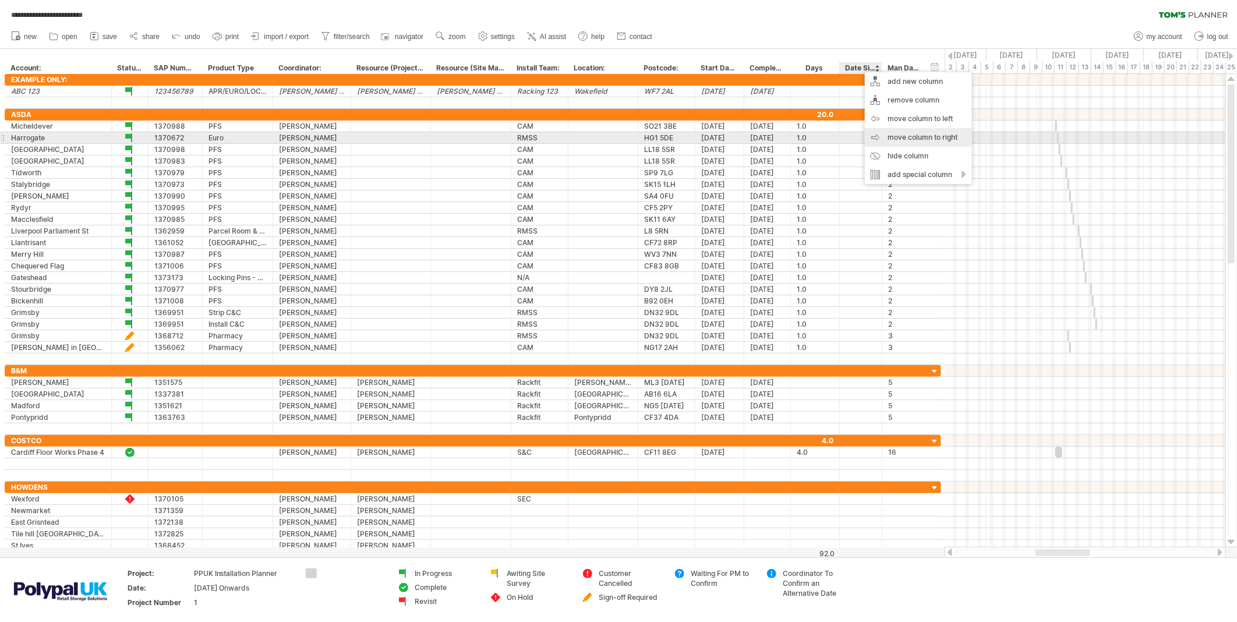
click at [918, 138] on div "move column to right" at bounding box center [918, 137] width 107 height 19
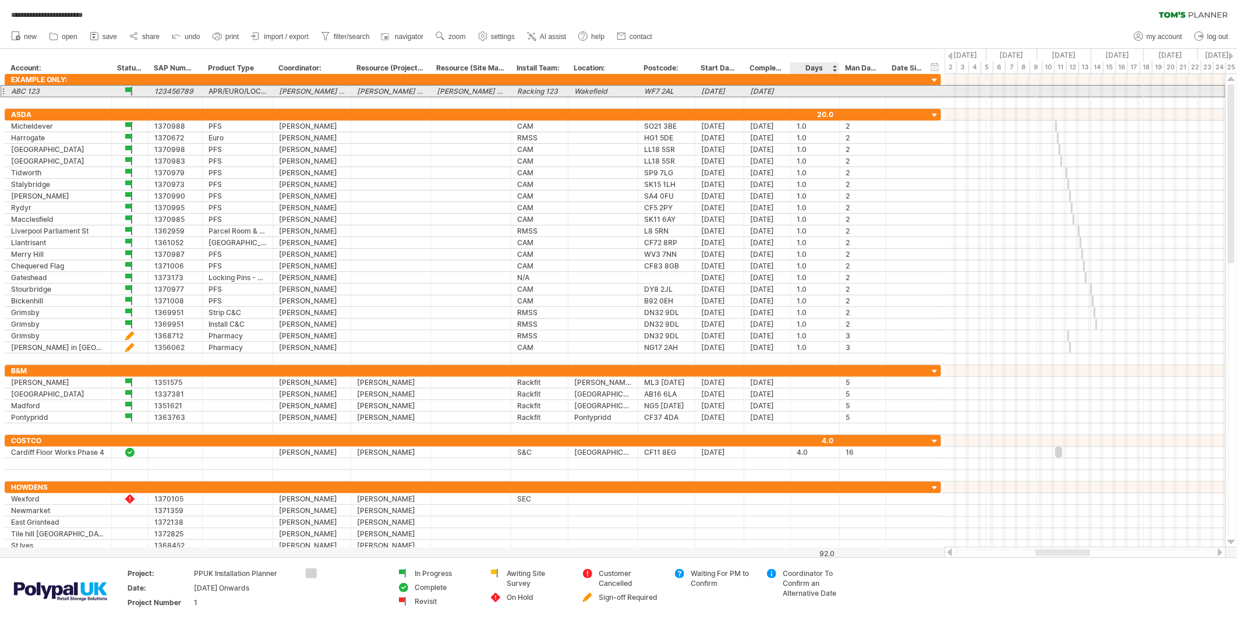
click at [819, 90] on div at bounding box center [815, 91] width 37 height 11
type input "***"
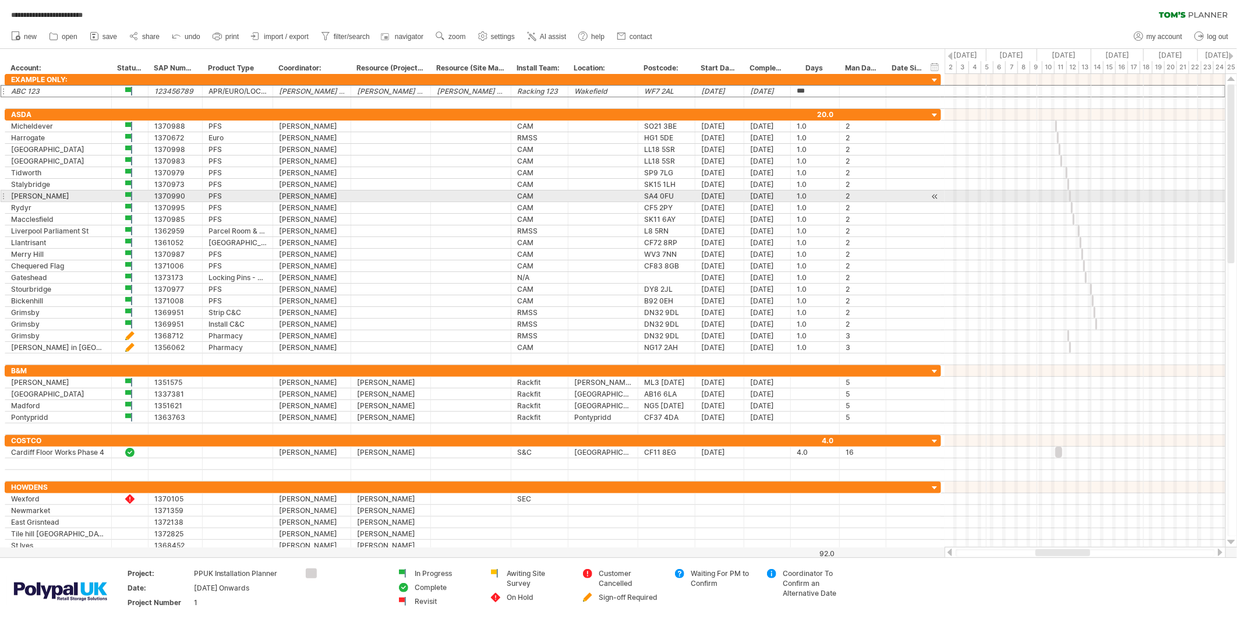
click at [1058, 201] on div at bounding box center [1085, 196] width 281 height 12
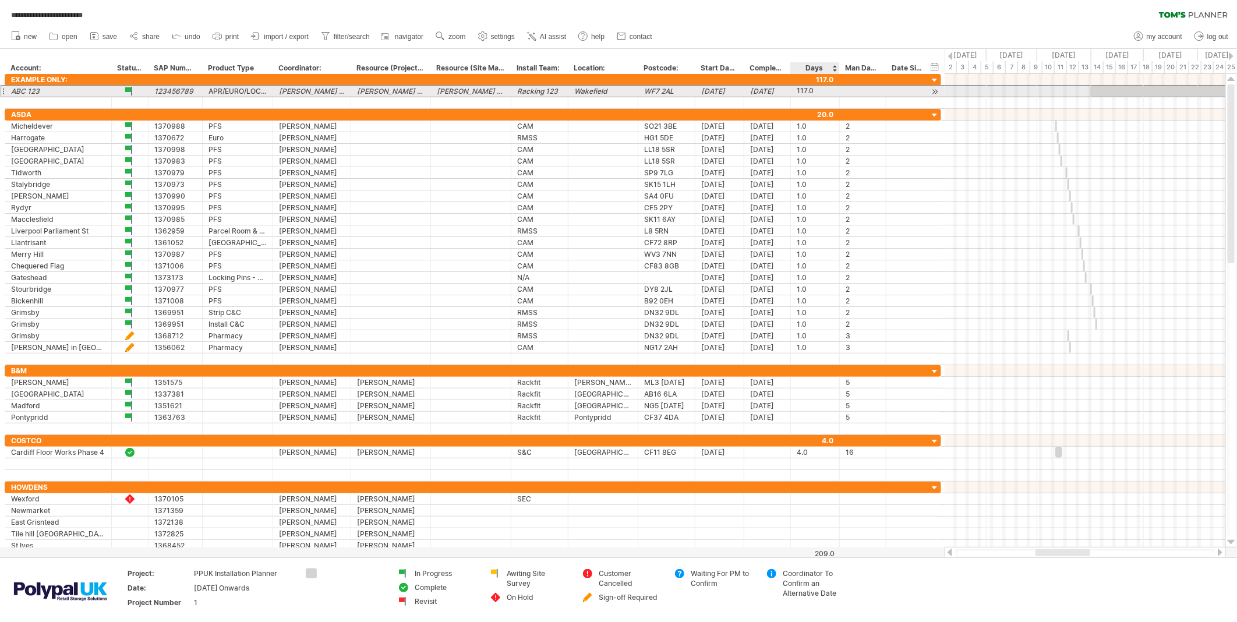
click at [825, 89] on div "117.0" at bounding box center [815, 91] width 37 height 11
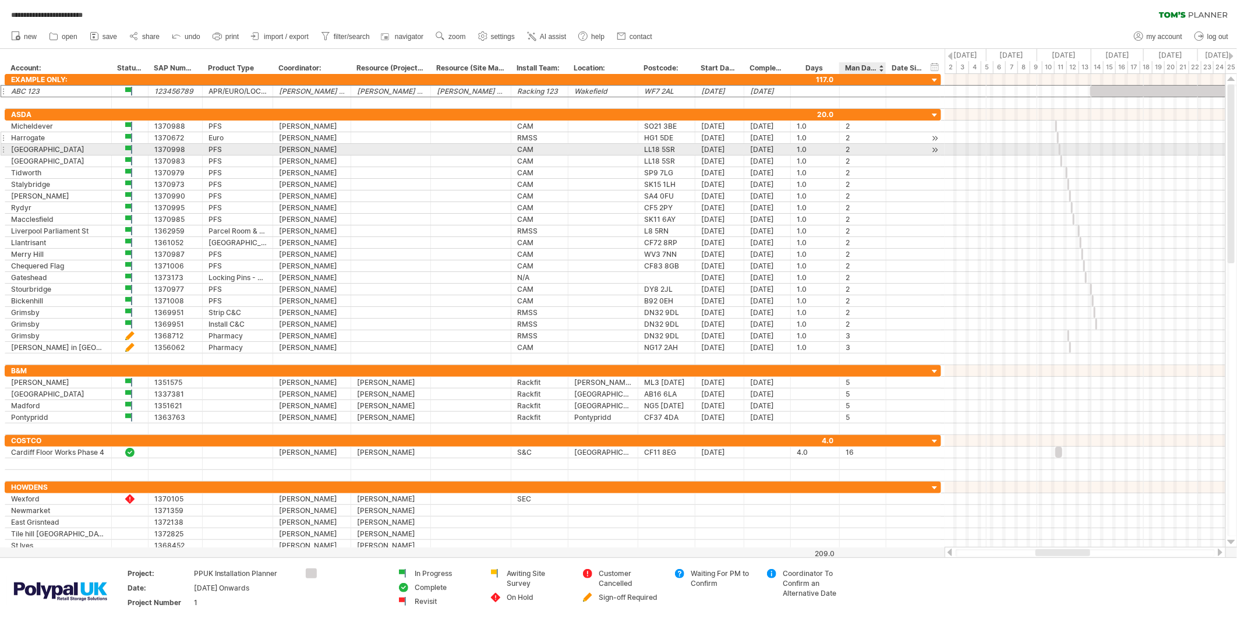
drag, startPoint x: 878, startPoint y: 147, endPoint x: 875, endPoint y: 137, distance: 10.9
click at [878, 146] on div "2" at bounding box center [863, 149] width 34 height 11
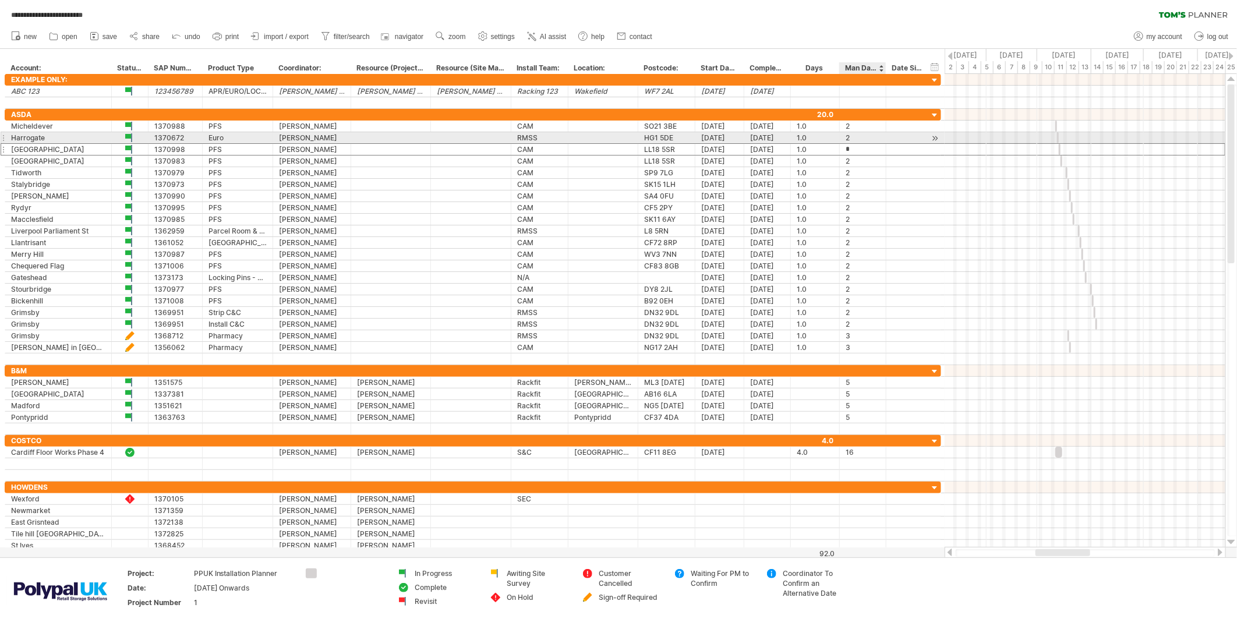
scroll to position [0, 0]
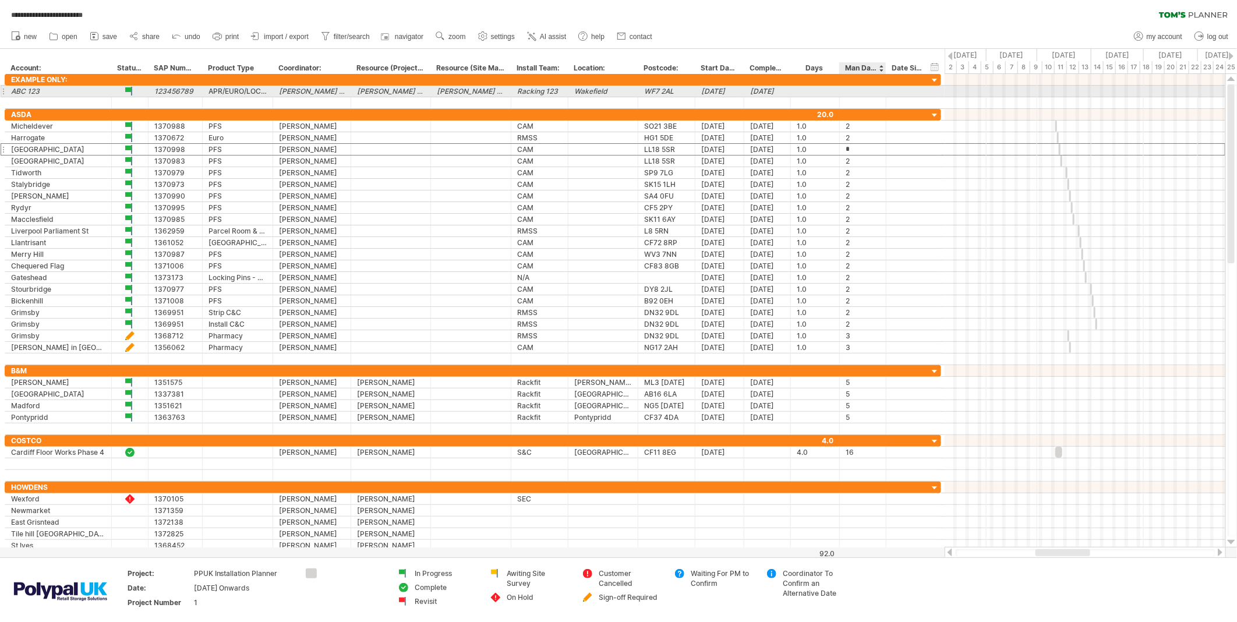
click at [861, 86] on div at bounding box center [863, 91] width 34 height 11
click at [833, 94] on div at bounding box center [815, 91] width 37 height 11
type input "**"
click at [857, 94] on div at bounding box center [863, 91] width 34 height 11
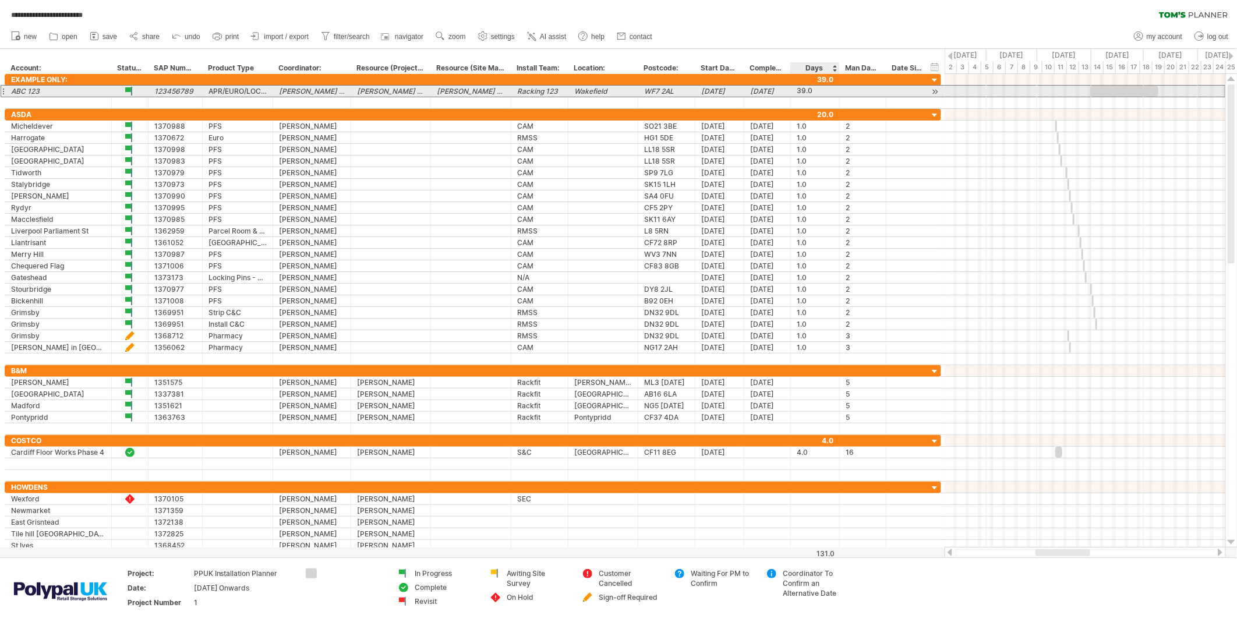
click at [821, 91] on div "39.0" at bounding box center [815, 91] width 37 height 11
type input "**"
click at [860, 94] on div at bounding box center [863, 91] width 34 height 11
click at [830, 91] on div "49.0" at bounding box center [815, 91] width 37 height 11
click at [874, 87] on div at bounding box center [863, 91] width 34 height 11
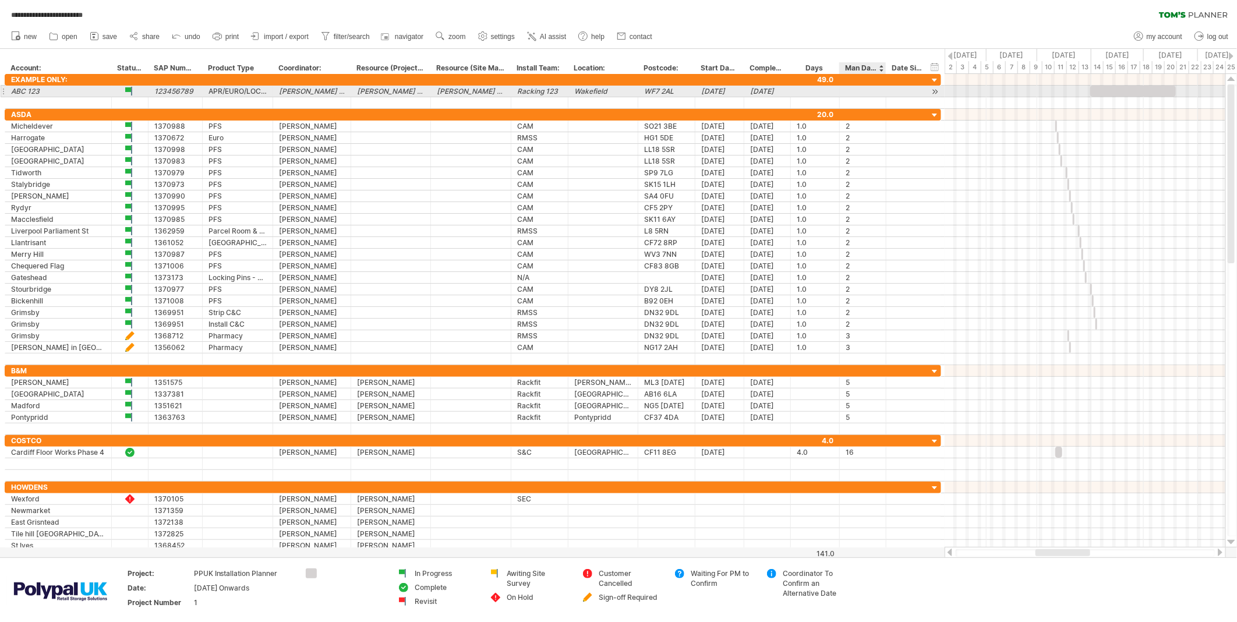
scroll to position [0, 0]
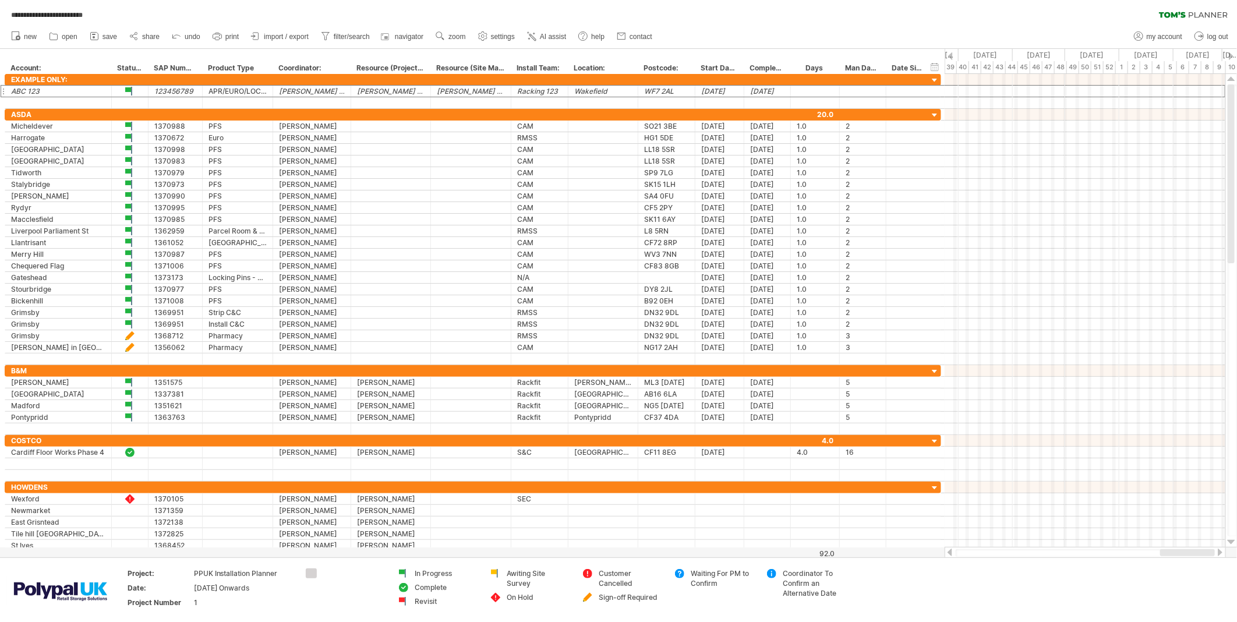
drag, startPoint x: 1063, startPoint y: 550, endPoint x: 1210, endPoint y: 550, distance: 146.8
click at [1112, 543] on div at bounding box center [1187, 552] width 55 height 7
drag, startPoint x: 1149, startPoint y: 555, endPoint x: 1226, endPoint y: 556, distance: 76.9
click at [1112, 543] on div "**********" at bounding box center [618, 311] width 1237 height 622
drag, startPoint x: 1148, startPoint y: 554, endPoint x: 1039, endPoint y: 551, distance: 109.5
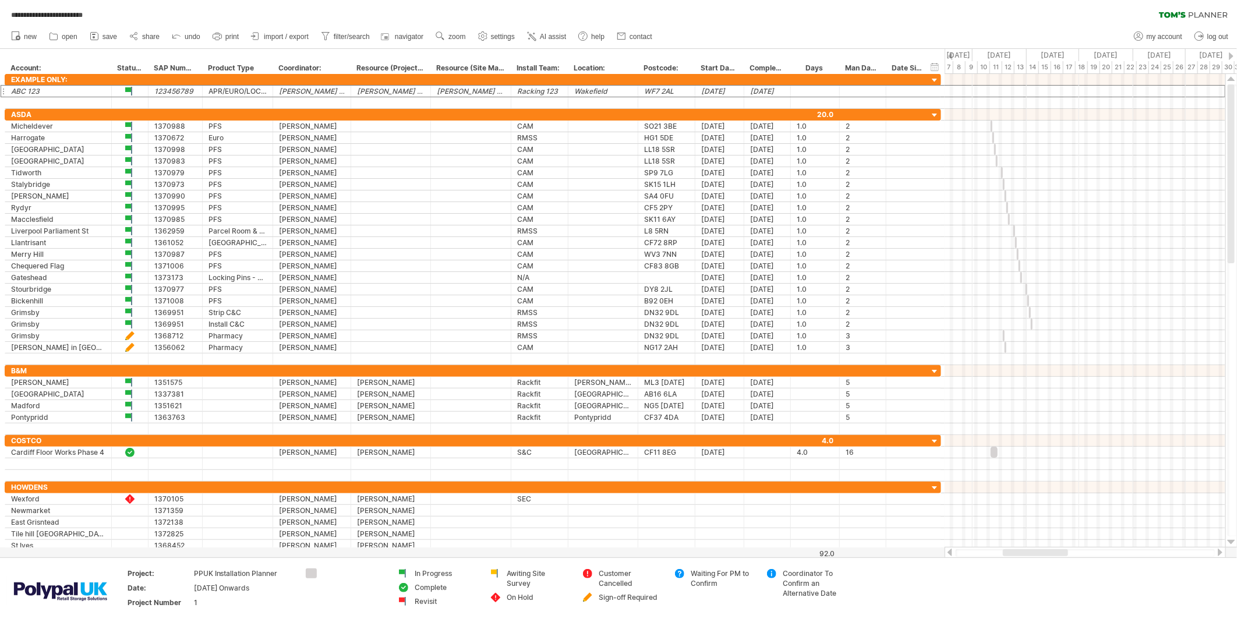
click at [1039, 543] on div at bounding box center [1035, 552] width 65 height 7
click at [825, 114] on div at bounding box center [815, 114] width 37 height 11
click at [828, 113] on div at bounding box center [815, 114] width 37 height 11
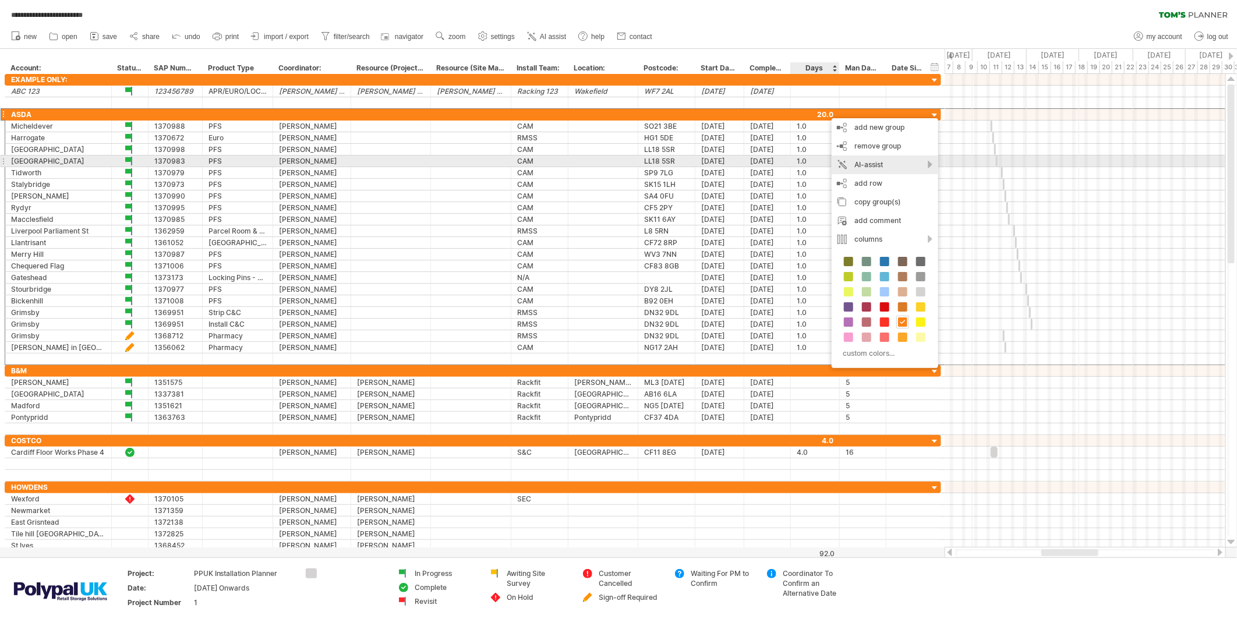
click at [900, 164] on div "AI-assist" at bounding box center [885, 164] width 107 height 19
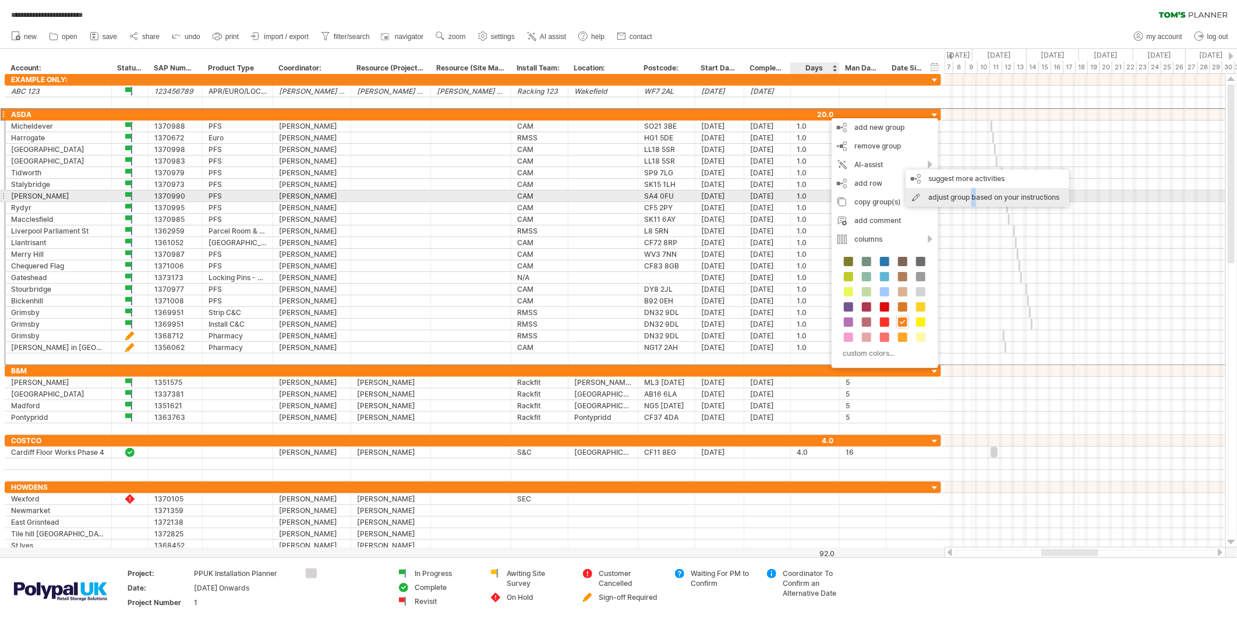
click at [974, 199] on div "adjust group based on your instructions" at bounding box center [988, 197] width 164 height 19
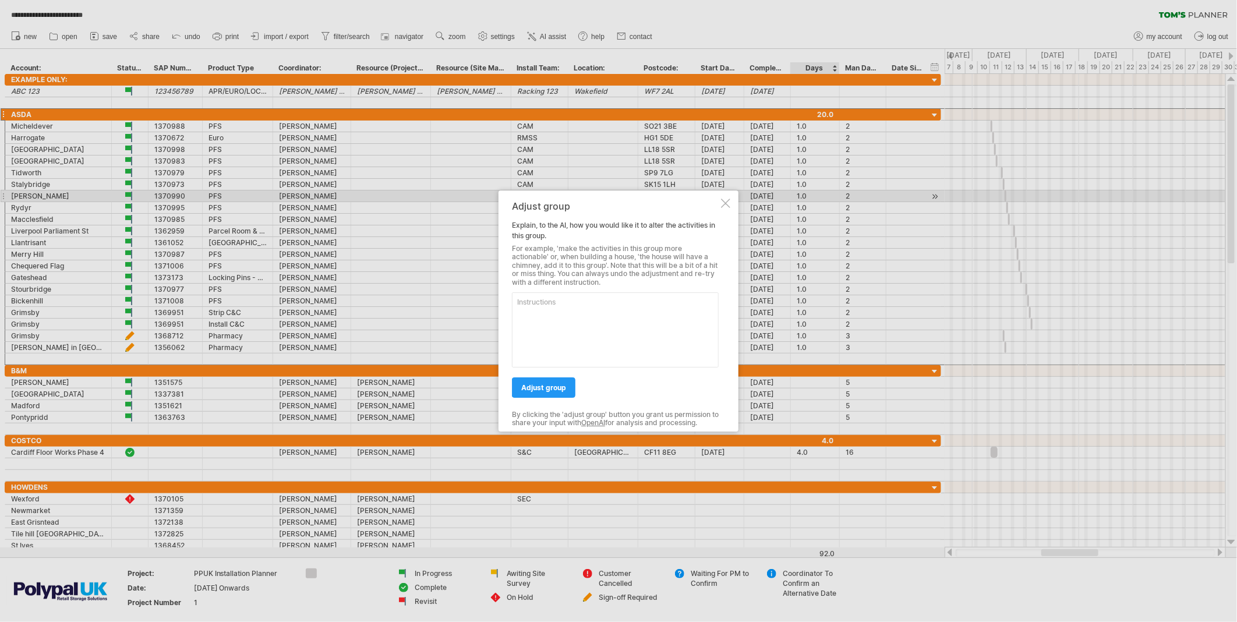
click at [727, 201] on div at bounding box center [725, 203] width 9 height 9
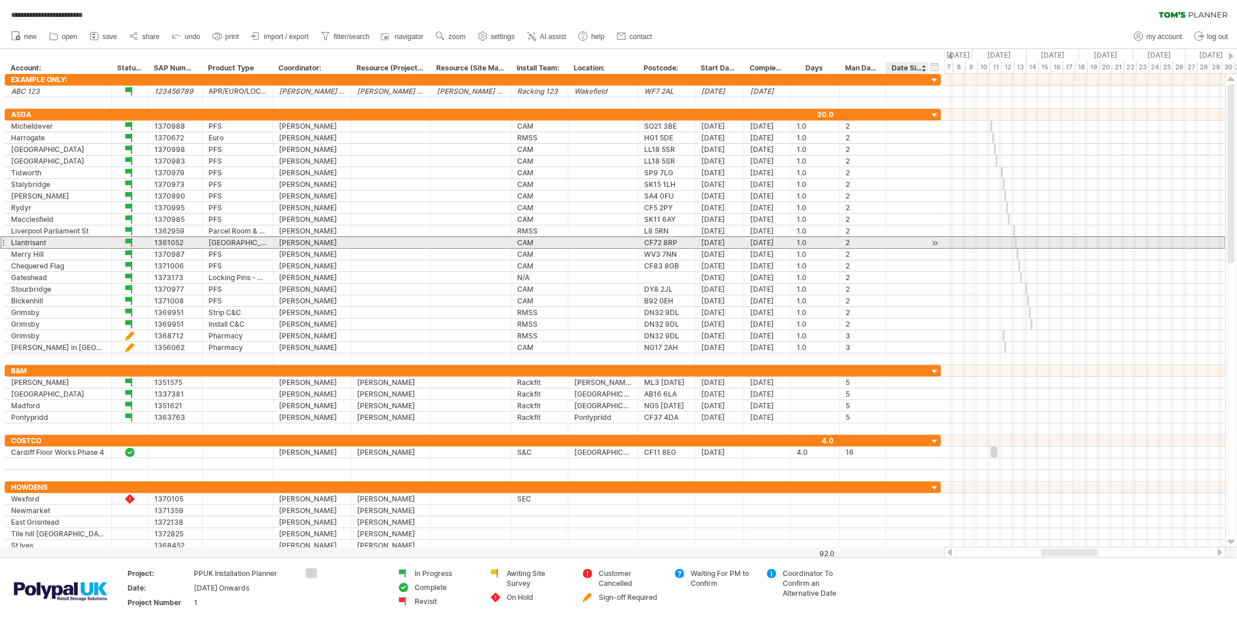
click at [887, 241] on div at bounding box center [907, 242] width 43 height 11
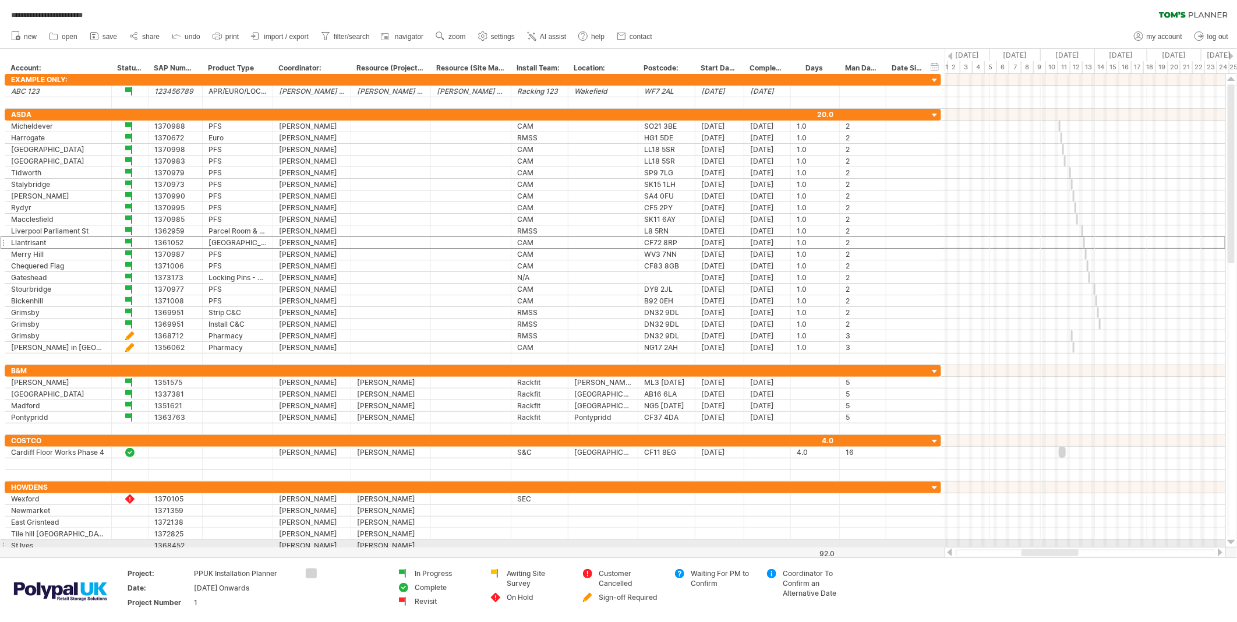
drag, startPoint x: 1070, startPoint y: 549, endPoint x: 1050, endPoint y: 544, distance: 20.3
click at [1050, 543] on div "**********" at bounding box center [618, 311] width 1237 height 622
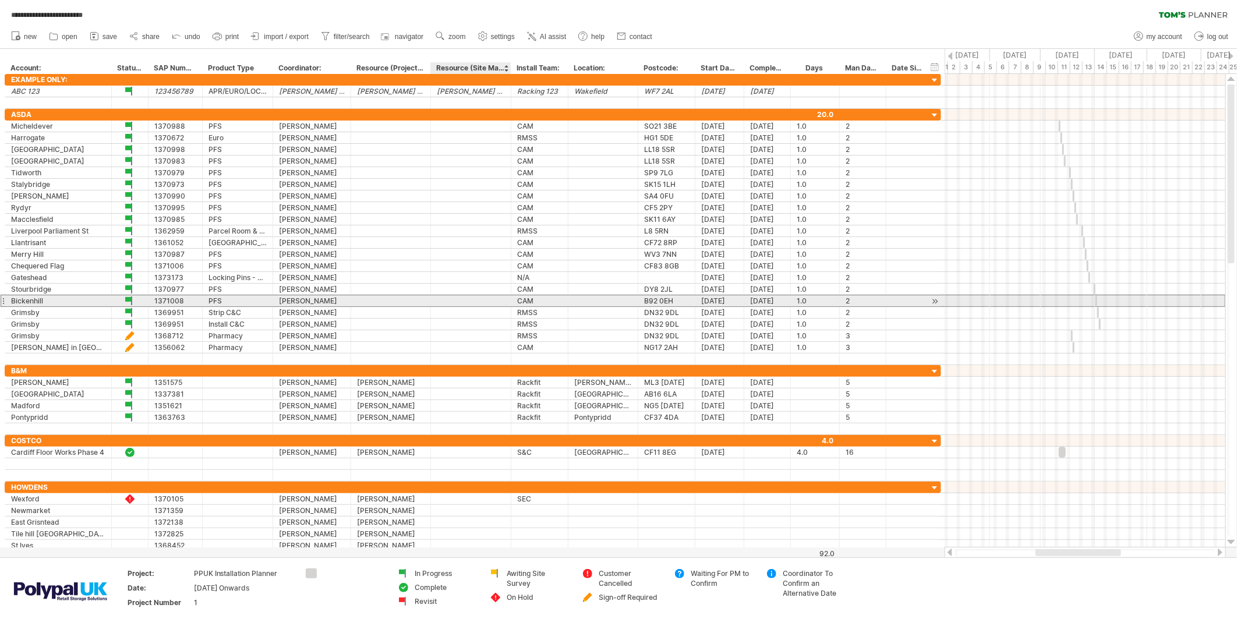
click at [434, 300] on div at bounding box center [471, 300] width 80 height 11
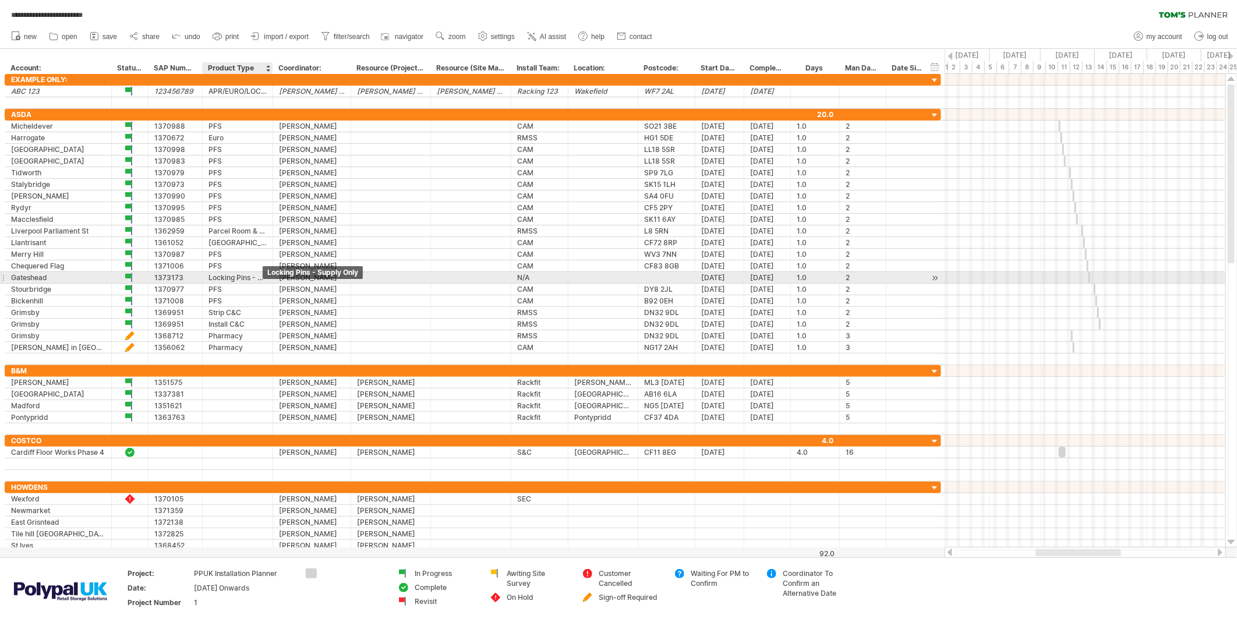
click at [243, 276] on div "Locking Pins - Supply Only" at bounding box center [237, 277] width 58 height 11
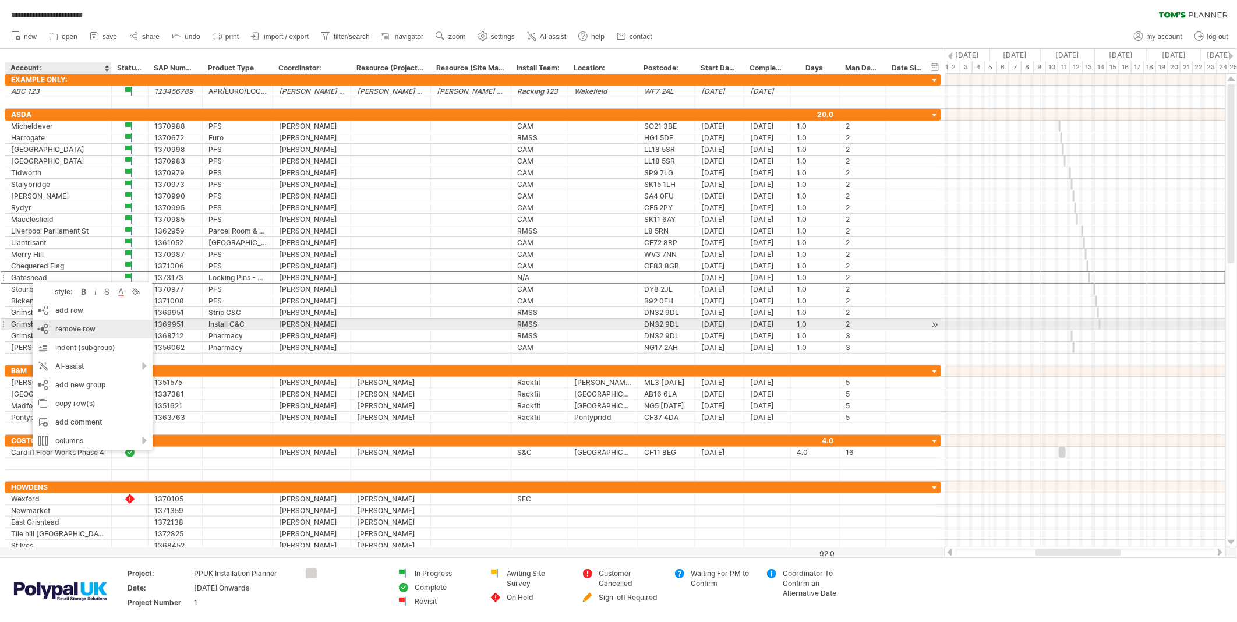
click at [86, 327] on span "remove row" at bounding box center [75, 328] width 40 height 9
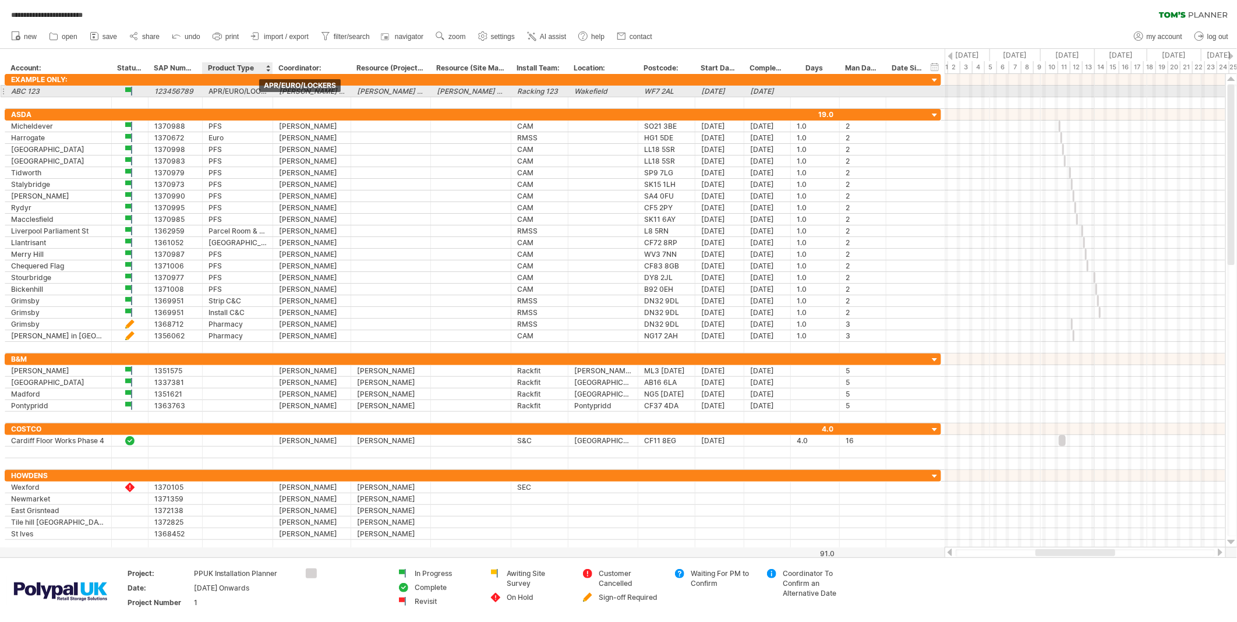
click at [236, 89] on div "APR/EURO/LOCKERS" at bounding box center [237, 91] width 58 height 11
click at [256, 94] on input "**********" at bounding box center [237, 91] width 58 height 11
click at [267, 90] on div "**********" at bounding box center [238, 91] width 70 height 11
click at [253, 94] on div "APR/EURO/LOCKERS" at bounding box center [237, 91] width 58 height 11
type input "**********"
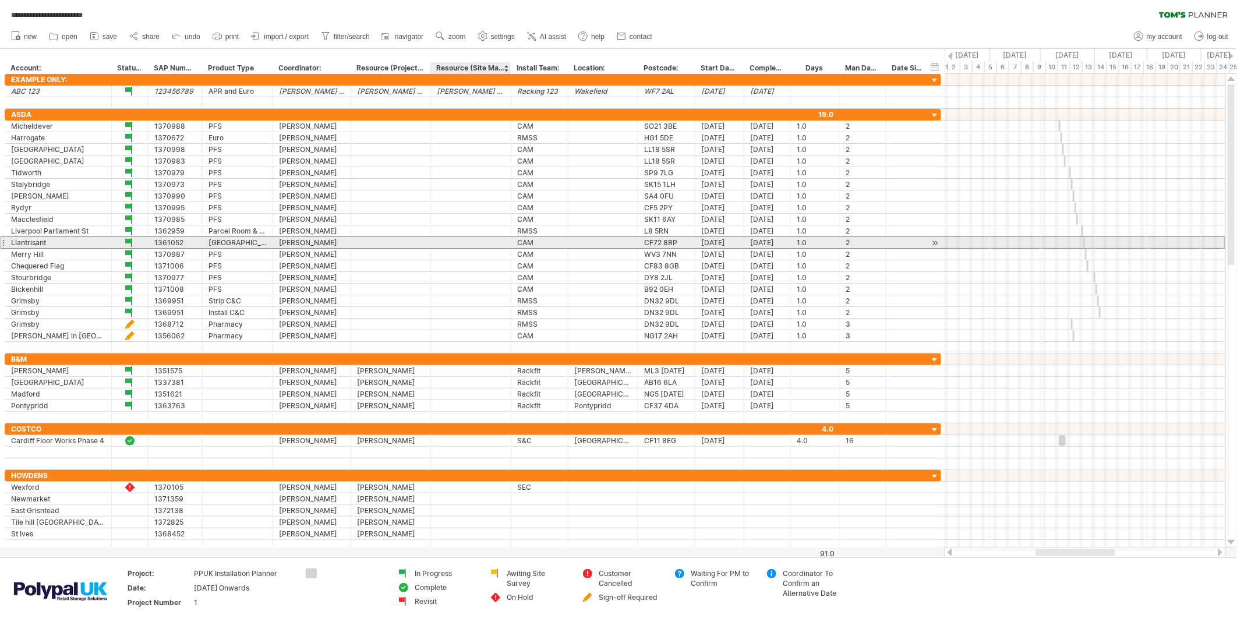
click at [472, 241] on div at bounding box center [471, 242] width 68 height 11
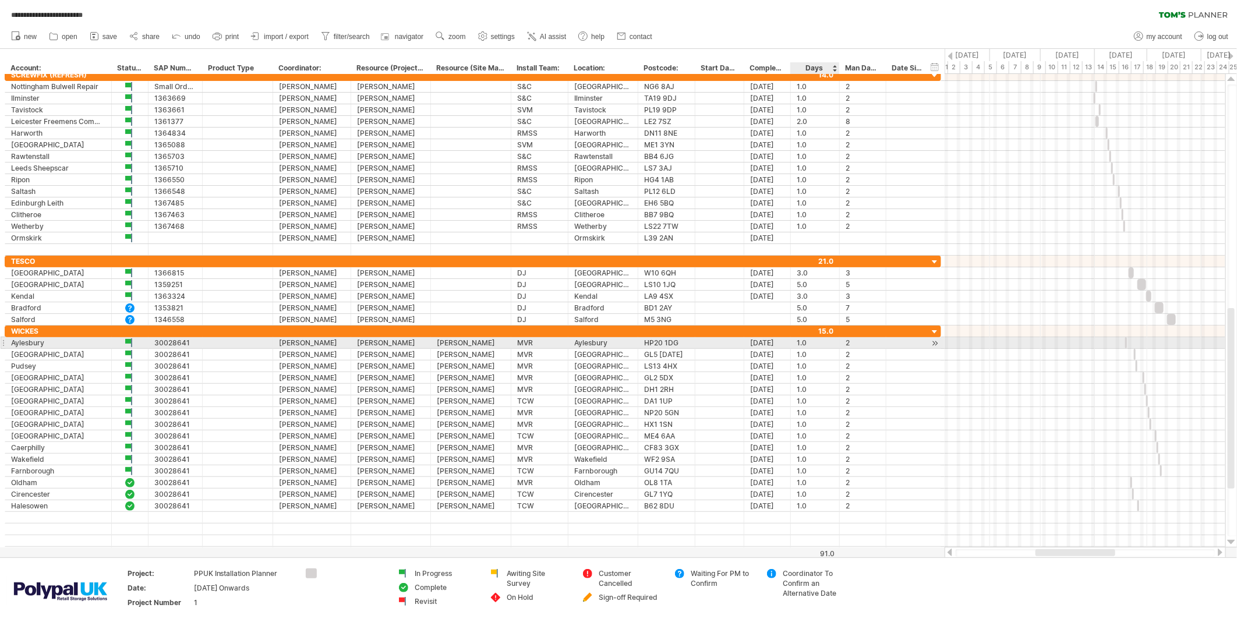
click at [811, 342] on div "1.0" at bounding box center [815, 342] width 37 height 11
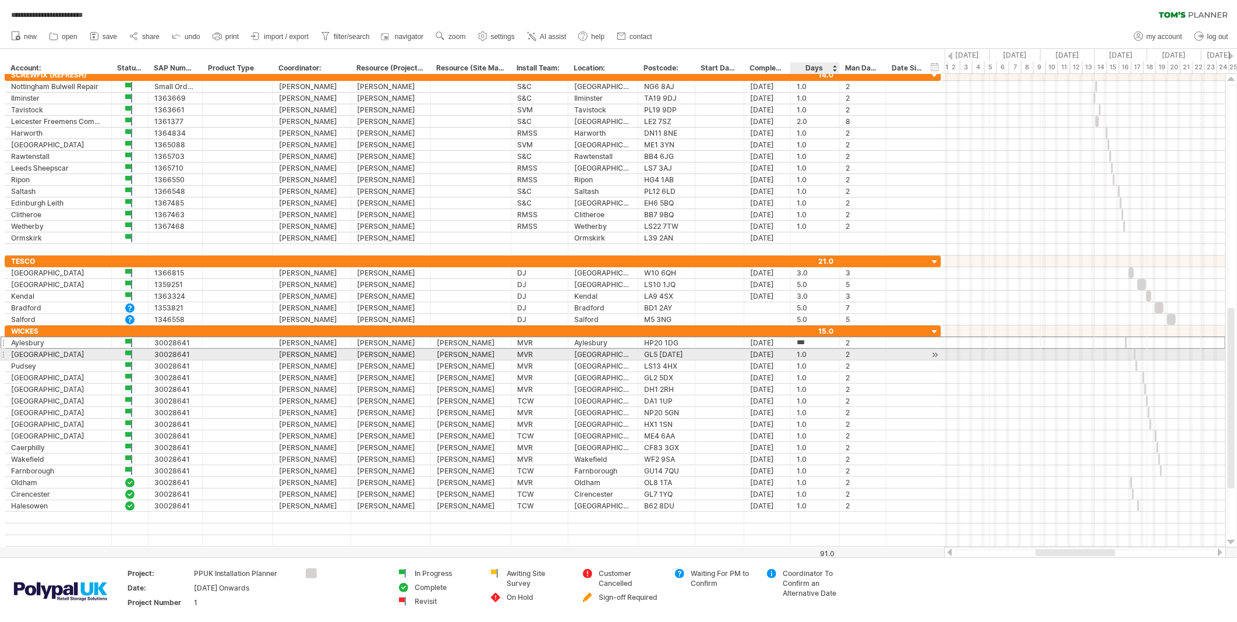
type input "*"
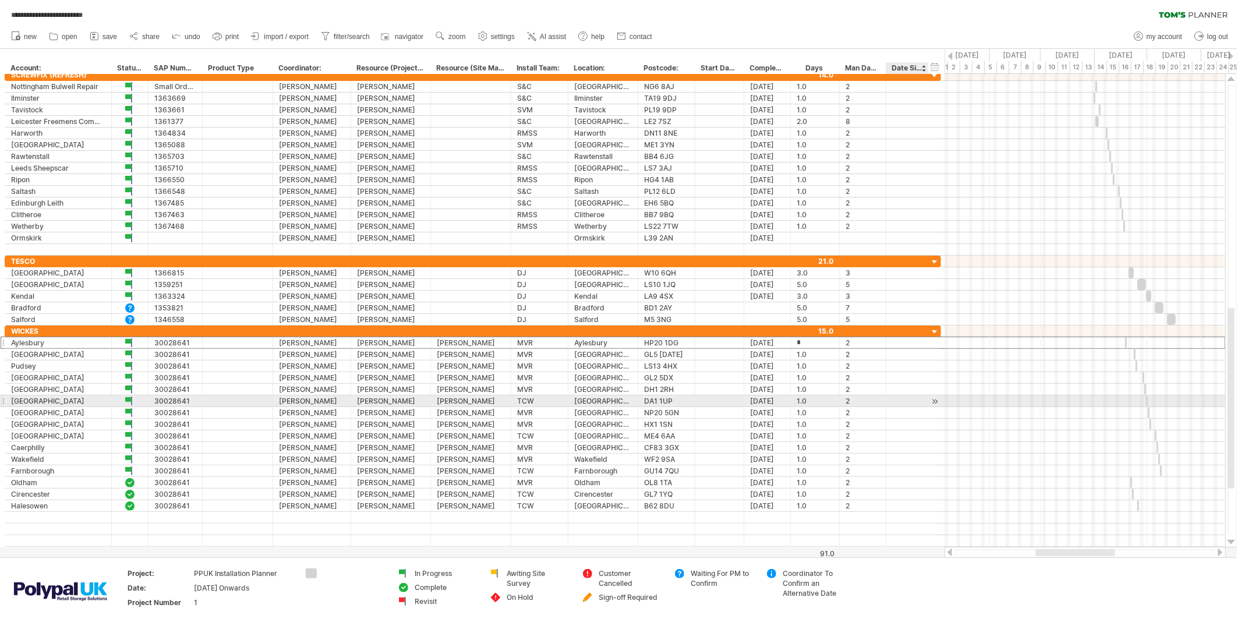
click at [925, 404] on div at bounding box center [927, 401] width 6 height 12
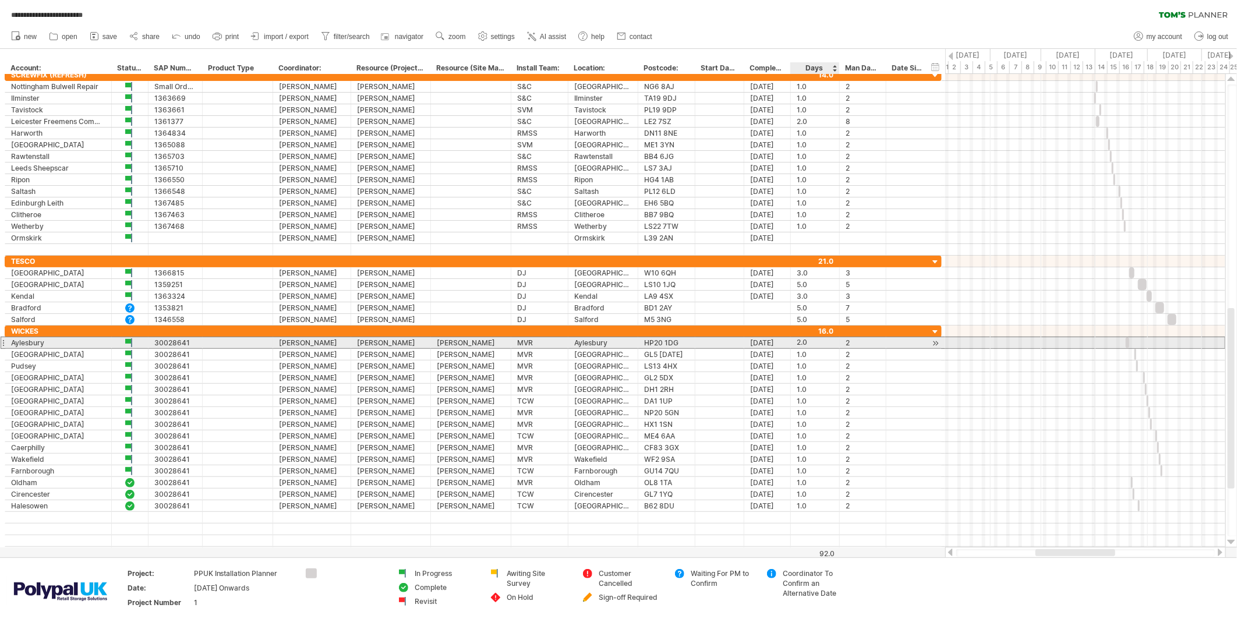
click at [808, 345] on div "2.0" at bounding box center [815, 342] width 37 height 11
type input "*"
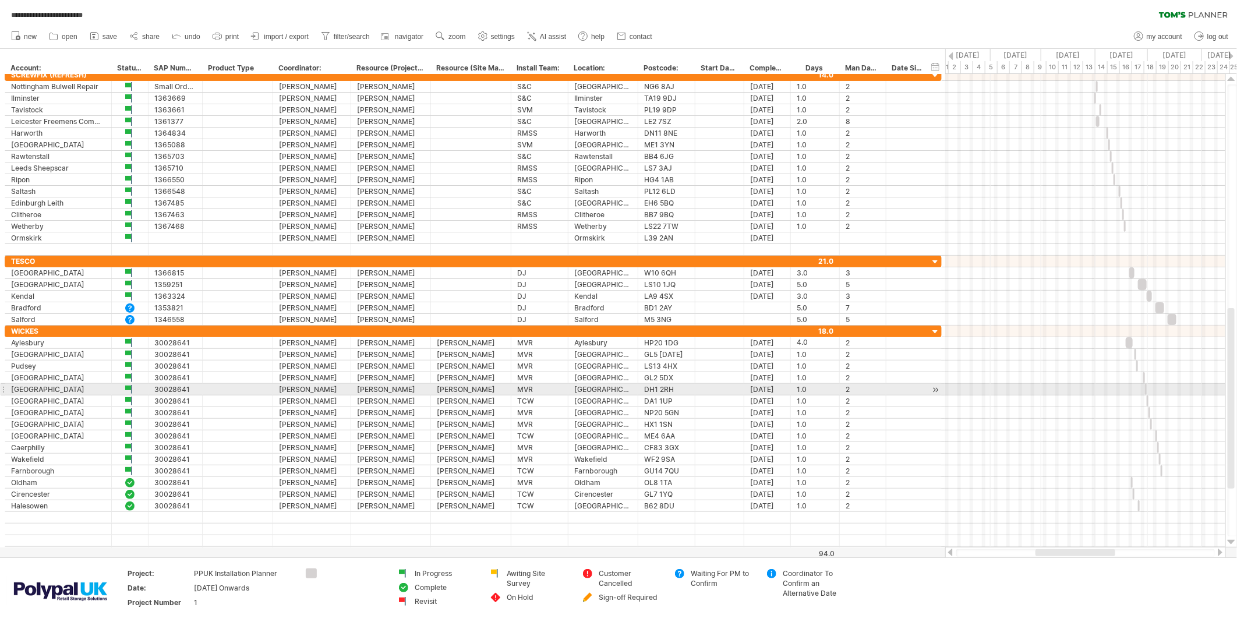
click at [1034, 394] on div at bounding box center [1085, 390] width 280 height 12
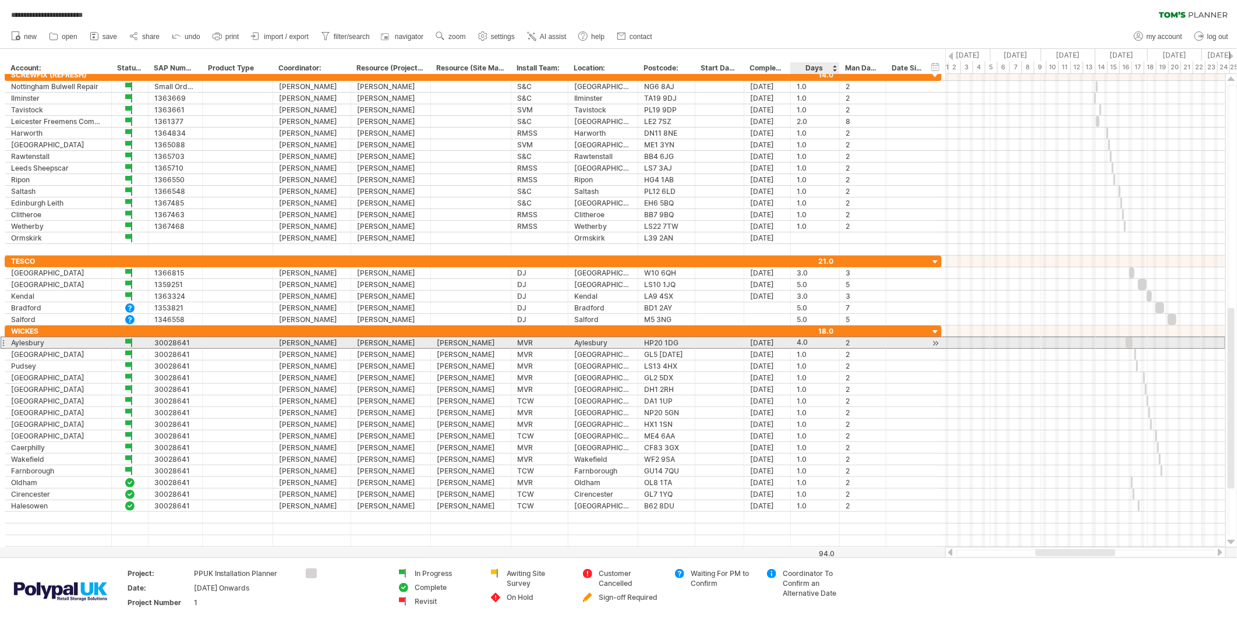
click at [814, 342] on div "4.0" at bounding box center [815, 342] width 37 height 11
type input "**"
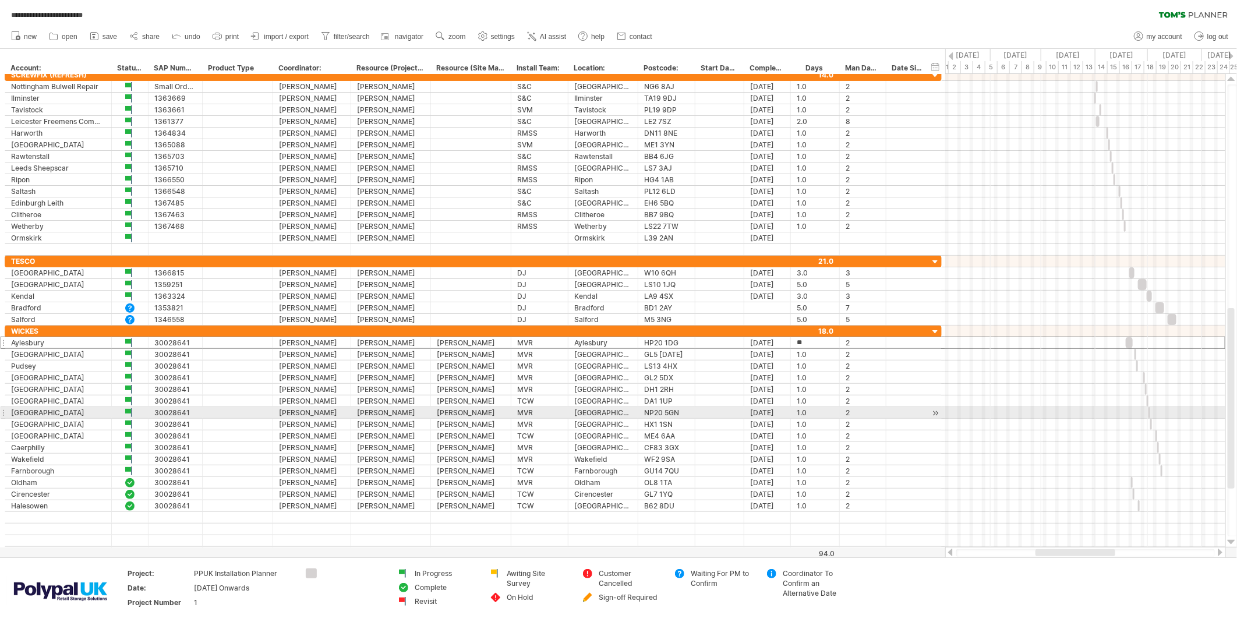
click at [1033, 409] on div at bounding box center [1085, 413] width 280 height 12
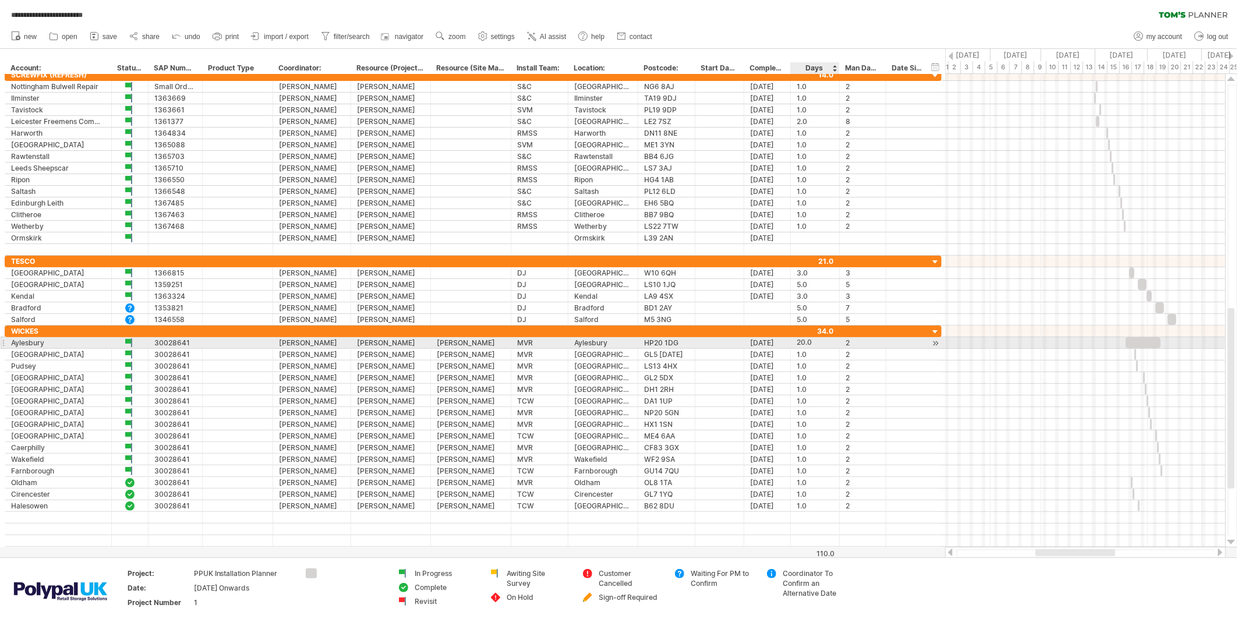
click at [805, 341] on div "20.0" at bounding box center [815, 342] width 37 height 11
type input "*"
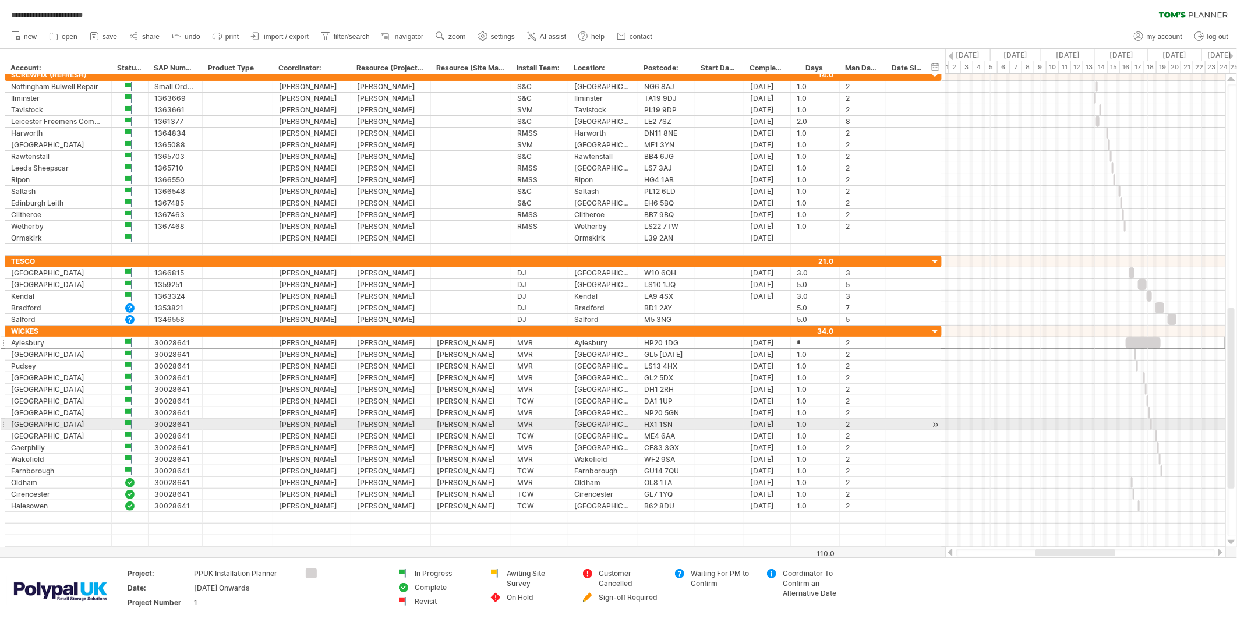
click at [1037, 427] on div at bounding box center [1085, 425] width 280 height 12
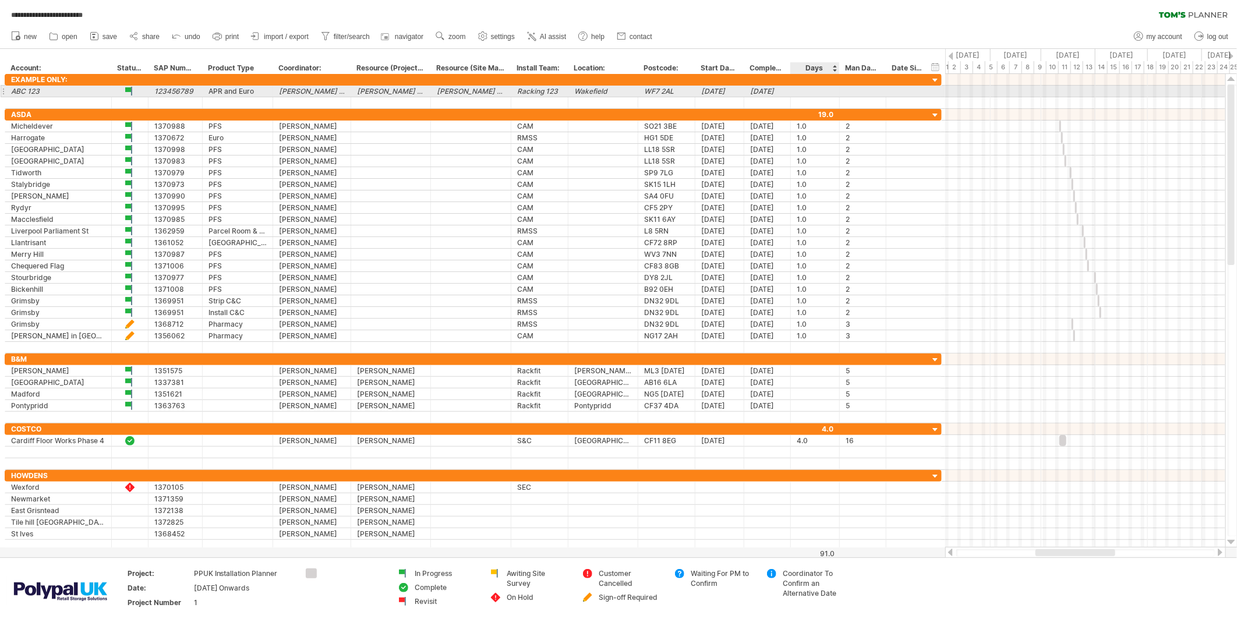
click at [819, 87] on div at bounding box center [815, 91] width 37 height 11
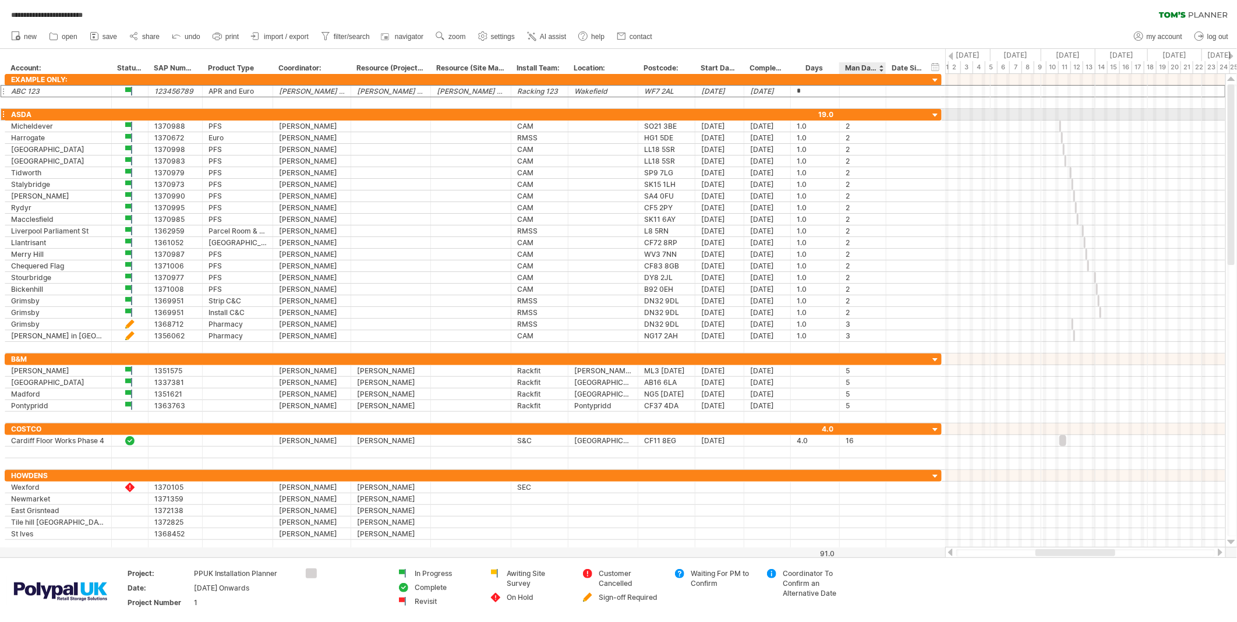
type input "**"
click at [861, 87] on div at bounding box center [863, 91] width 34 height 11
type input "***"
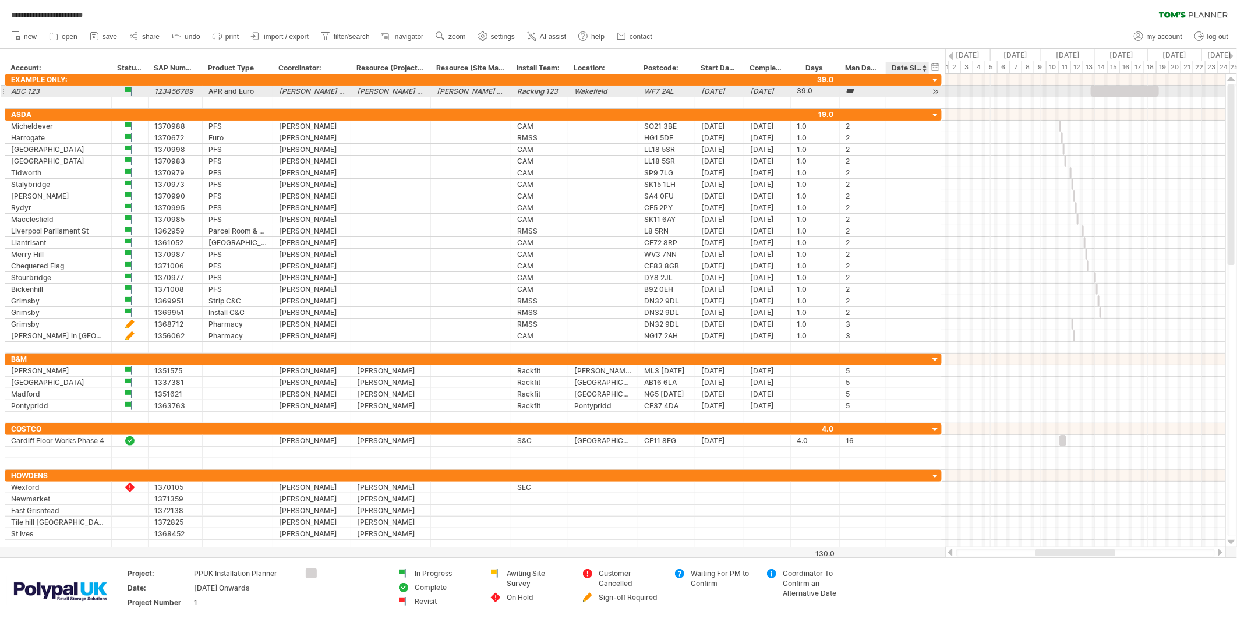
click at [900, 90] on div at bounding box center [907, 91] width 31 height 11
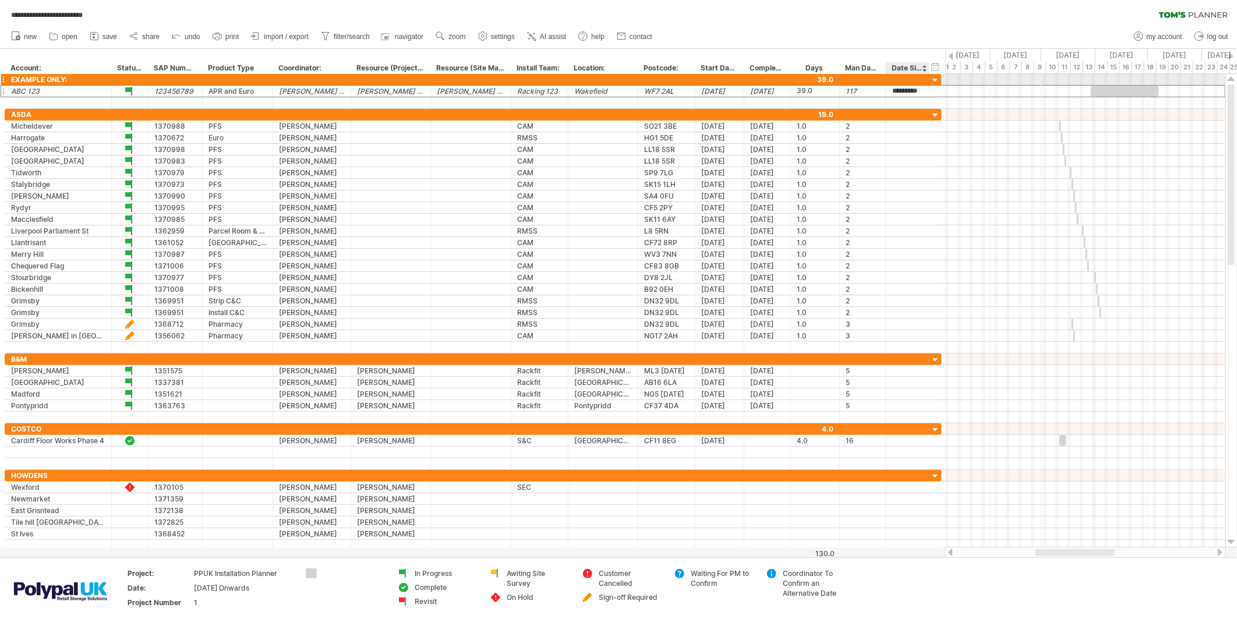
type input "**********"
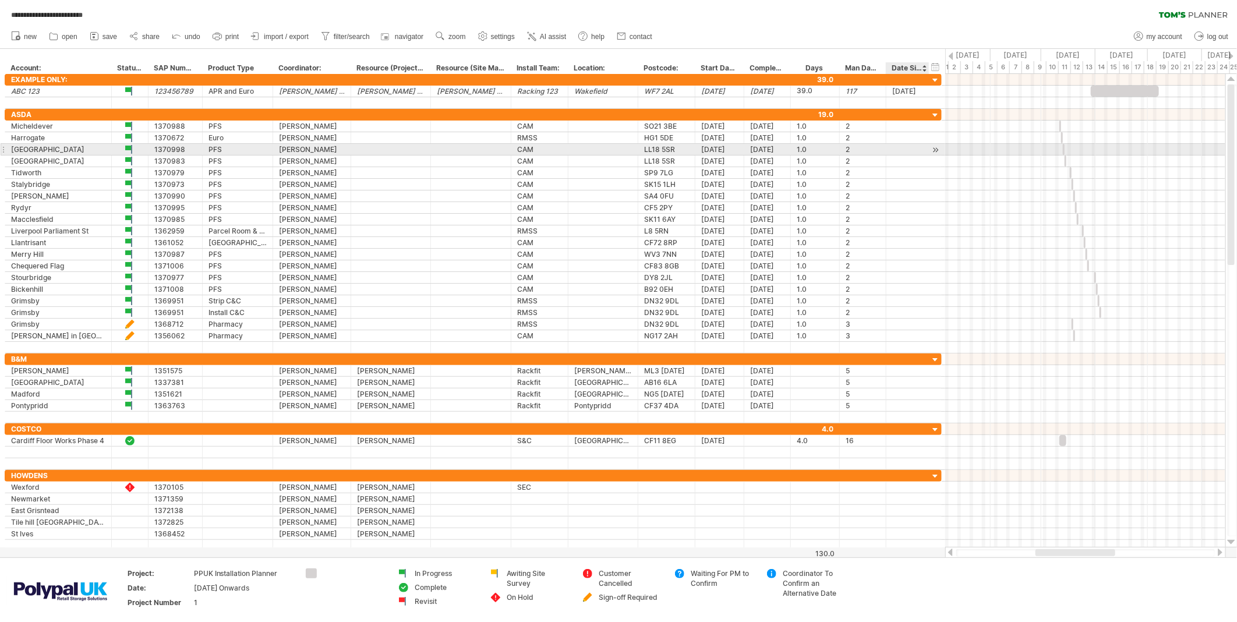
click at [925, 153] on div at bounding box center [928, 150] width 6 height 12
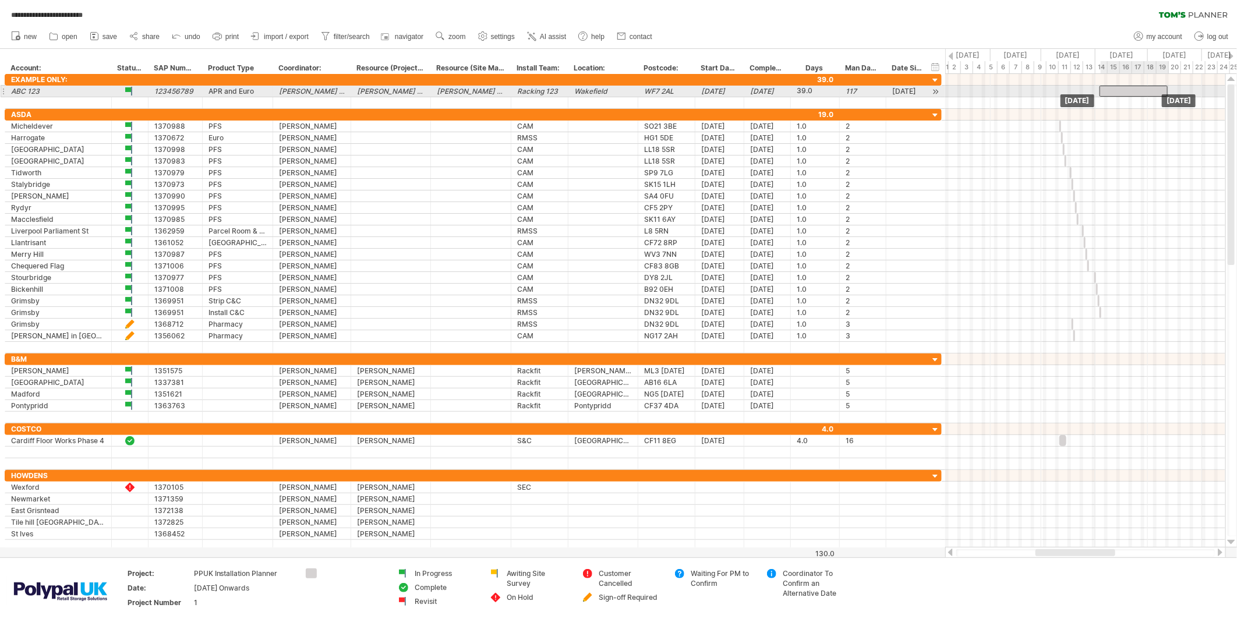
drag, startPoint x: 1126, startPoint y: 87, endPoint x: 1134, endPoint y: 92, distance: 9.9
click at [1112, 92] on div at bounding box center [1133, 91] width 68 height 11
drag, startPoint x: 1073, startPoint y: 554, endPoint x: 1134, endPoint y: 554, distance: 61.1
click at [1112, 543] on div at bounding box center [1137, 552] width 80 height 7
drag, startPoint x: 1133, startPoint y: 552, endPoint x: 1112, endPoint y: 552, distance: 21.0
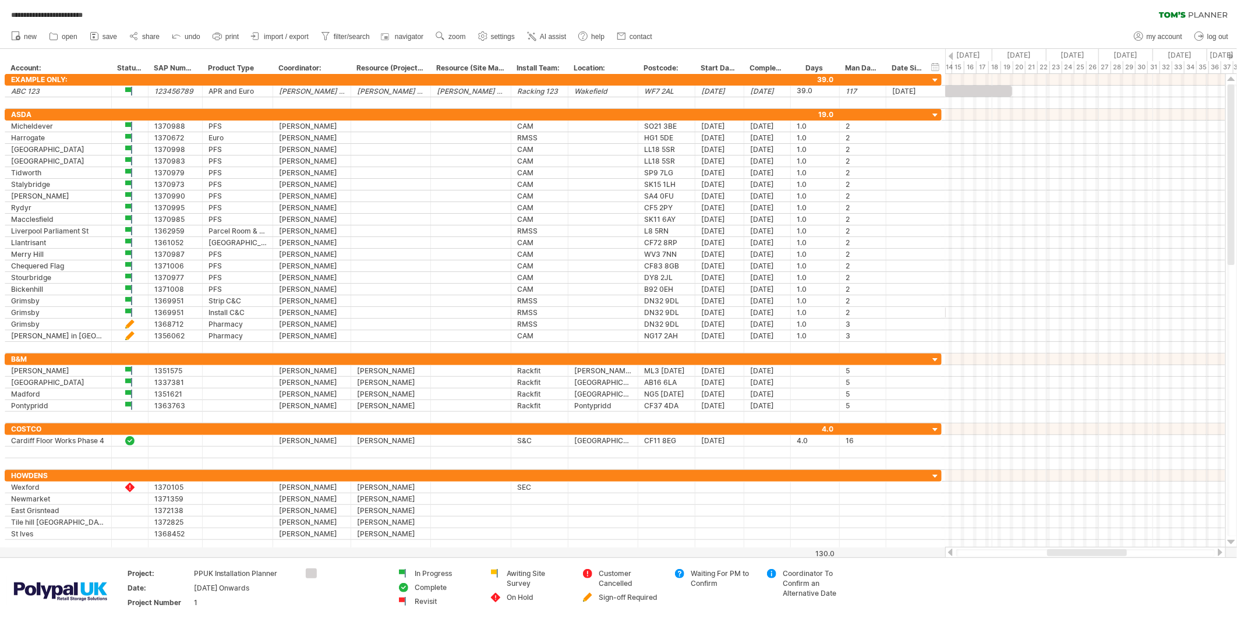
click at [1112, 543] on div at bounding box center [1087, 552] width 80 height 7
drag, startPoint x: 978, startPoint y: 91, endPoint x: 1190, endPoint y: 89, distance: 211.4
click at [1112, 89] on div at bounding box center [1198, 91] width 68 height 11
drag, startPoint x: 1092, startPoint y: 550, endPoint x: 1158, endPoint y: 549, distance: 65.8
click at [1112, 543] on div at bounding box center [1158, 552] width 80 height 7
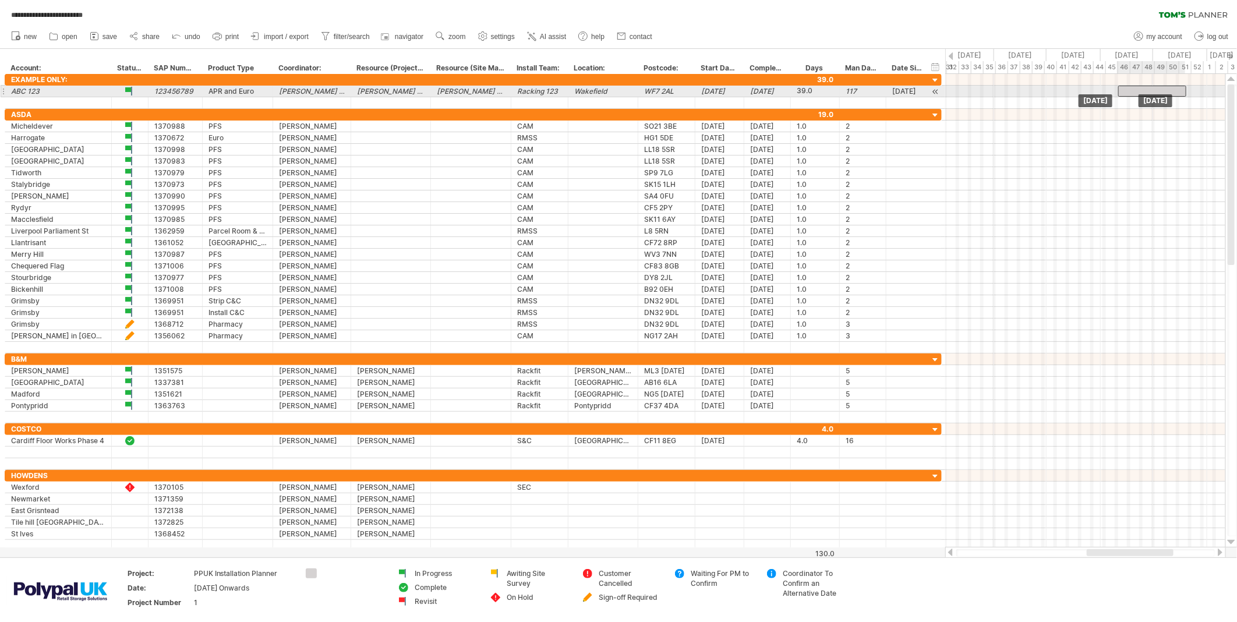
drag, startPoint x: 977, startPoint y: 93, endPoint x: 1152, endPoint y: 88, distance: 175.4
click at [1112, 88] on div at bounding box center [1152, 91] width 68 height 11
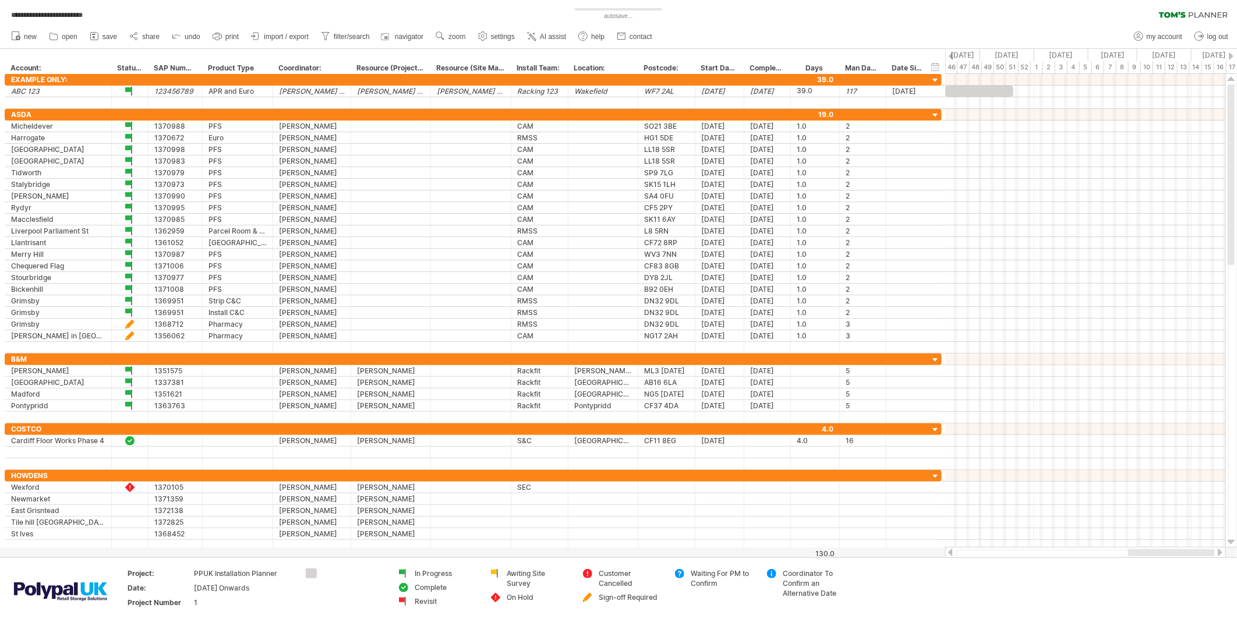
drag, startPoint x: 1134, startPoint y: 550, endPoint x: 1213, endPoint y: 551, distance: 78.6
click at [1112, 543] on div at bounding box center [1171, 552] width 87 height 7
drag, startPoint x: 978, startPoint y: 88, endPoint x: 1213, endPoint y: 91, distance: 234.7
click at [1112, 91] on div at bounding box center [1214, 91] width 68 height 11
drag, startPoint x: 1139, startPoint y: 554, endPoint x: 1198, endPoint y: 549, distance: 59.0
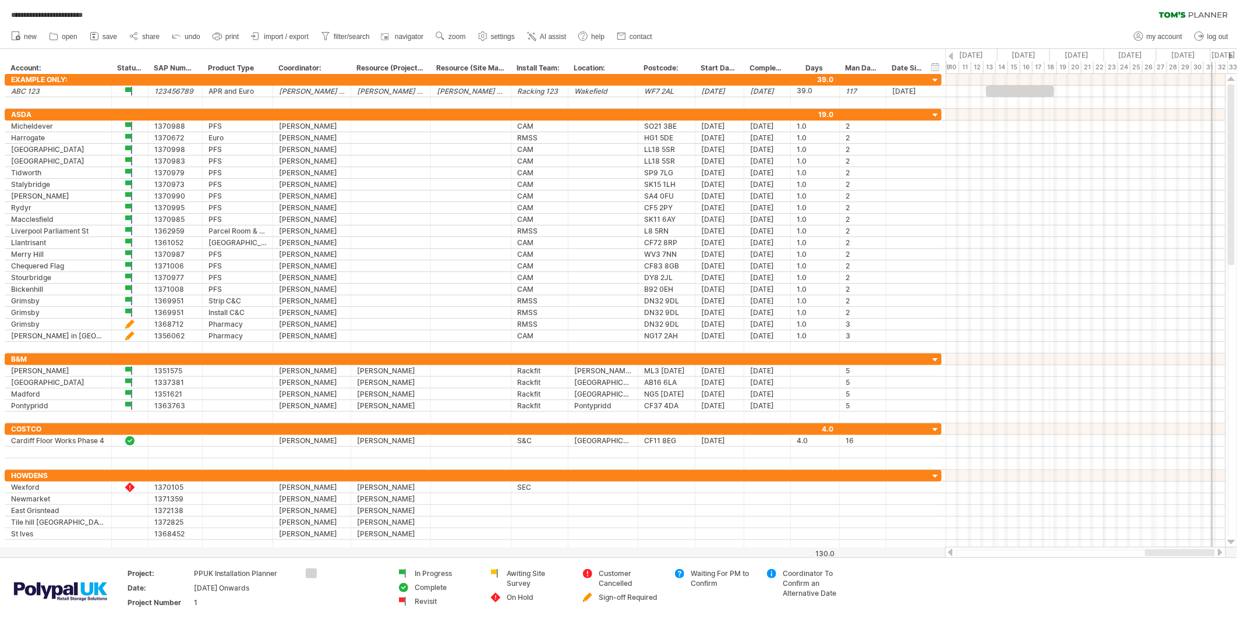
click at [1112, 543] on div at bounding box center [1180, 552] width 70 height 7
drag, startPoint x: 1026, startPoint y: 90, endPoint x: 1223, endPoint y: 91, distance: 197.4
click at [1112, 91] on div at bounding box center [1217, 91] width 68 height 11
drag, startPoint x: 1143, startPoint y: 553, endPoint x: 1172, endPoint y: 546, distance: 30.5
click at [1112, 543] on div at bounding box center [1085, 553] width 281 height 12
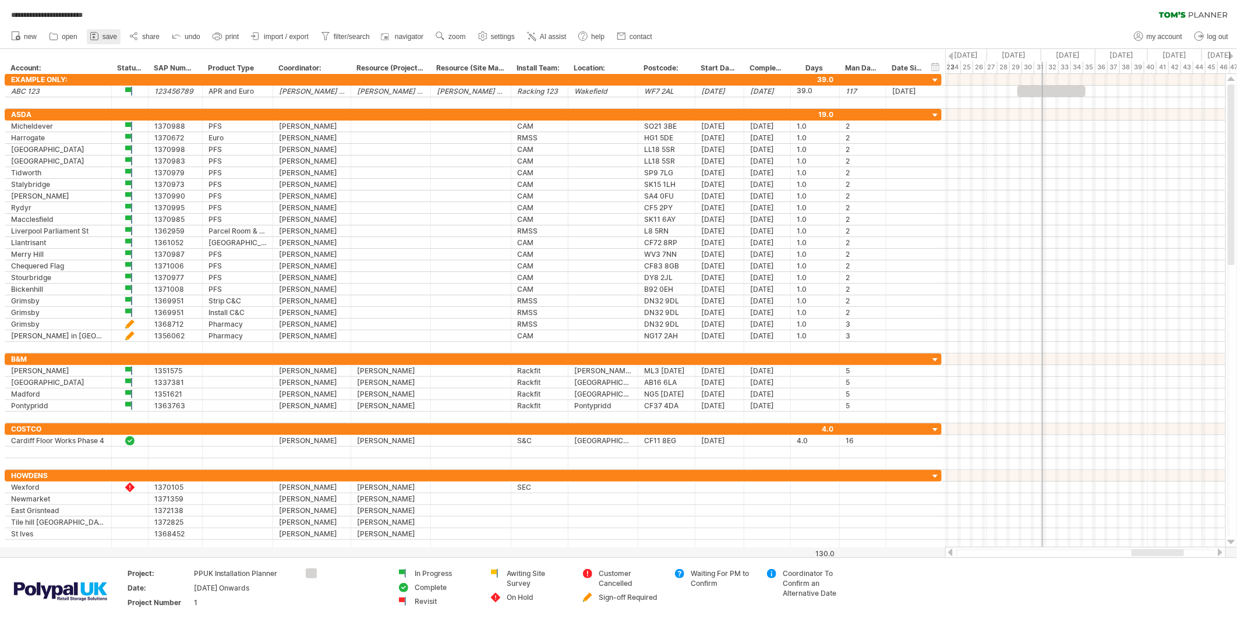
click at [112, 36] on span "save" at bounding box center [109, 37] width 15 height 8
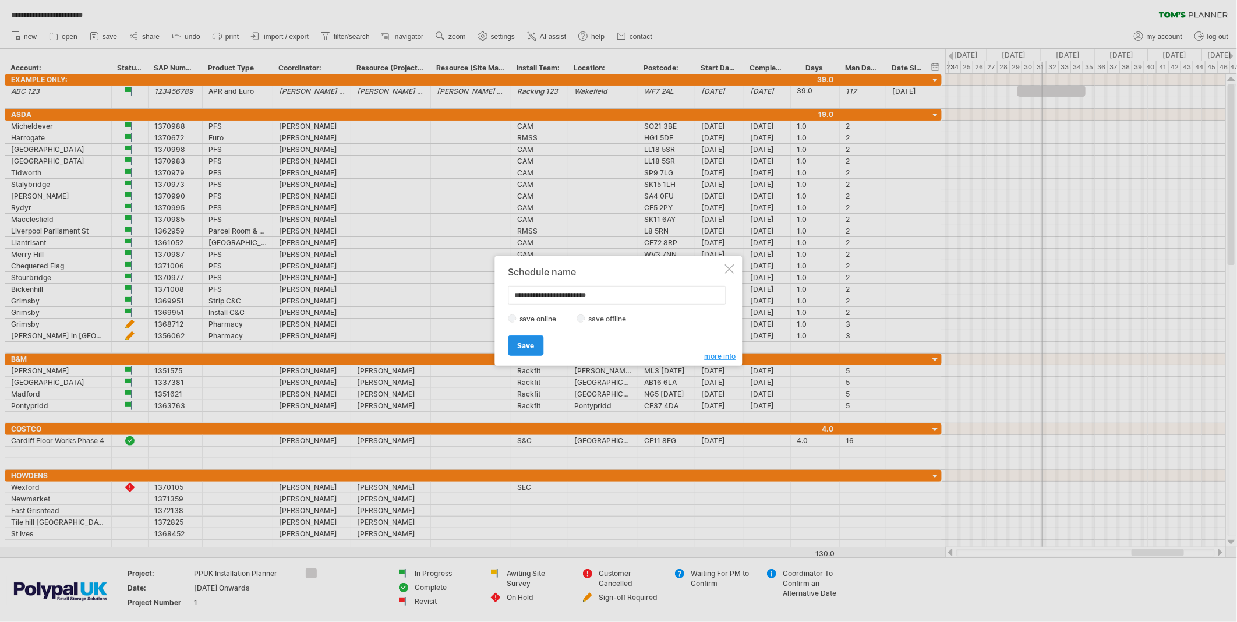
click at [531, 341] on span "Save" at bounding box center [526, 345] width 17 height 9
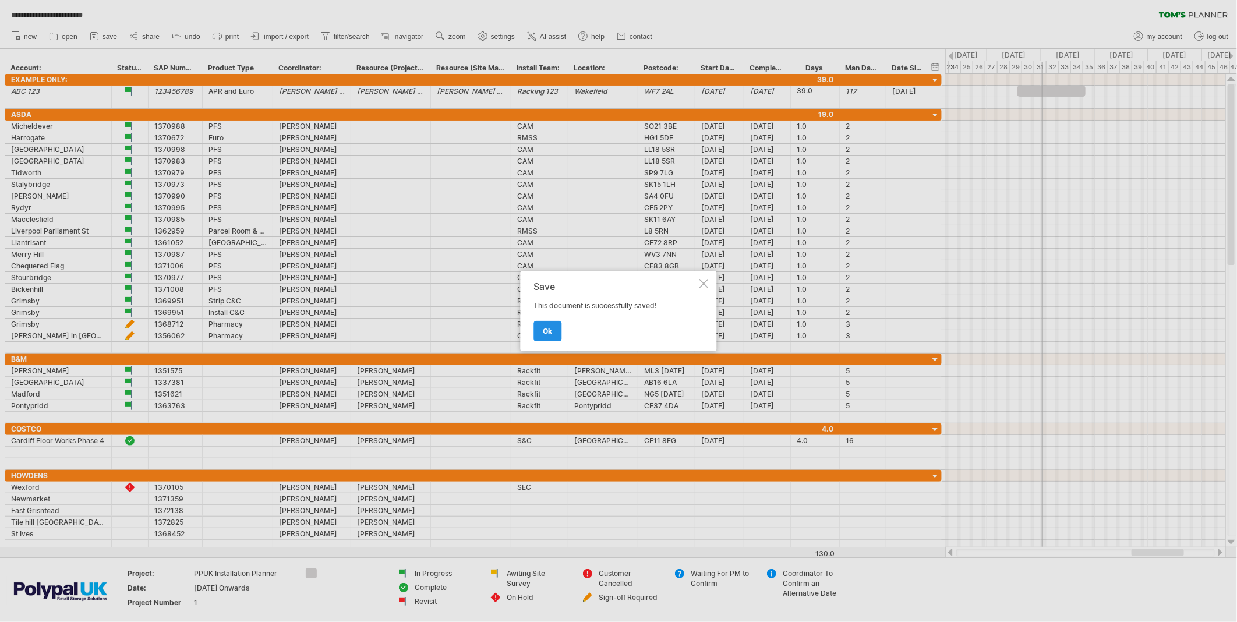
click at [544, 329] on span "ok" at bounding box center [547, 331] width 9 height 9
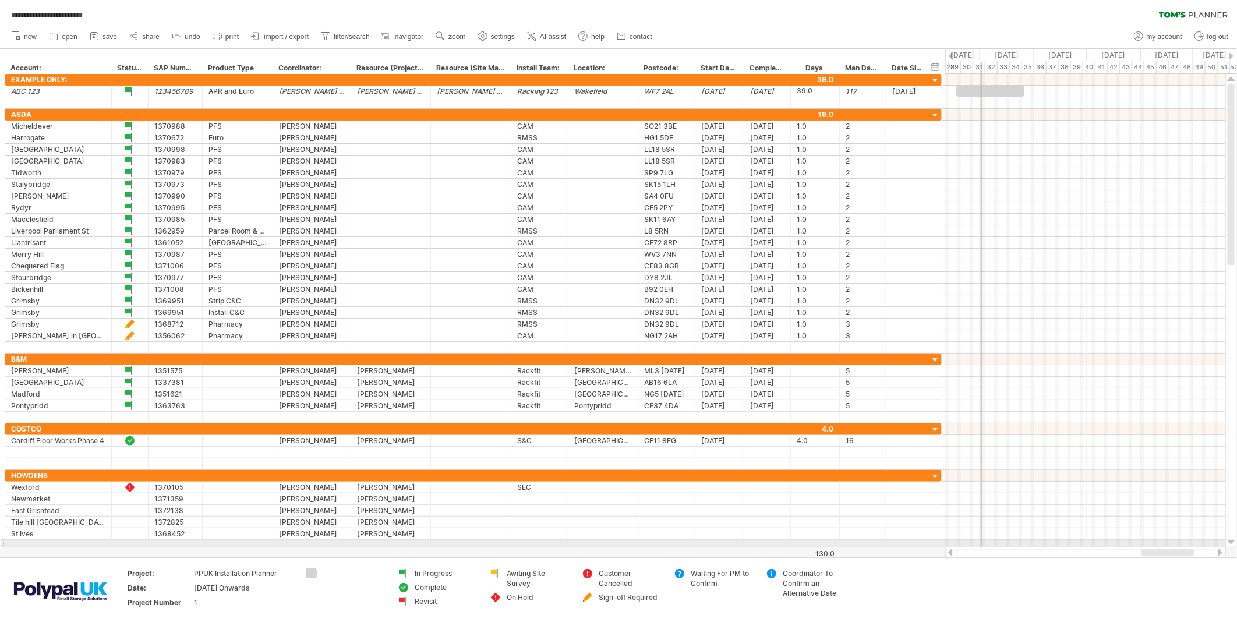
drag, startPoint x: 1144, startPoint y: 550, endPoint x: 1154, endPoint y: 547, distance: 10.2
click at [1112, 543] on div at bounding box center [1085, 553] width 281 height 12
click at [404, 37] on span "navigator" at bounding box center [409, 37] width 29 height 8
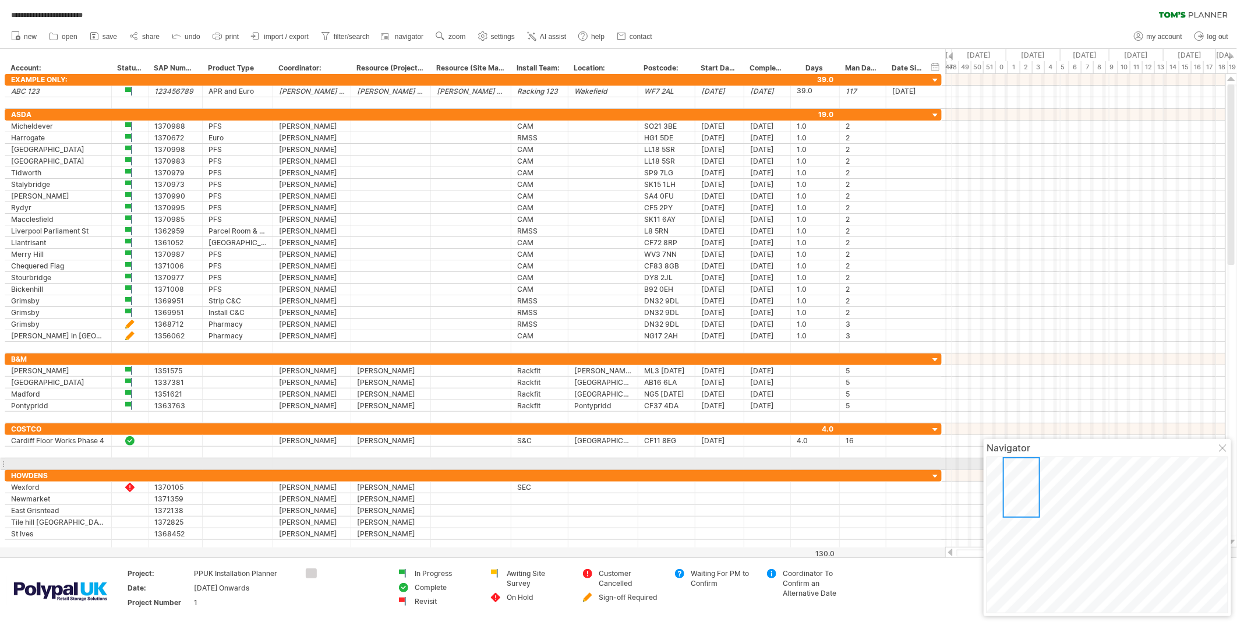
click at [1020, 461] on div at bounding box center [1021, 487] width 37 height 61
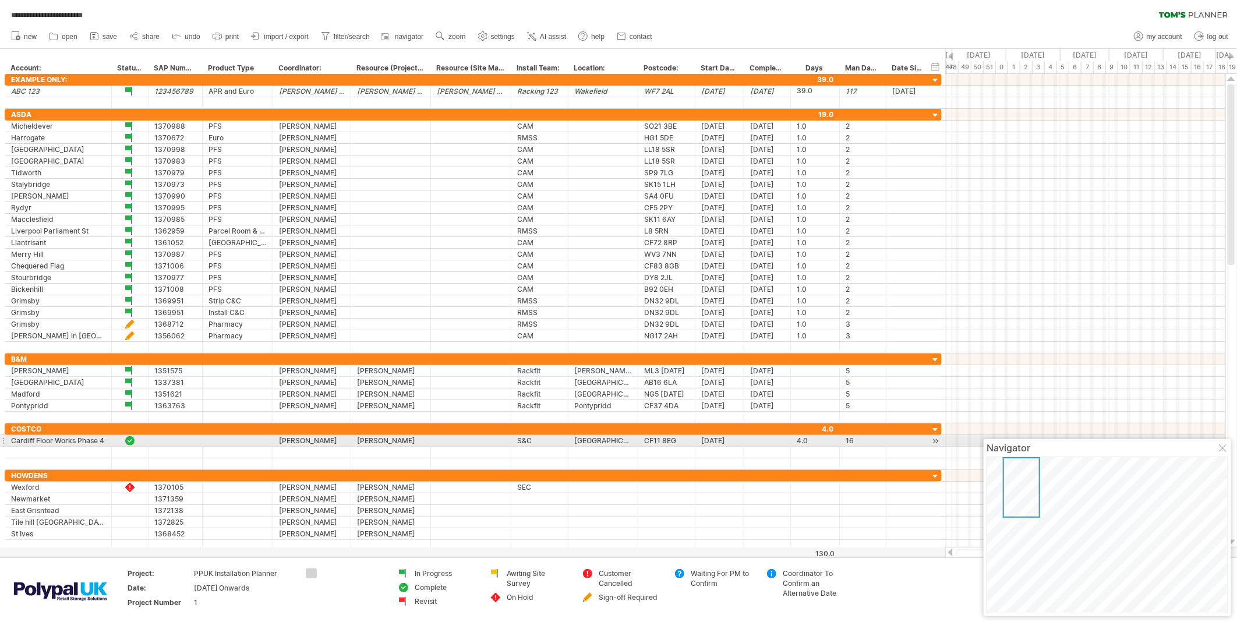
click at [1112, 445] on div at bounding box center [1223, 448] width 9 height 9
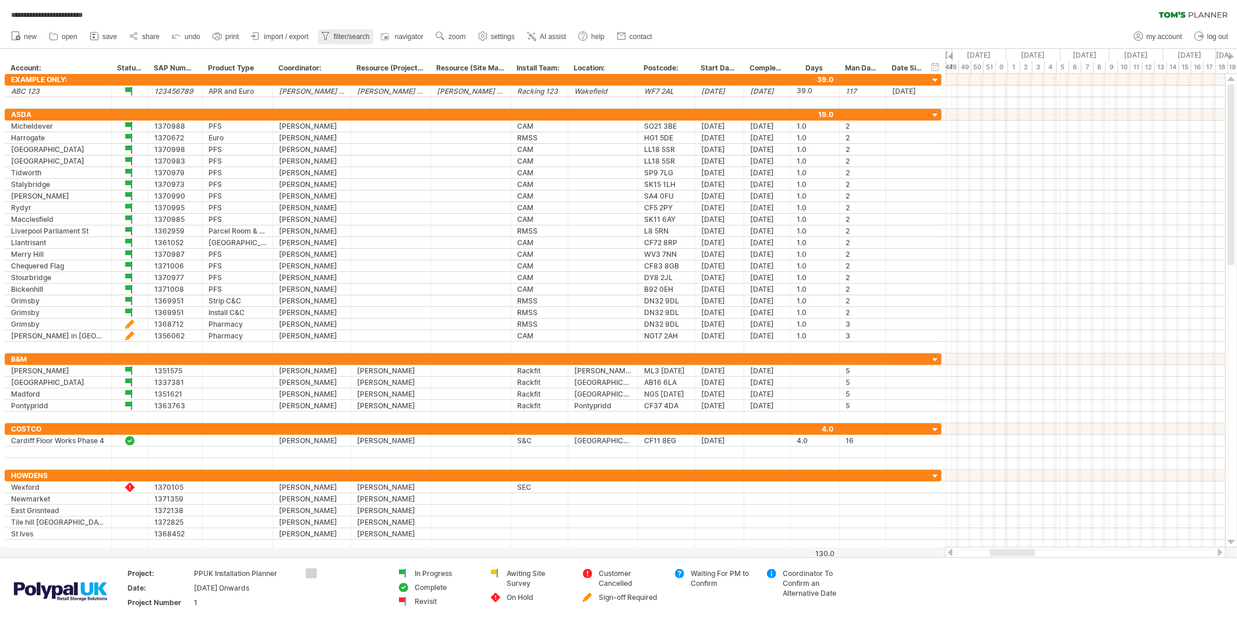
click at [346, 36] on span "filter/search" at bounding box center [352, 37] width 36 height 8
type input "**********"
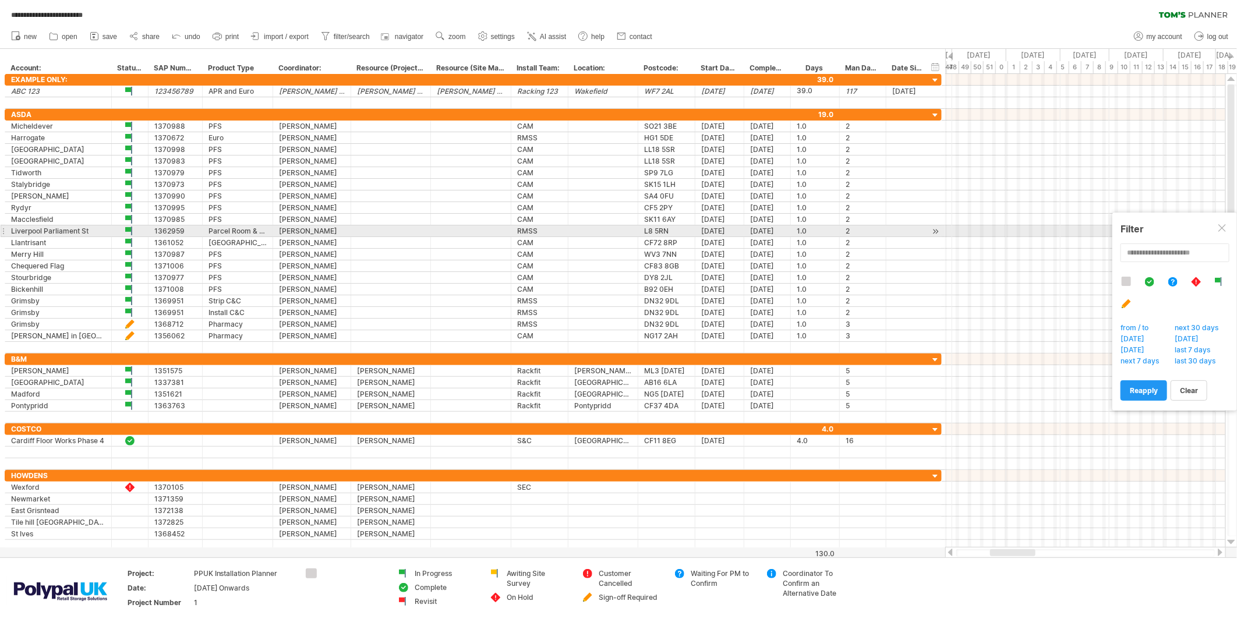
click at [1112, 230] on div at bounding box center [1222, 228] width 9 height 9
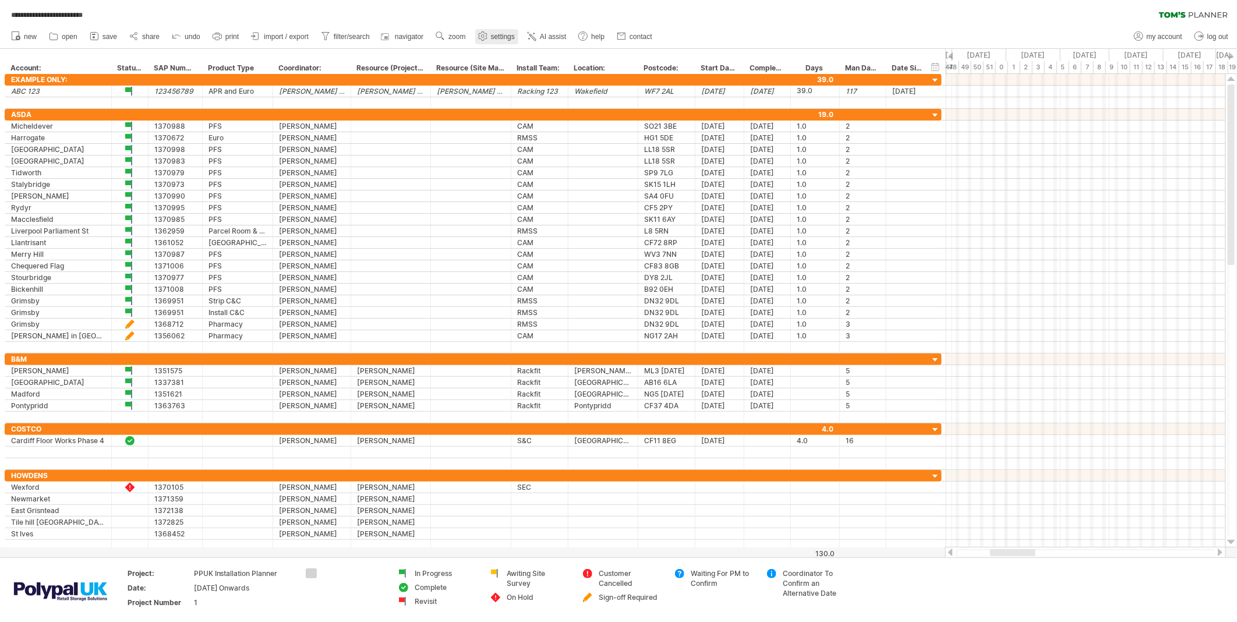
click at [498, 37] on span "settings" at bounding box center [503, 37] width 24 height 8
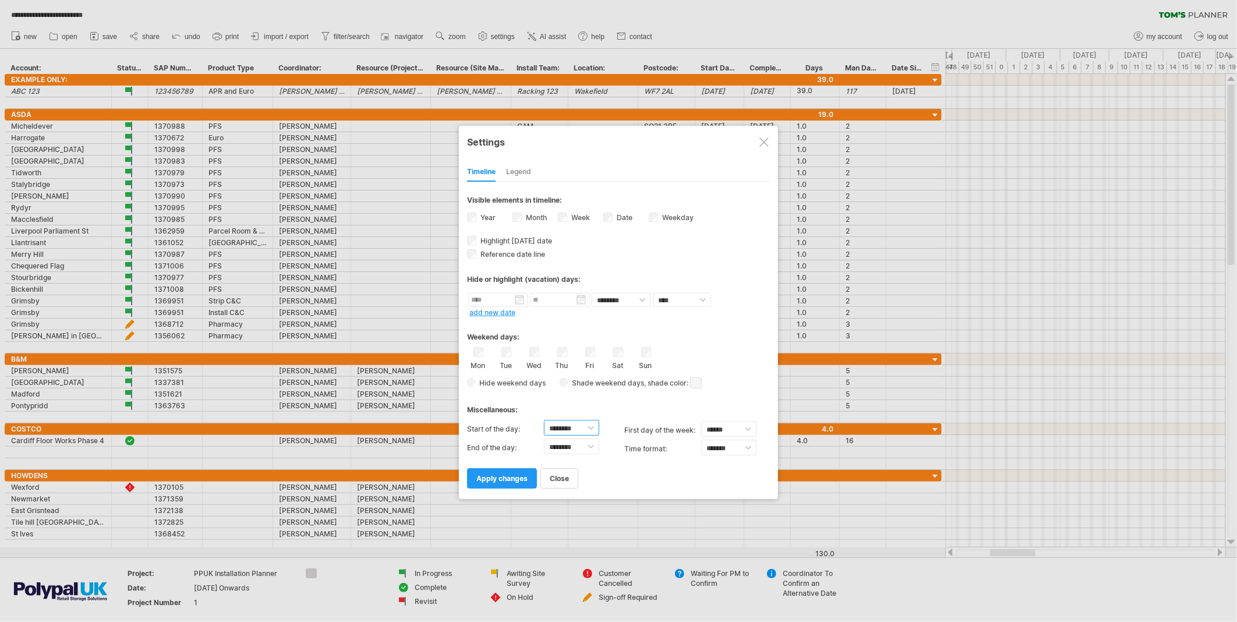
click at [590, 425] on select "******** ******** ******** ******** ******** ******** ******** ******** *******…" at bounding box center [571, 428] width 55 height 16
select select "*"
click at [544, 420] on select "******** ******** ******** ******** ******** ******** ******** ******** *******…" at bounding box center [571, 428] width 55 height 16
click at [593, 440] on select "******** ******** ******** ******** ******** ******** ******** ******** *******…" at bounding box center [571, 447] width 55 height 16
select select "**"
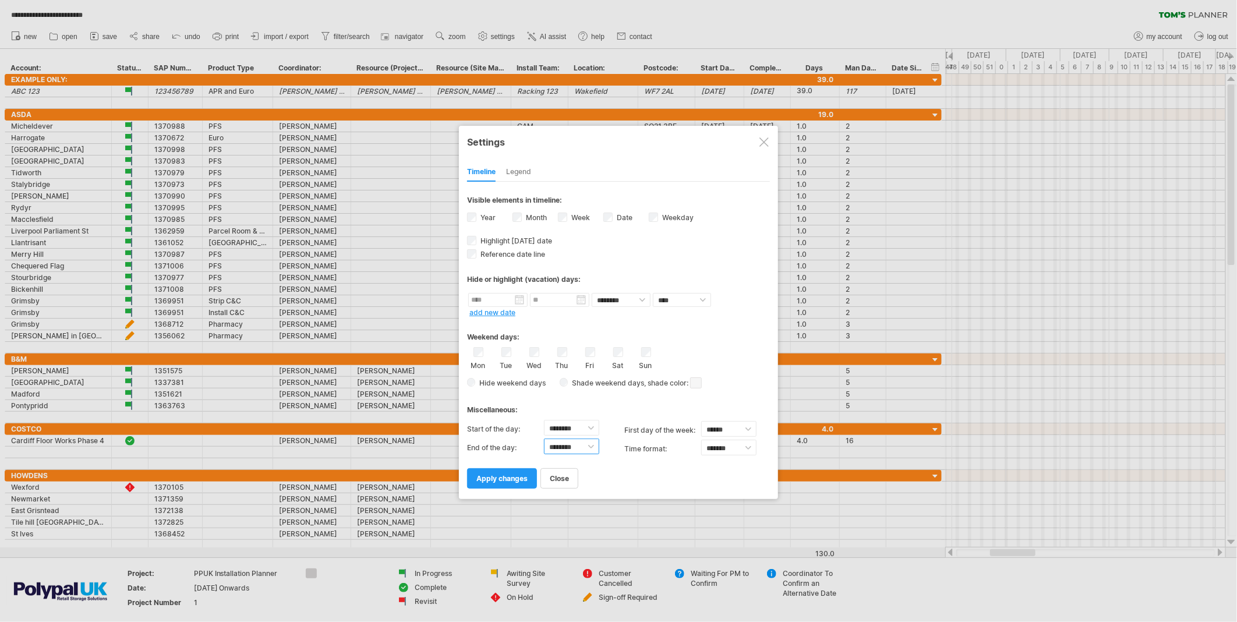
click at [544, 439] on select "******** ******** ******** ******** ******** ******** ******** ******** *******…" at bounding box center [571, 447] width 55 height 16
click at [509, 474] on span "apply changes" at bounding box center [501, 478] width 51 height 9
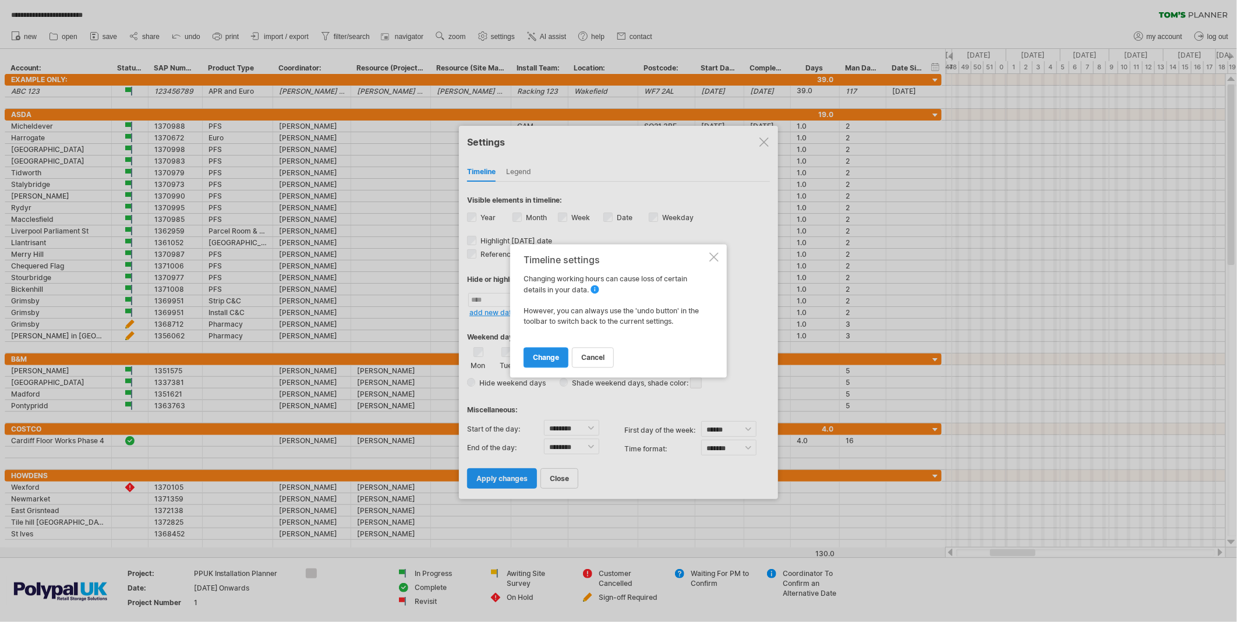
click at [539, 357] on span "change" at bounding box center [546, 357] width 26 height 9
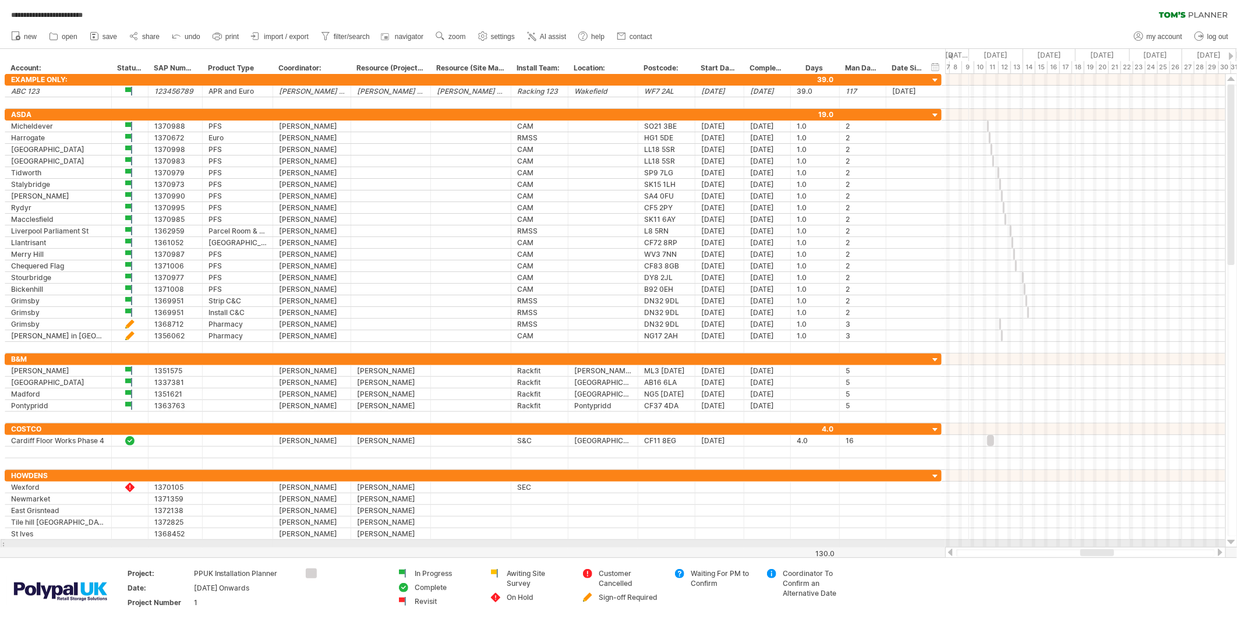
drag, startPoint x: 1014, startPoint y: 551, endPoint x: 1105, endPoint y: 544, distance: 90.5
click at [1105, 543] on div "**********" at bounding box center [618, 311] width 1237 height 622
click at [65, 34] on span "open" at bounding box center [70, 37] width 16 height 8
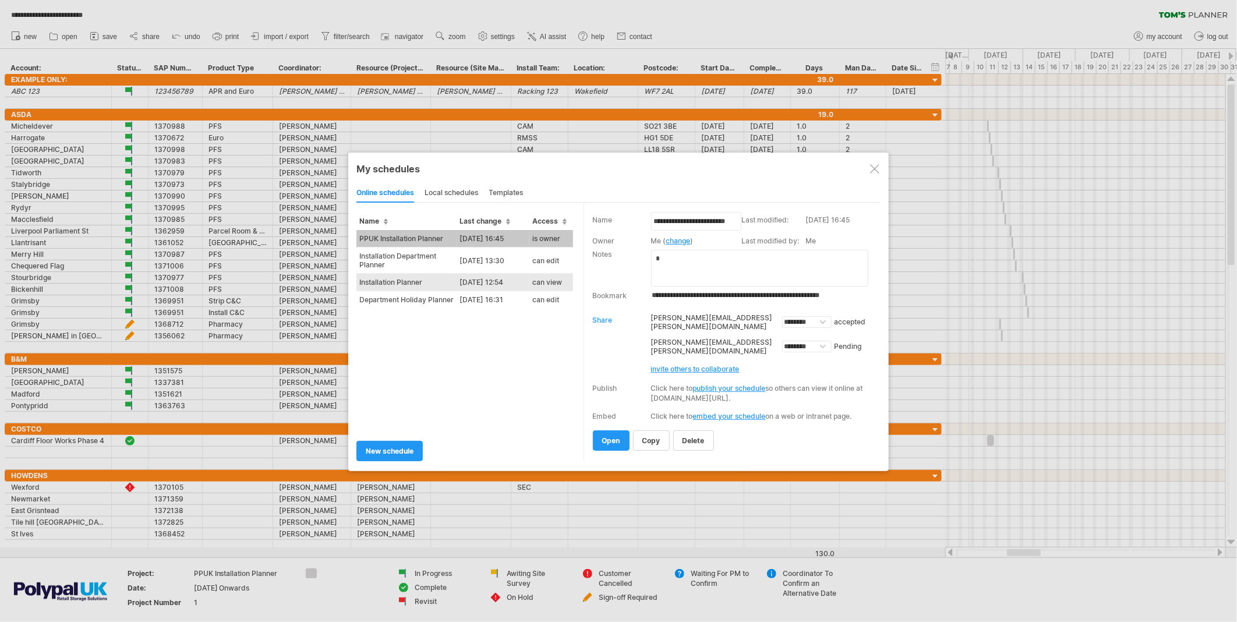
click at [420, 280] on td "Installation Planner" at bounding box center [406, 282] width 100 height 17
type input "**********"
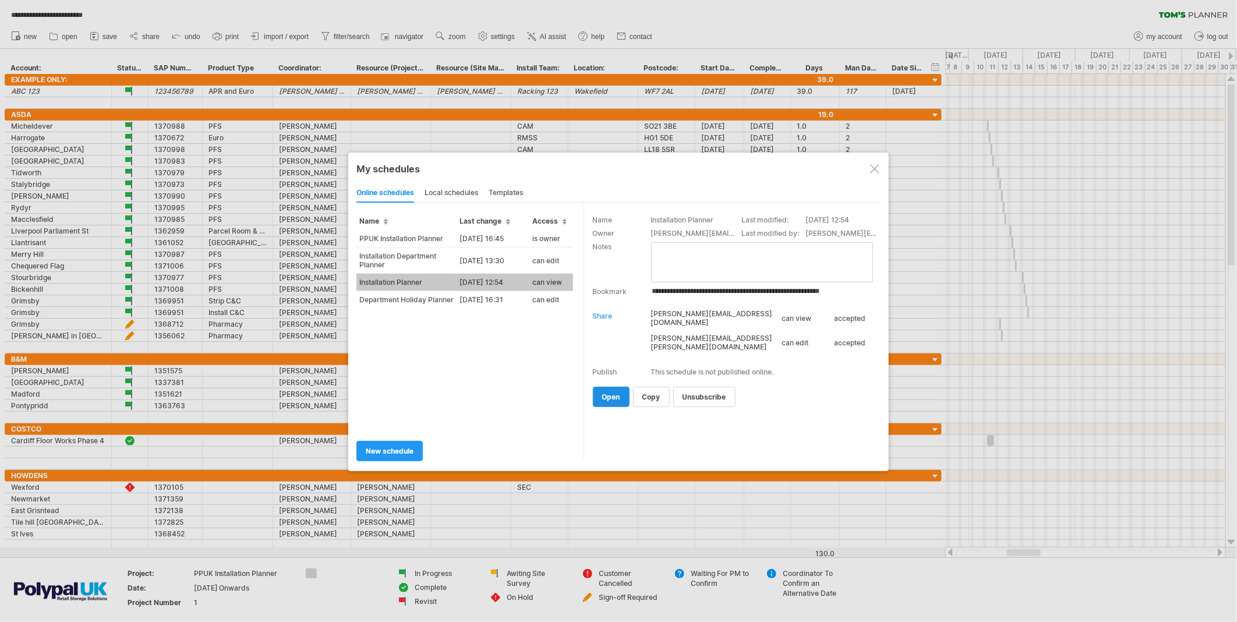
click at [621, 394] on link "open" at bounding box center [611, 397] width 37 height 20
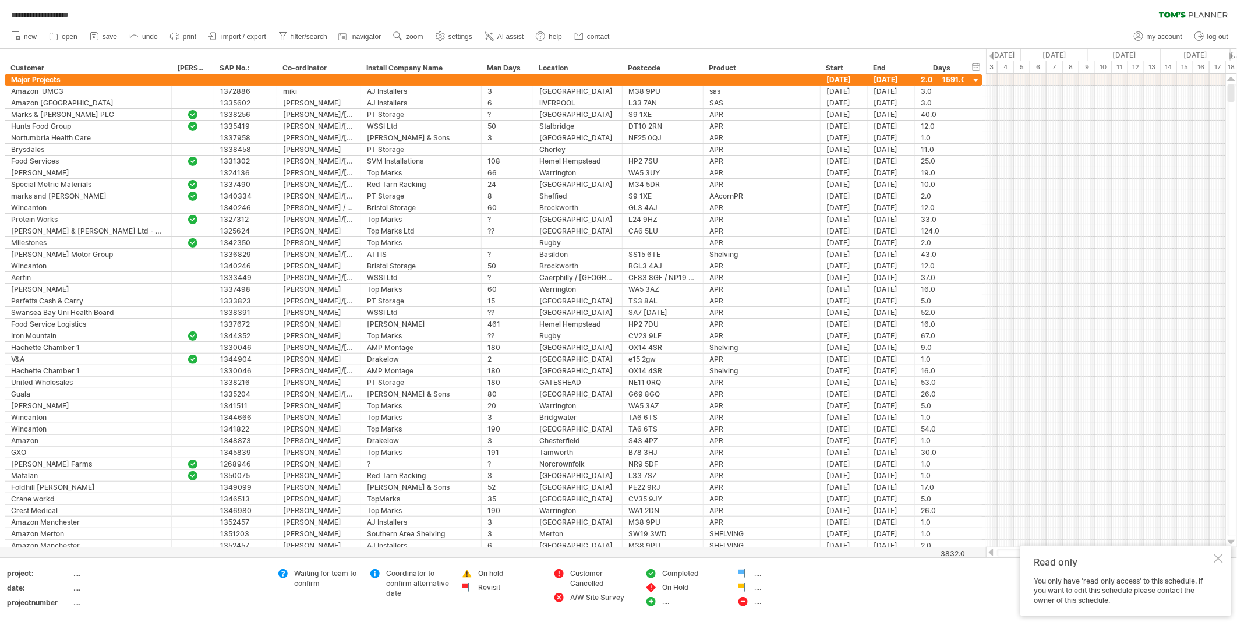
click at [1224, 558] on div "Read only You only have 'read only access' to this schedule. If you want to edi…" at bounding box center [1125, 581] width 211 height 70
